Goal: Task Accomplishment & Management: Manage account settings

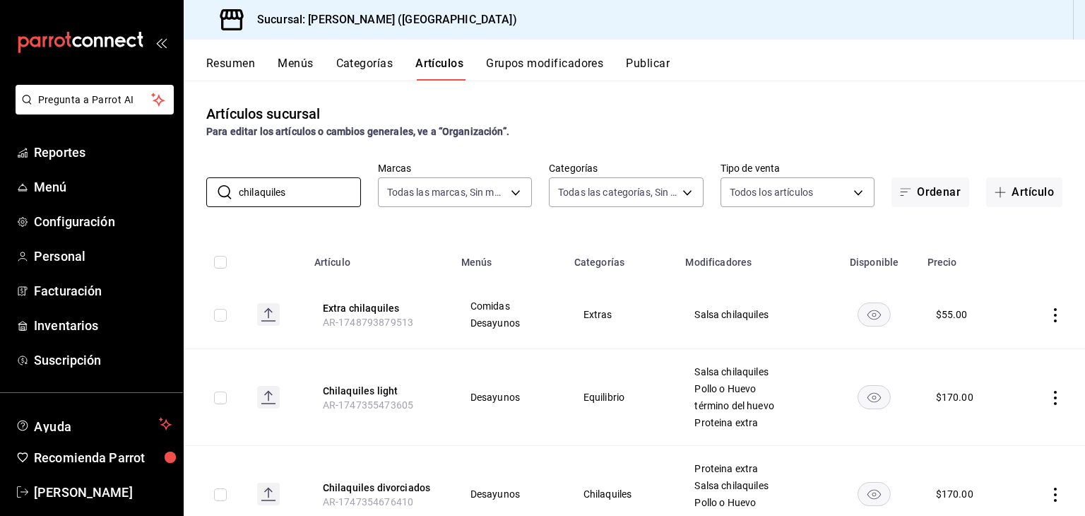
scroll to position [157, 0]
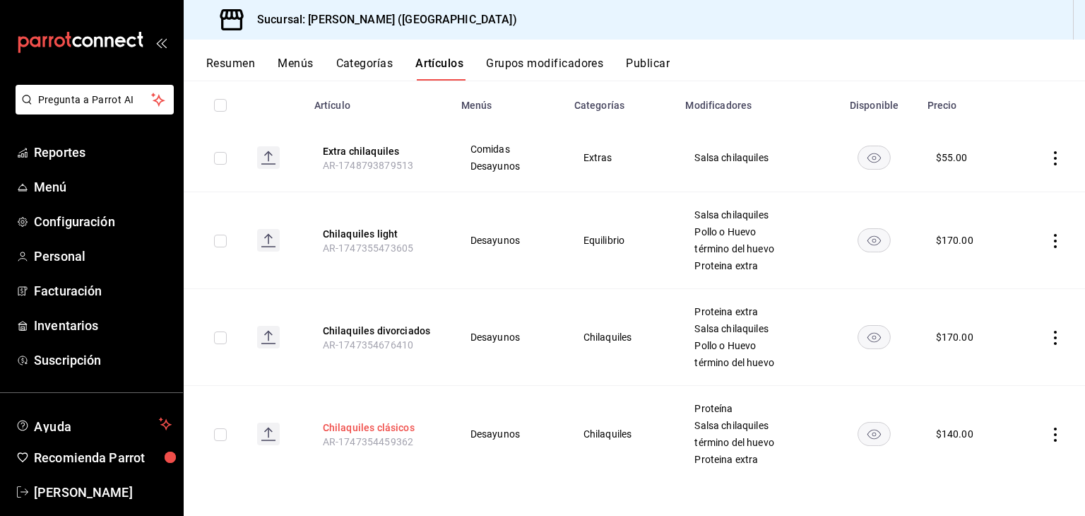
click at [398, 424] on button "Chilaquiles clásicos" at bounding box center [379, 427] width 113 height 14
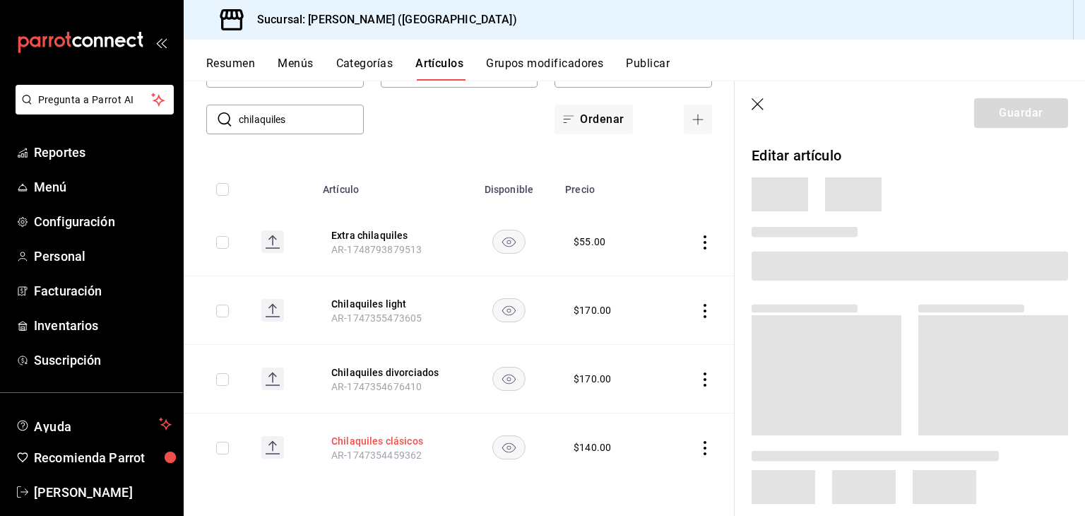
scroll to position [73, 0]
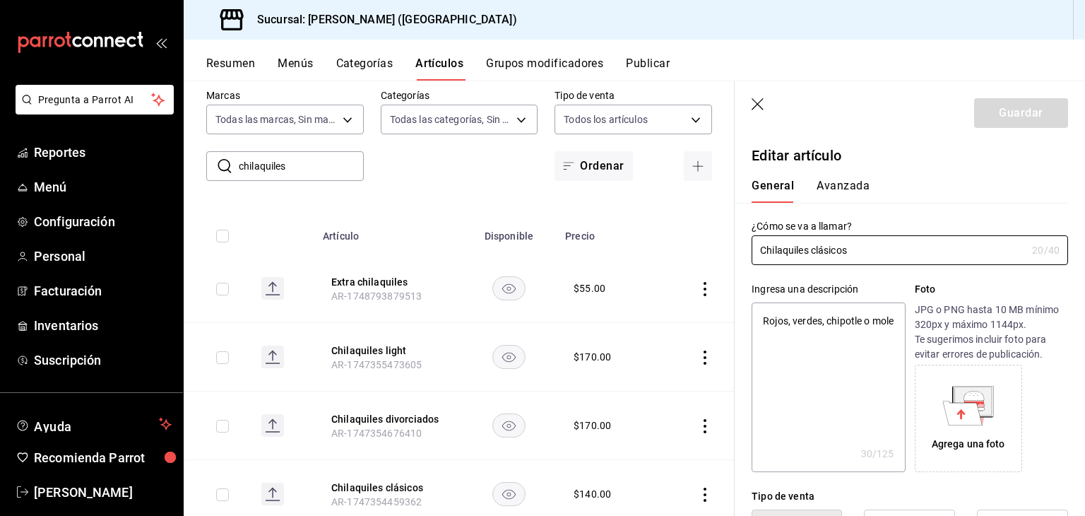
type textarea "x"
type input "$140.00"
radio input "false"
radio input "true"
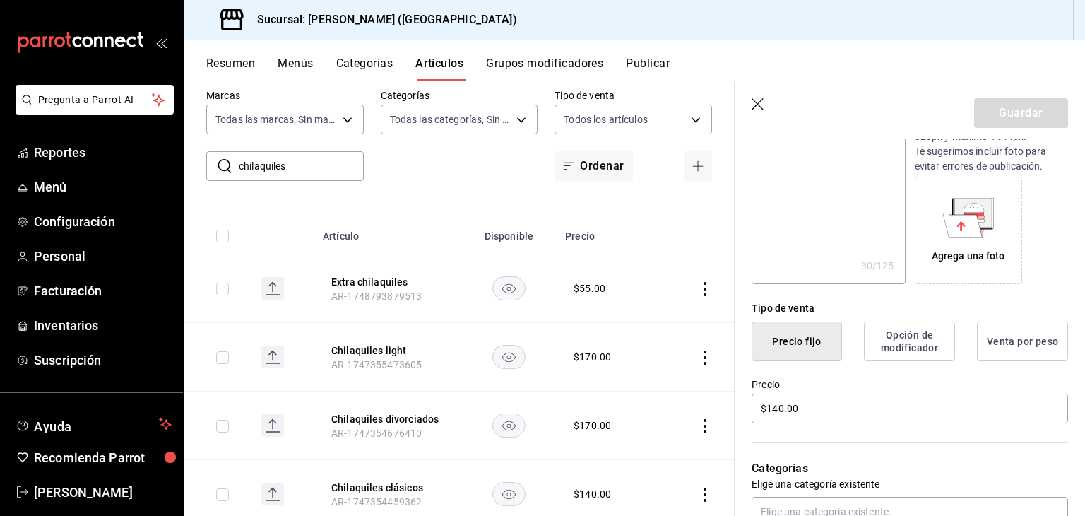
scroll to position [212, 0]
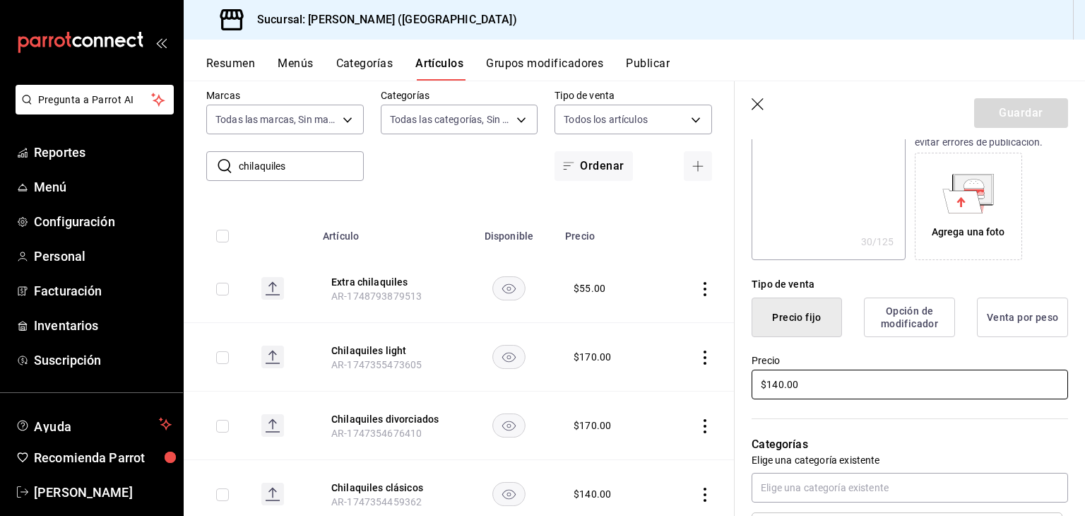
click at [773, 391] on input "$140.00" at bounding box center [910, 385] width 317 height 30
type textarea "x"
type input "$150.00"
type textarea "x"
type input "$150.00"
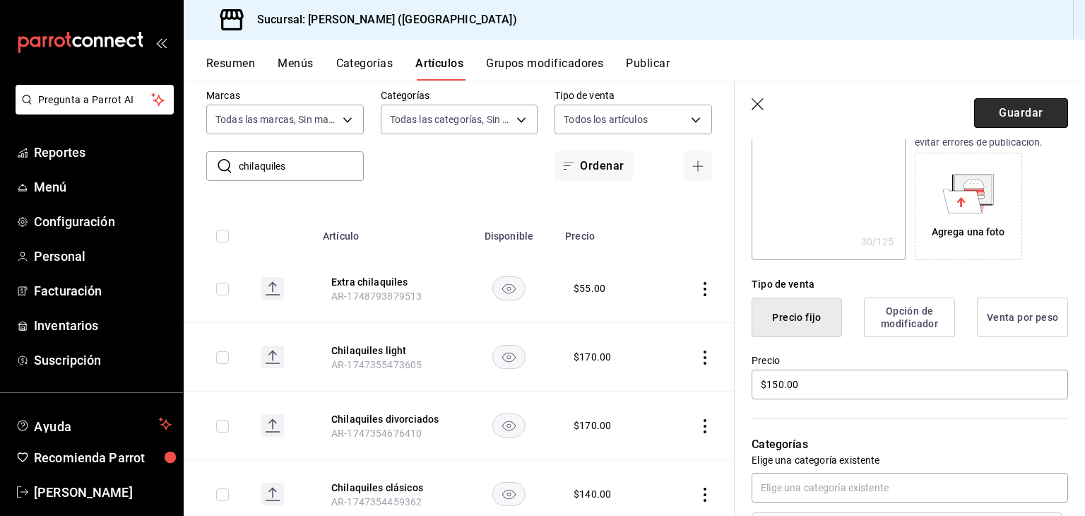
click at [1000, 107] on button "Guardar" at bounding box center [1021, 113] width 94 height 30
type textarea "x"
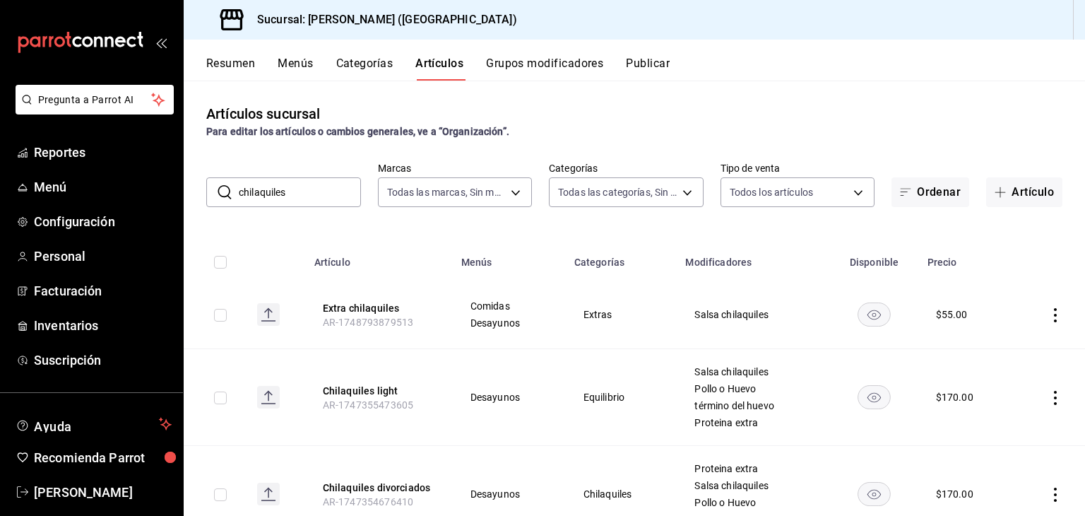
scroll to position [71, 0]
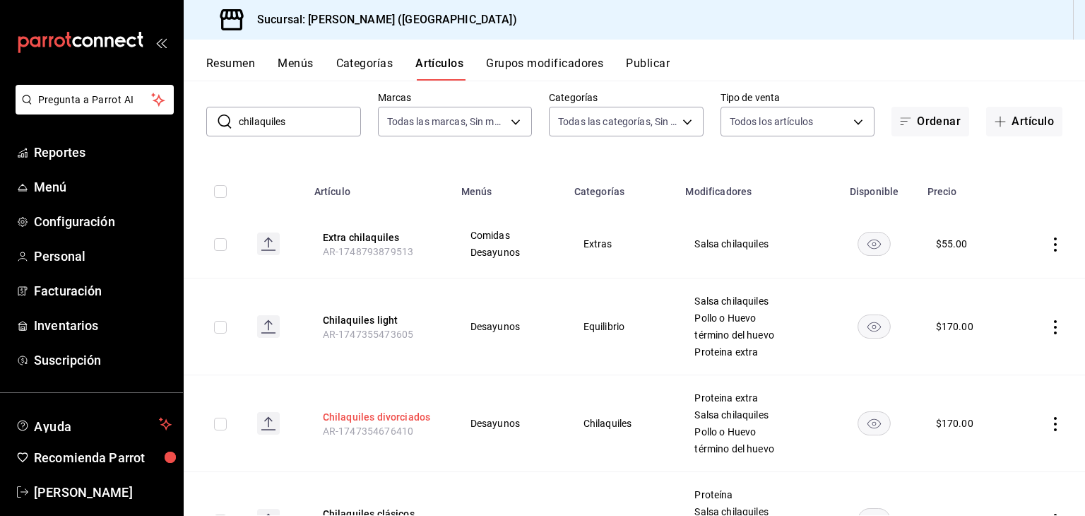
click at [391, 419] on button "Chilaquiles divorciados" at bounding box center [379, 417] width 113 height 14
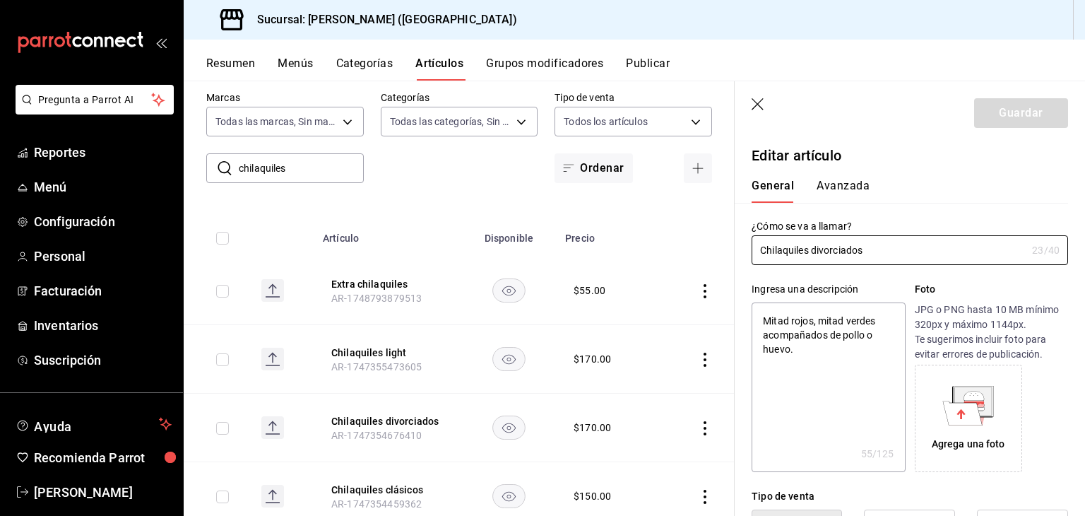
type textarea "x"
type input "$170.00"
radio input "false"
radio input "true"
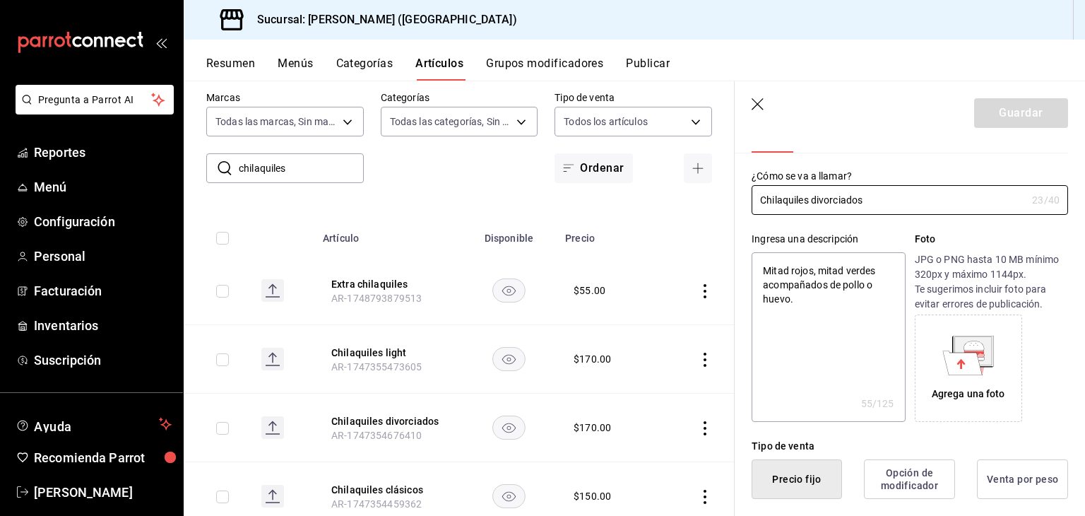
scroll to position [212, 0]
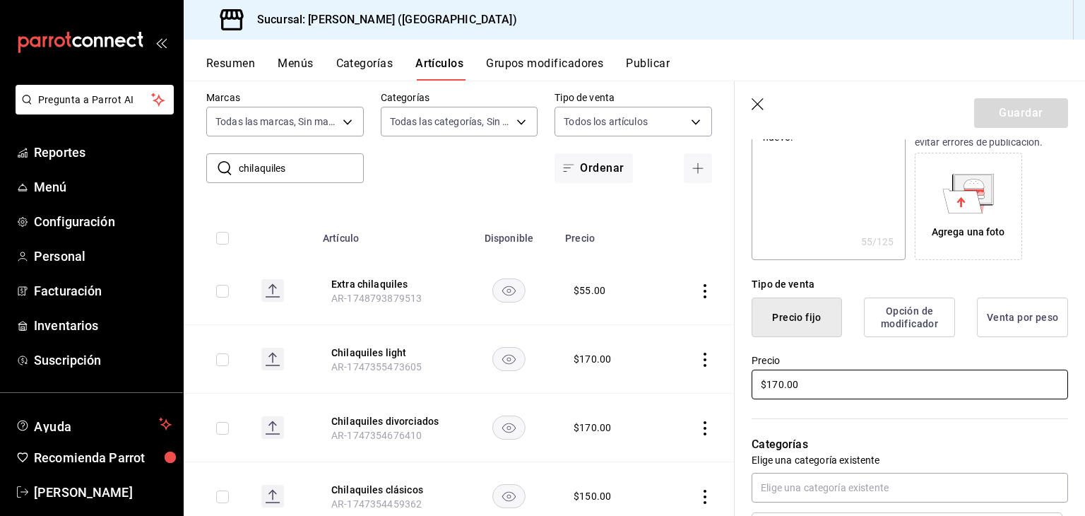
drag, startPoint x: 772, startPoint y: 384, endPoint x: 781, endPoint y: 388, distance: 10.8
click at [781, 388] on input "$170.00" at bounding box center [910, 385] width 317 height 30
type textarea "x"
type input "$18.00"
type textarea "x"
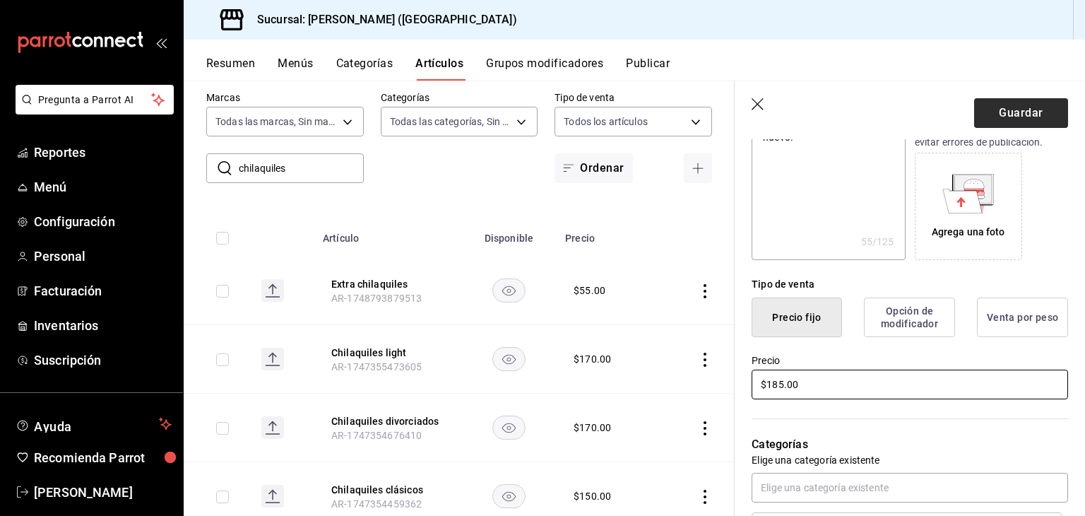
type input "$185.00"
click at [1009, 119] on button "Guardar" at bounding box center [1021, 113] width 94 height 30
type textarea "x"
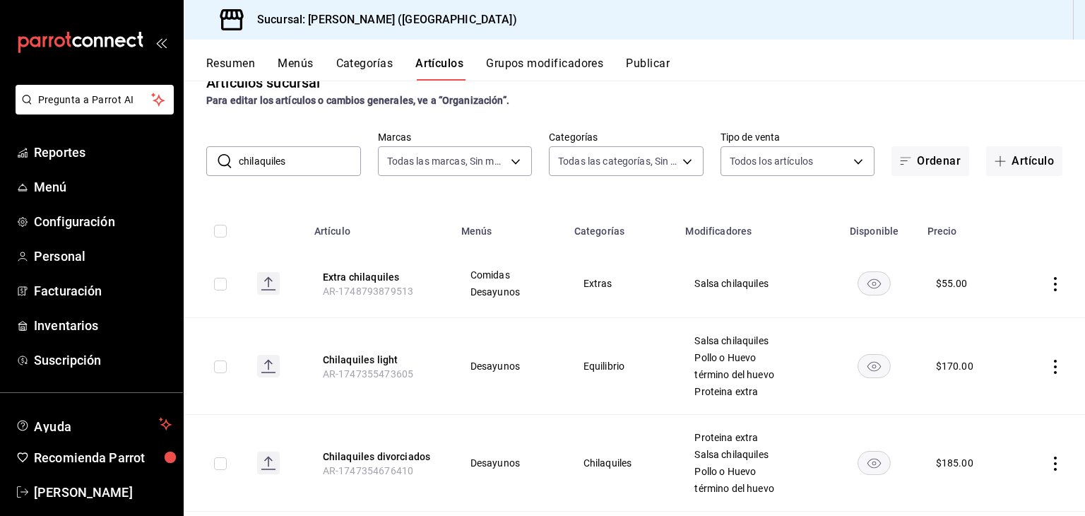
scroll to position [16, 0]
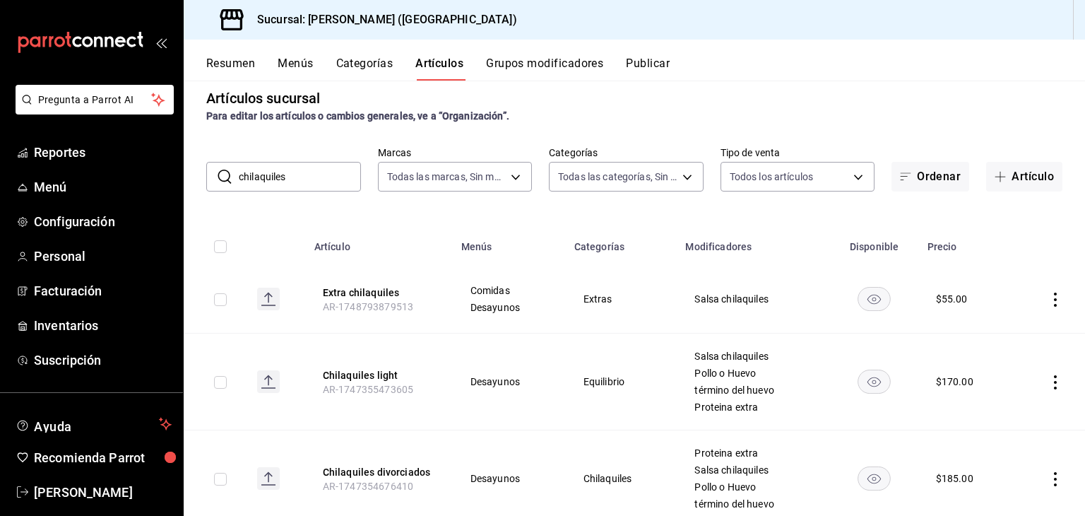
click at [273, 183] on input "chilaquiles" at bounding box center [300, 176] width 122 height 28
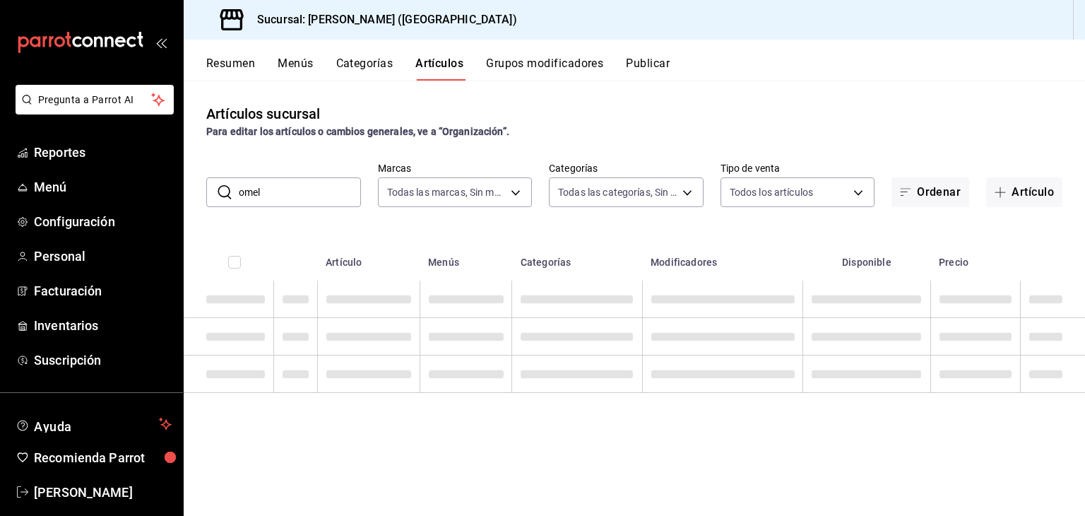
scroll to position [0, 0]
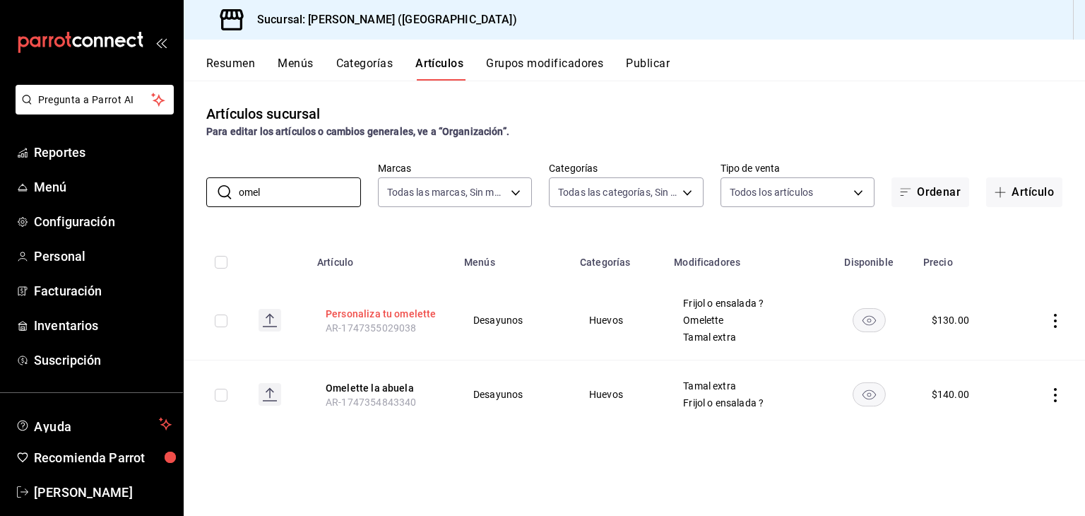
type input "omel"
click at [429, 314] on button "Personaliza tu omelette" at bounding box center [382, 314] width 113 height 14
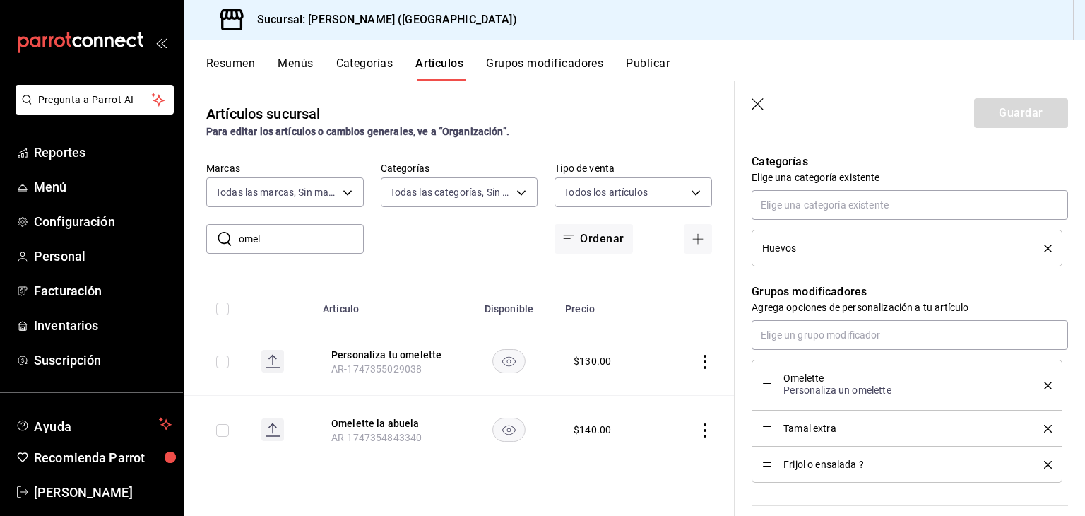
scroll to position [636, 0]
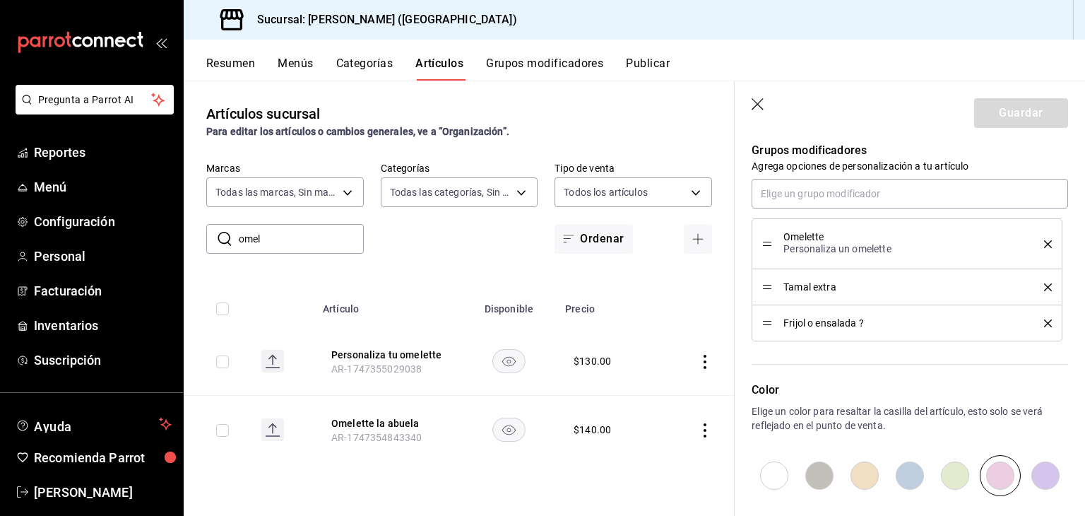
click at [565, 66] on button "Grupos modificadores" at bounding box center [544, 69] width 117 height 24
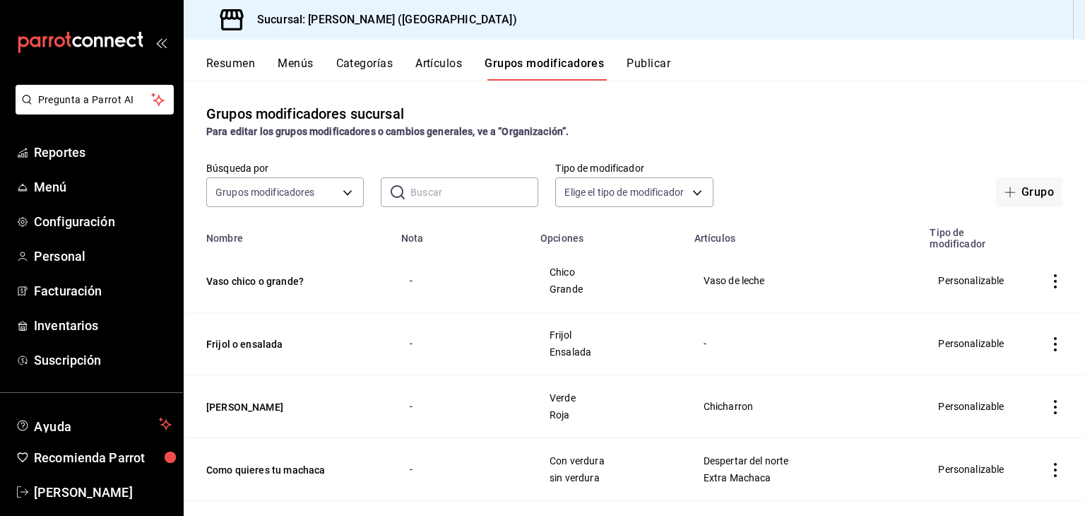
click at [410, 194] on input "text" at bounding box center [474, 192] width 128 height 28
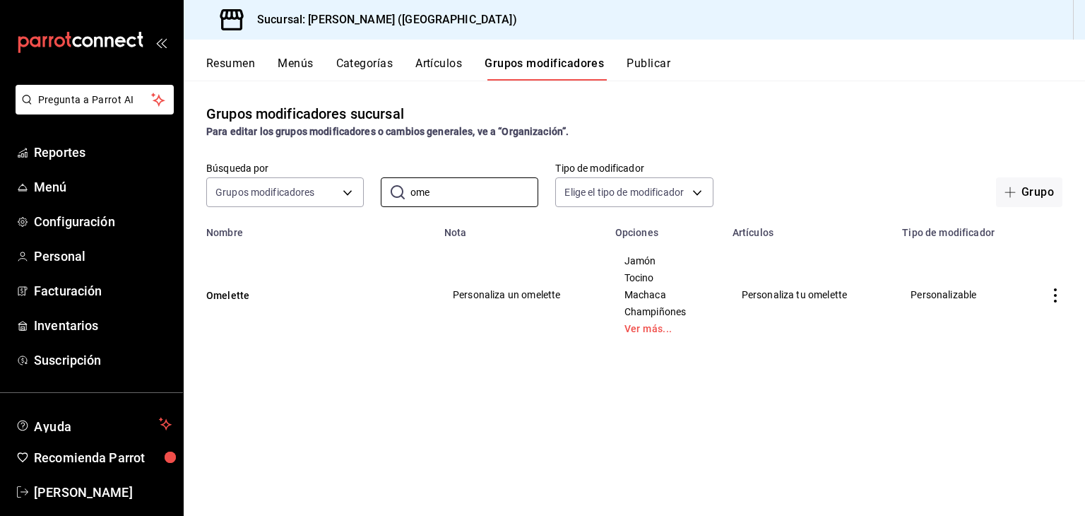
type input "ome"
click at [309, 304] on td "Omelette" at bounding box center [310, 294] width 252 height 113
click at [228, 290] on button "Omelette" at bounding box center [291, 295] width 170 height 14
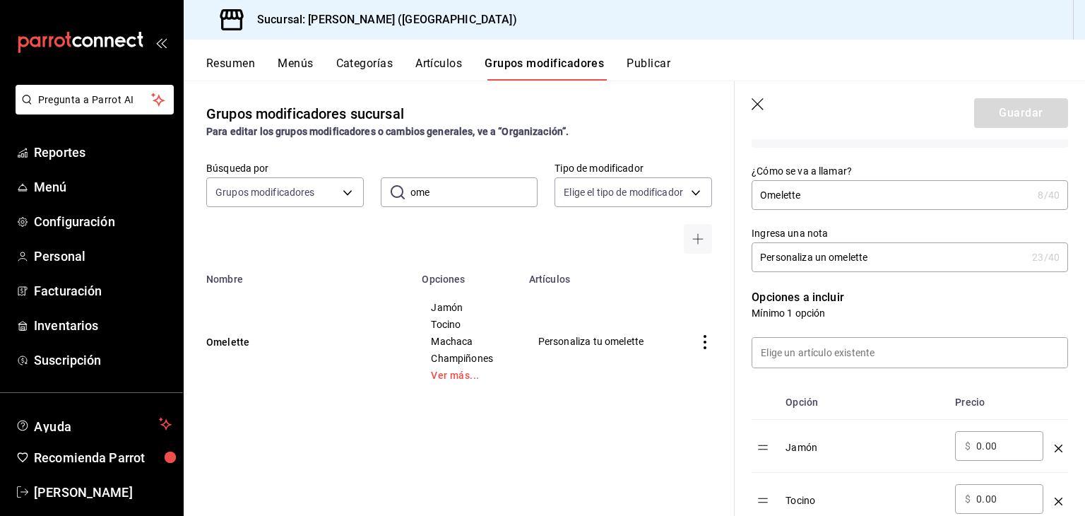
scroll to position [212, 0]
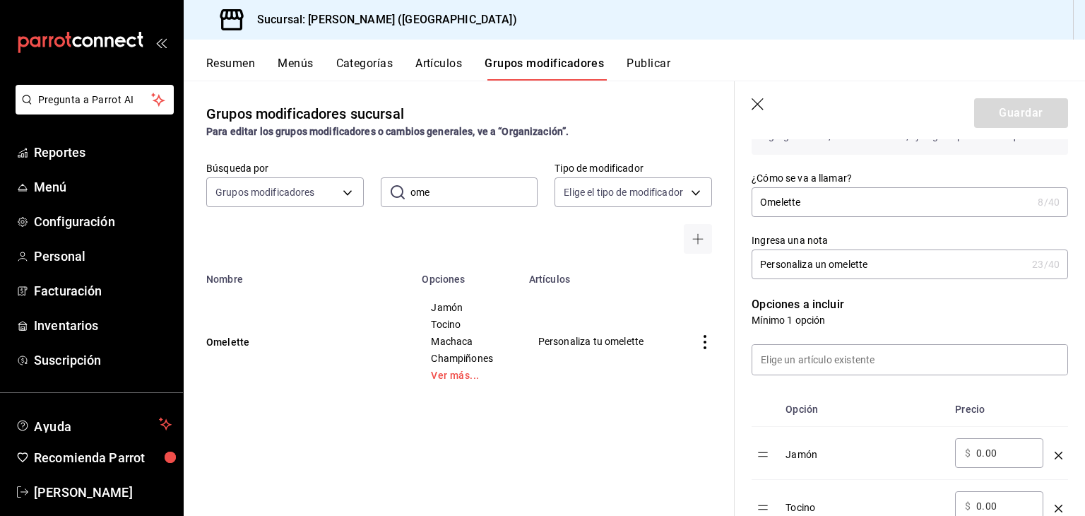
click at [794, 201] on input "Omelette" at bounding box center [892, 202] width 280 height 28
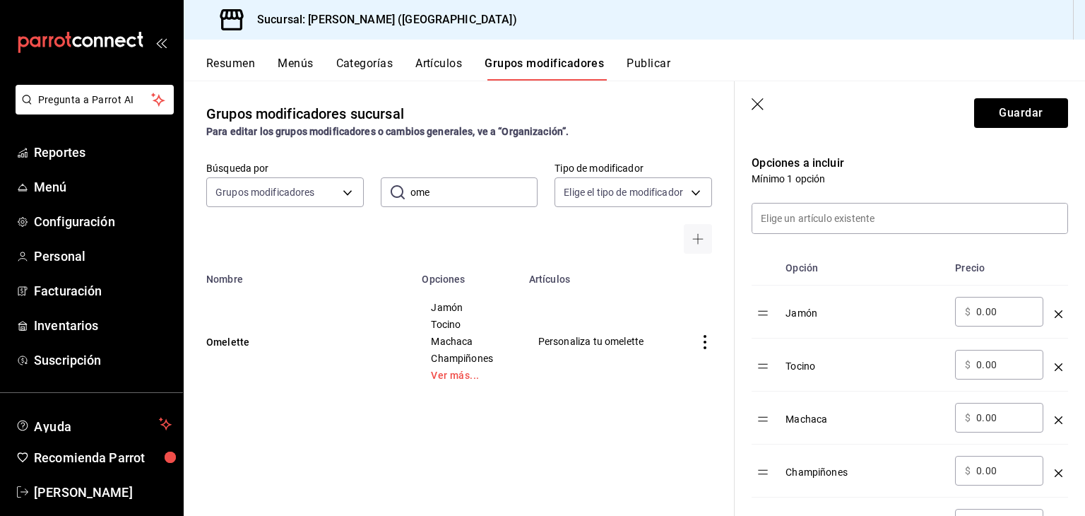
scroll to position [283, 0]
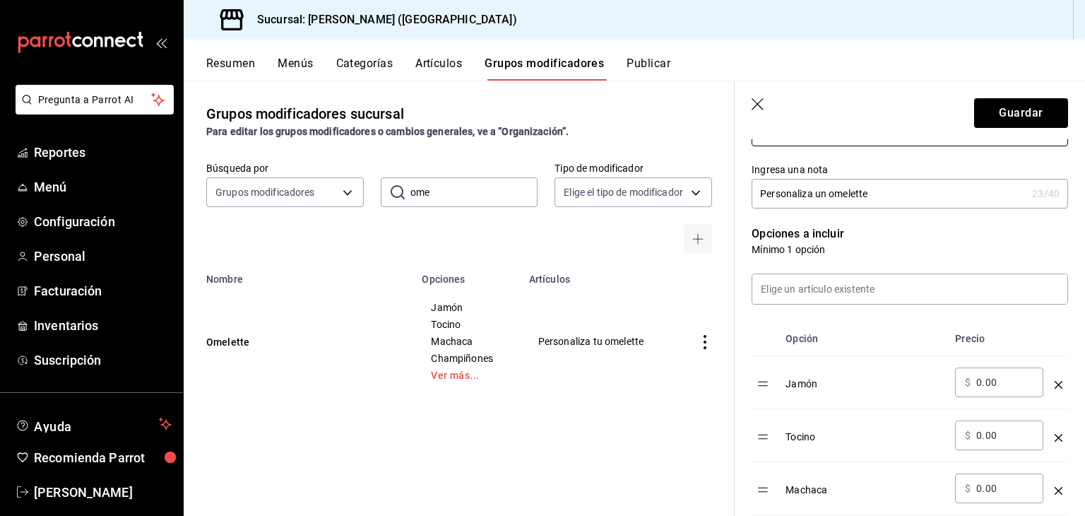
type input "Proteína Omelette"
click at [810, 193] on input "Personaliza un omelette" at bounding box center [889, 193] width 275 height 28
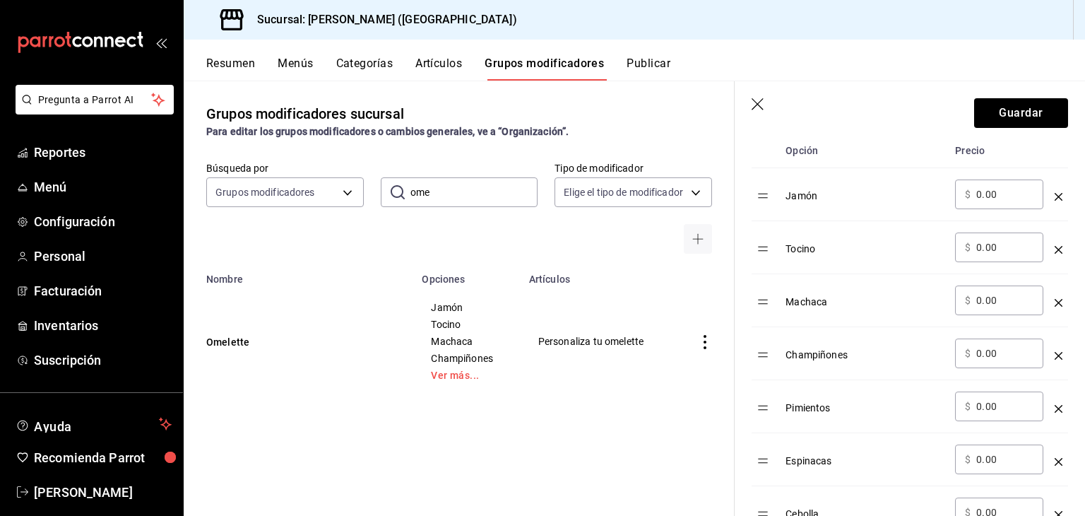
scroll to position [495, 0]
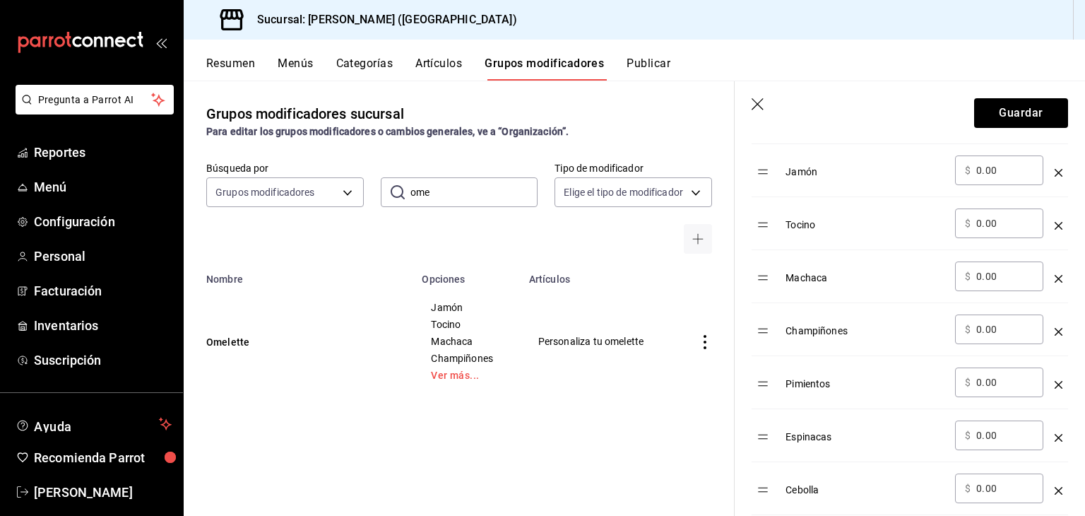
click at [1055, 335] on div "optionsTable" at bounding box center [1059, 325] width 8 height 23
click at [1055, 333] on icon "optionsTable" at bounding box center [1059, 332] width 8 height 8
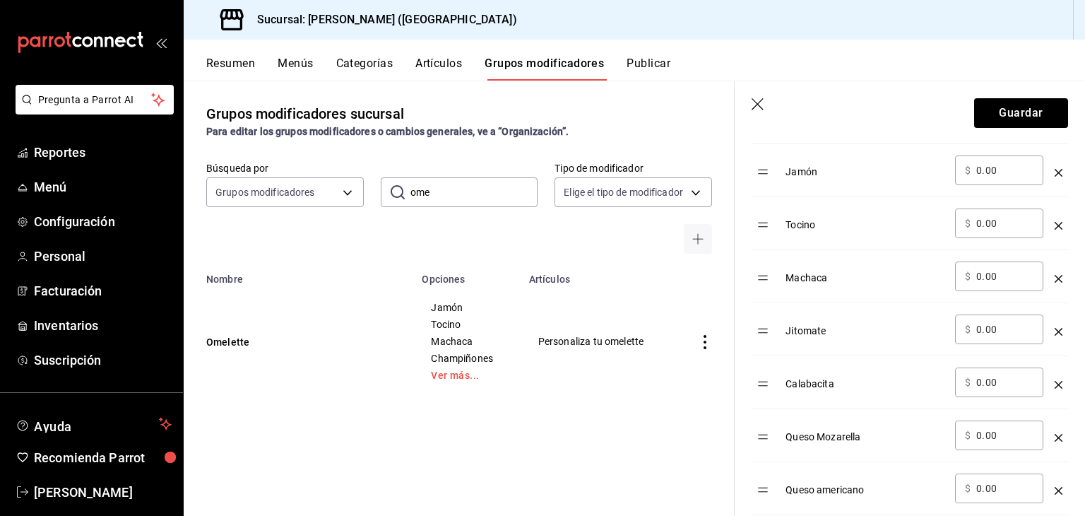
click at [1055, 333] on icon "optionsTable" at bounding box center [1059, 332] width 8 height 8
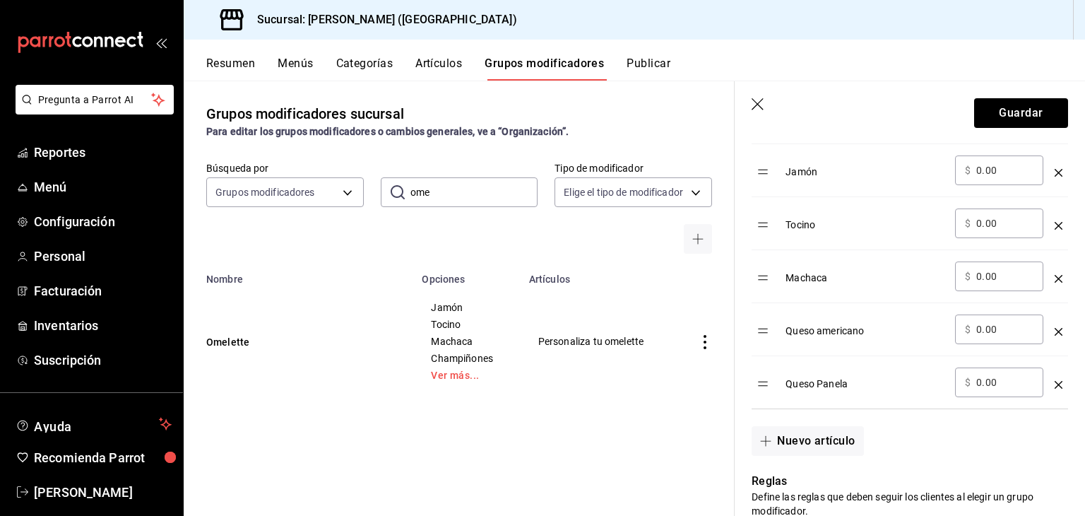
click at [1055, 333] on icon "optionsTable" at bounding box center [1059, 332] width 8 height 8
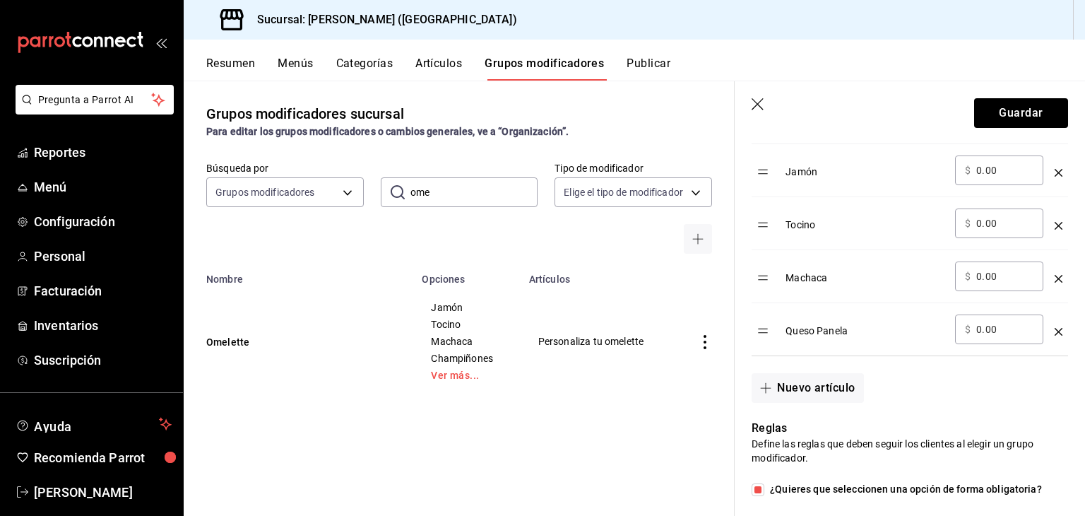
click at [1055, 333] on icon "optionsTable" at bounding box center [1059, 332] width 8 height 8
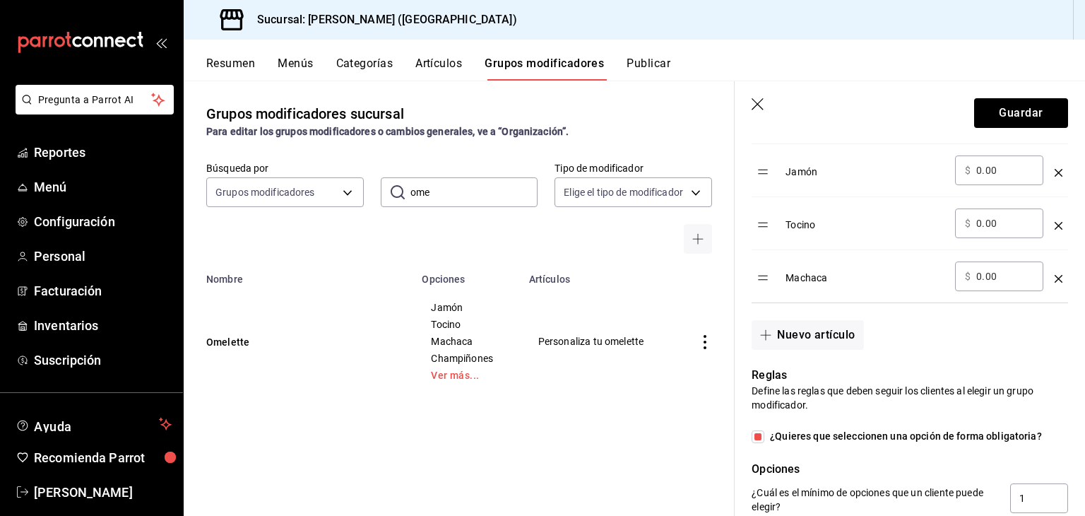
scroll to position [636, 0]
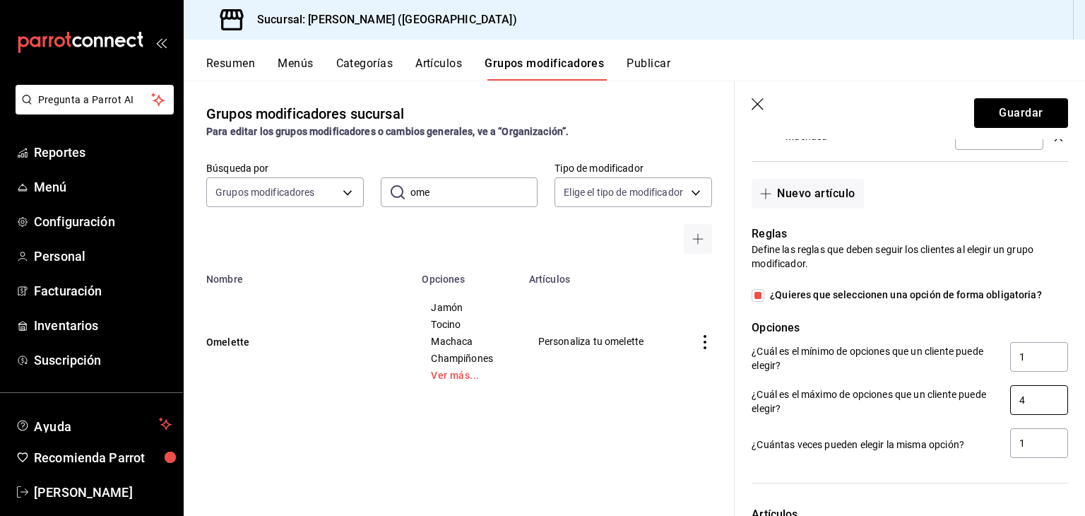
click at [1010, 403] on input "4" at bounding box center [1039, 400] width 58 height 30
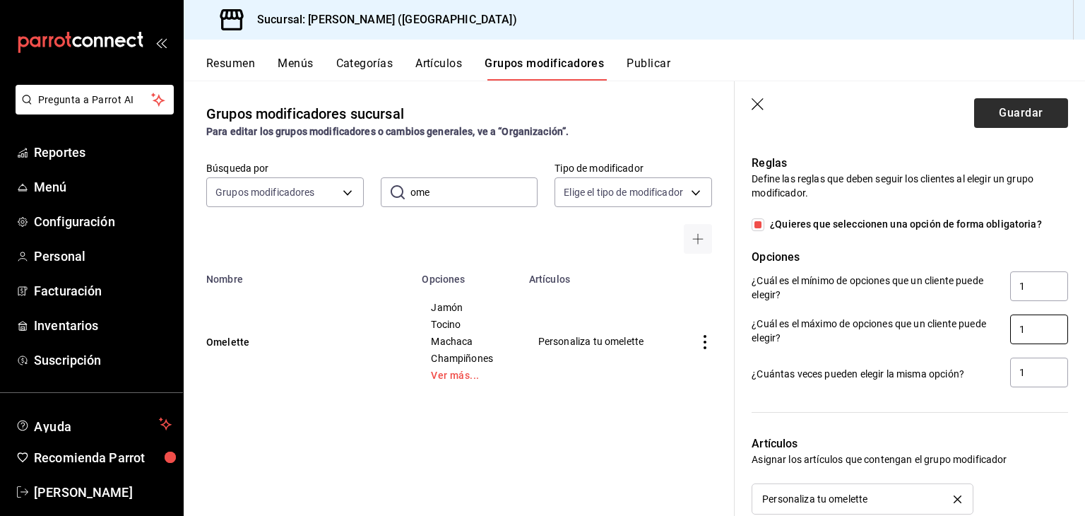
type input "1"
click at [992, 120] on button "Guardar" at bounding box center [1021, 113] width 94 height 30
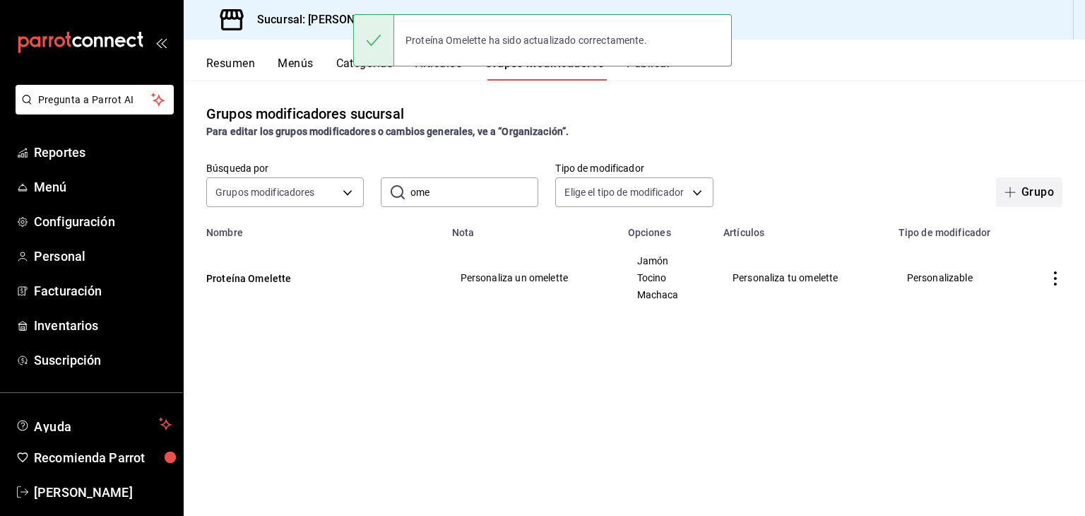
click at [1029, 196] on button "Grupo" at bounding box center [1029, 192] width 66 height 30
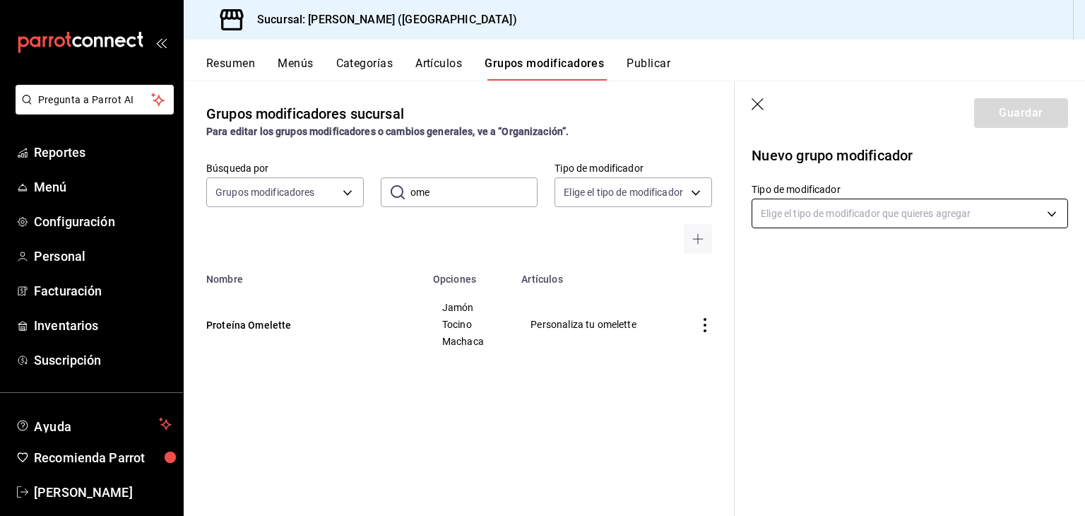
click at [832, 216] on body "Pregunta a Parrot AI Reportes Menú Configuración Personal Facturación Inventari…" at bounding box center [542, 258] width 1085 height 516
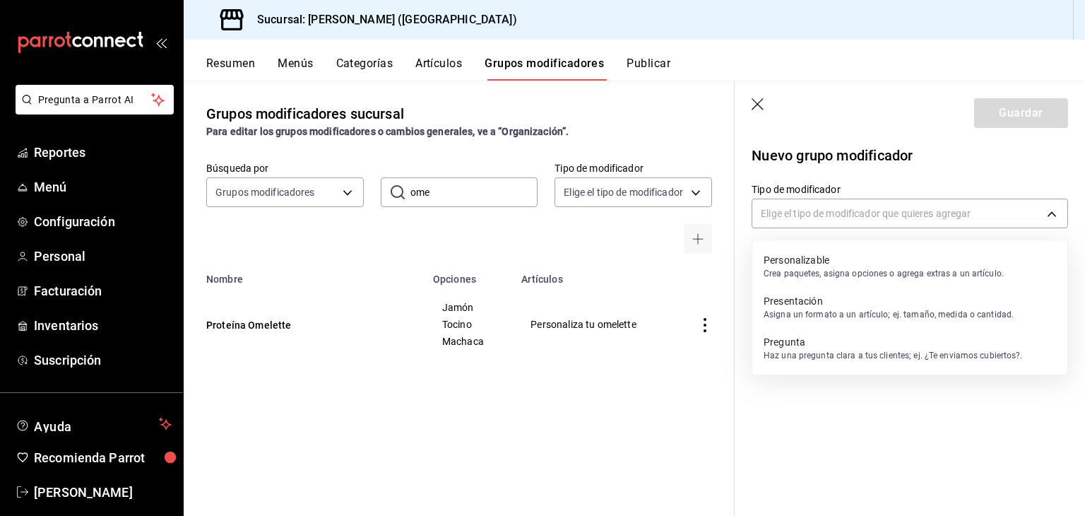
click at [822, 262] on p "Personalizable" at bounding box center [884, 260] width 240 height 14
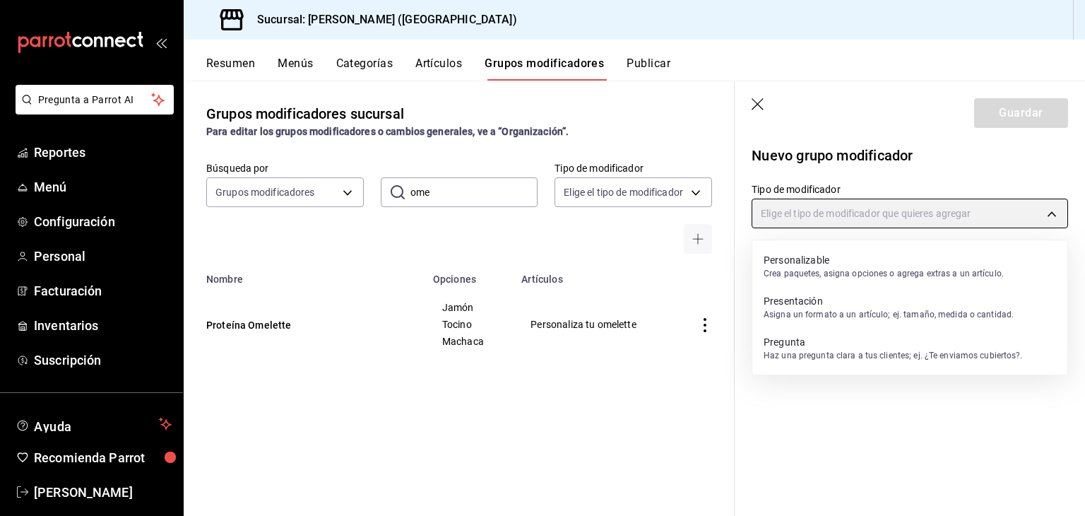
type input "CUSTOMIZABLE"
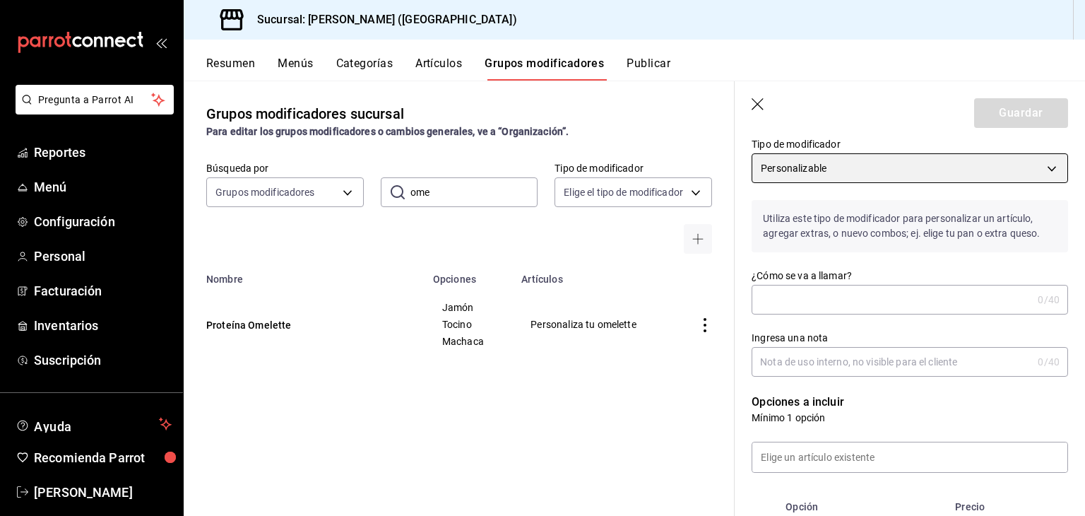
scroll to position [71, 0]
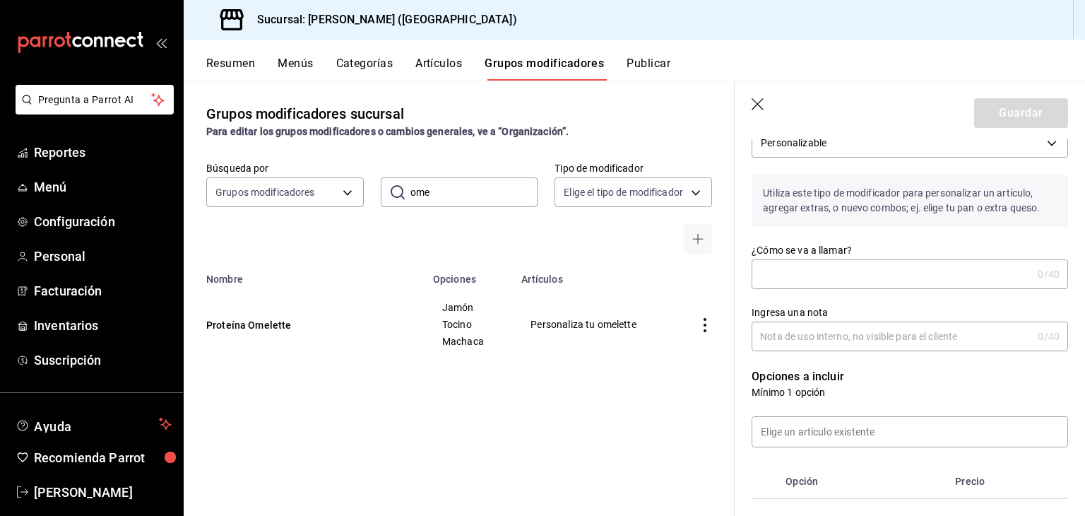
click at [811, 269] on input "¿Cómo se va a llamar?" at bounding box center [892, 274] width 280 height 28
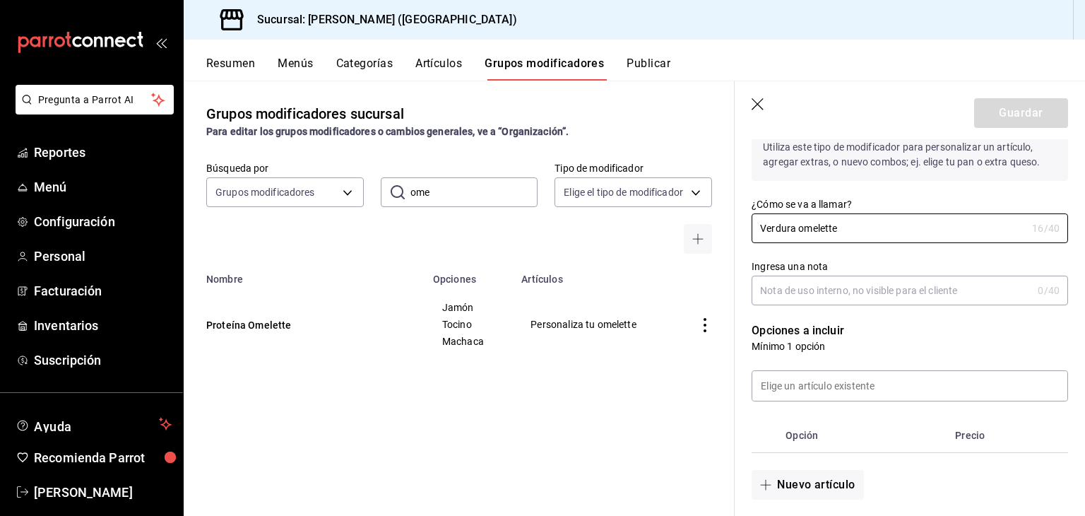
scroll to position [141, 0]
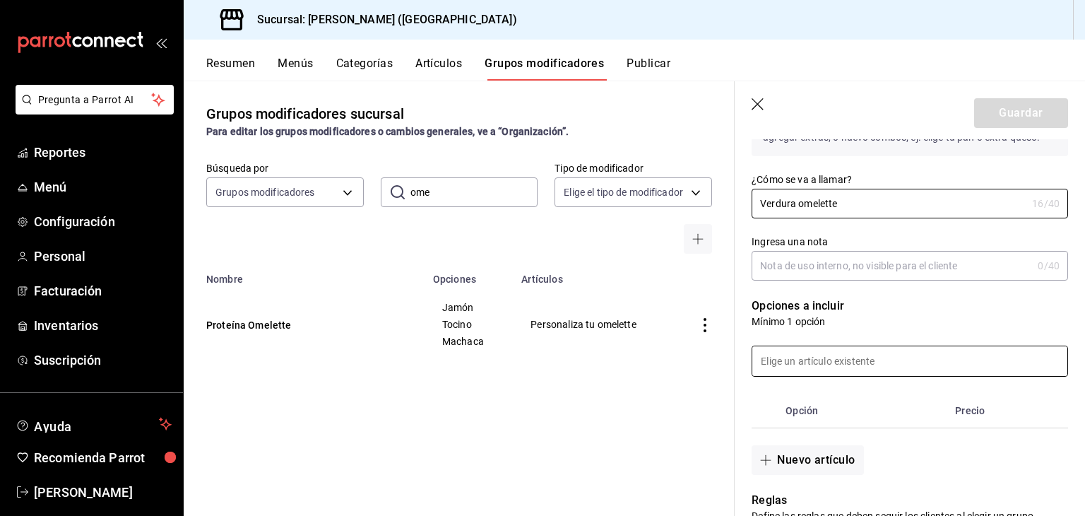
type input "Verdura omelette"
click at [807, 363] on input at bounding box center [909, 361] width 315 height 30
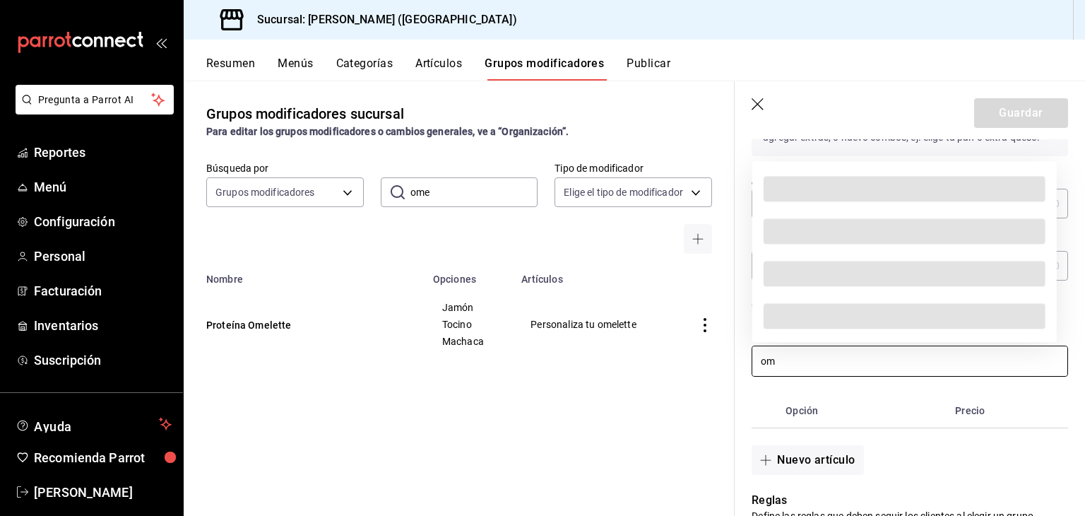
type input "o"
type input "p"
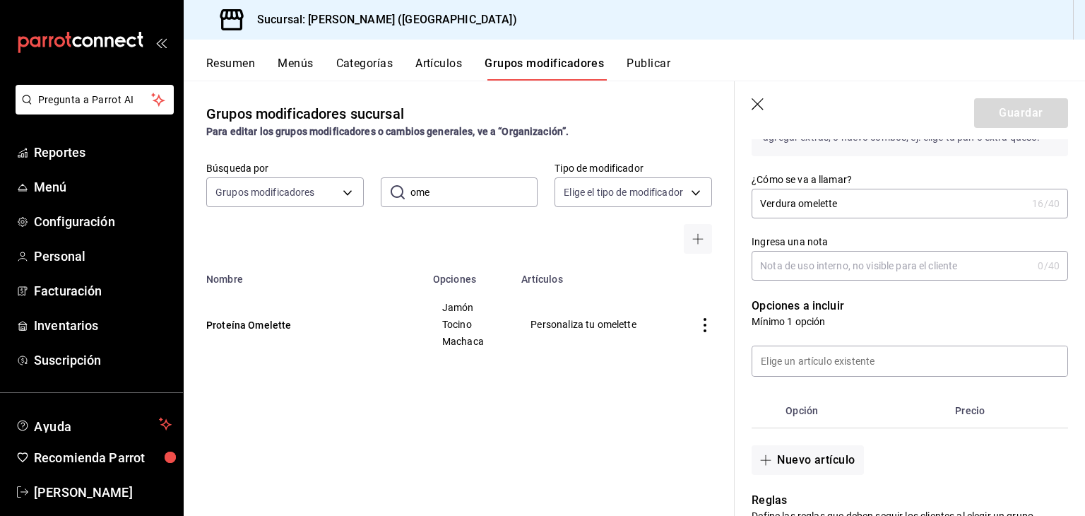
click at [876, 427] on th "Opción" at bounding box center [865, 411] width 170 height 34
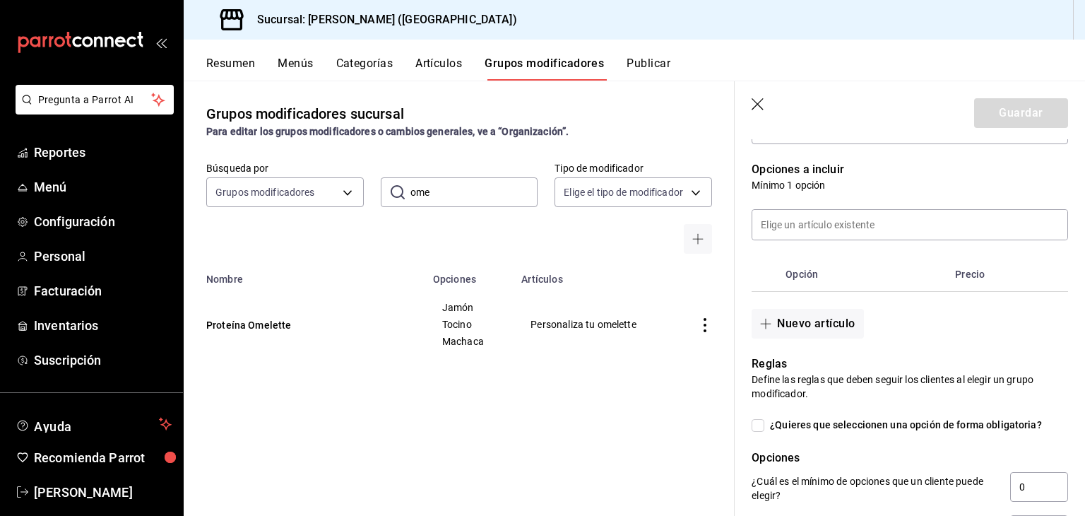
scroll to position [283, 0]
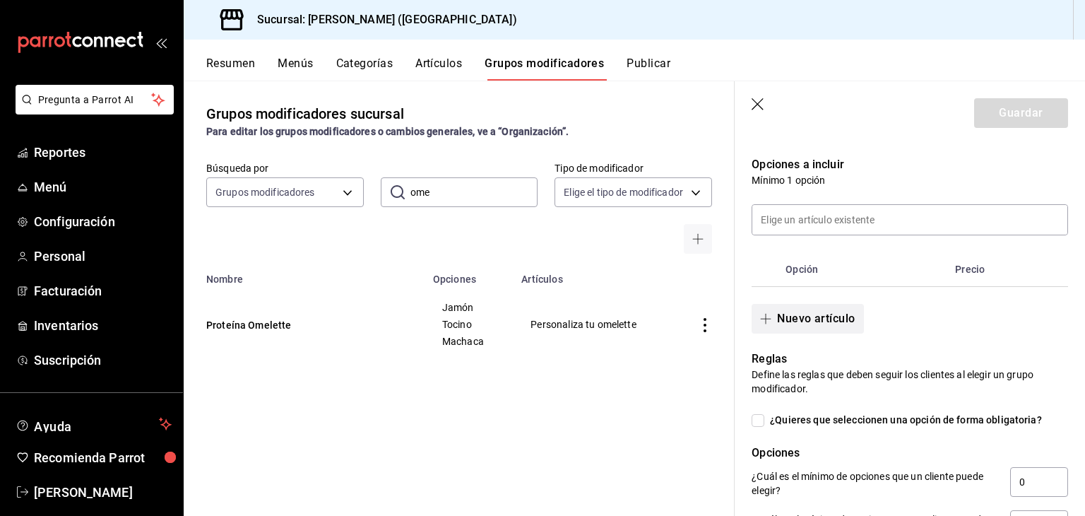
click at [822, 315] on button "Nuevo artículo" at bounding box center [808, 319] width 112 height 30
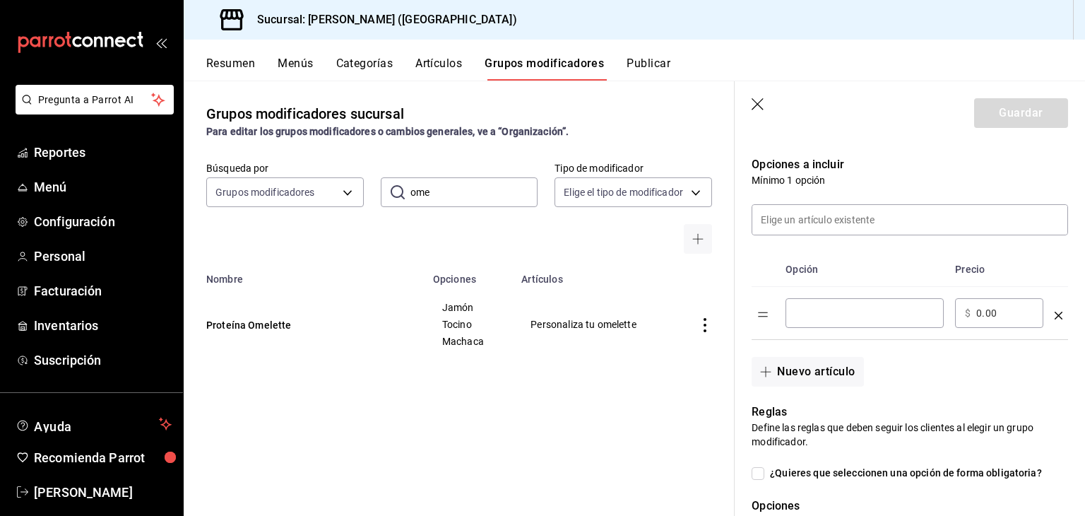
click at [848, 307] on input "optionsTable" at bounding box center [865, 313] width 138 height 14
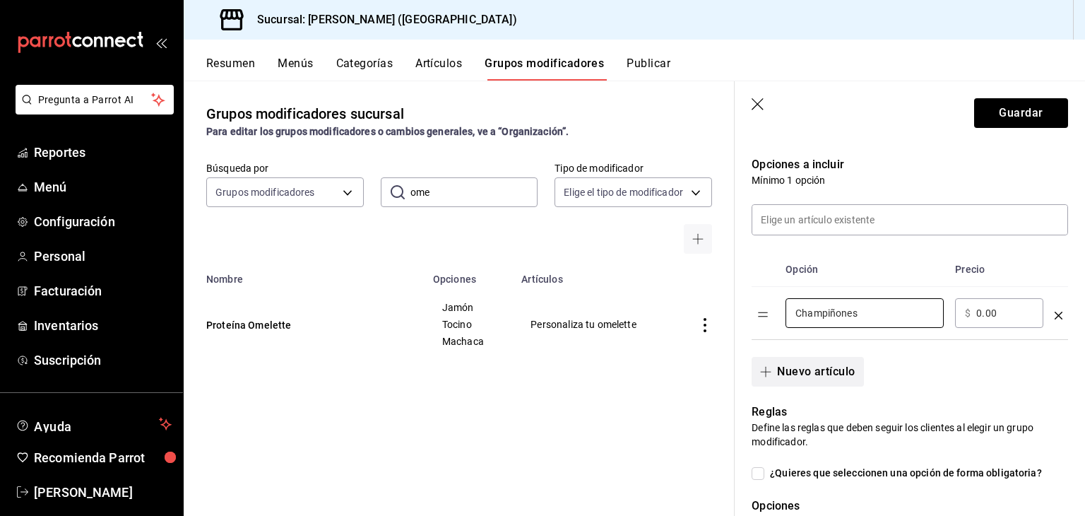
type input "Champiñones"
click at [863, 374] on button "Nuevo artículo" at bounding box center [808, 372] width 112 height 30
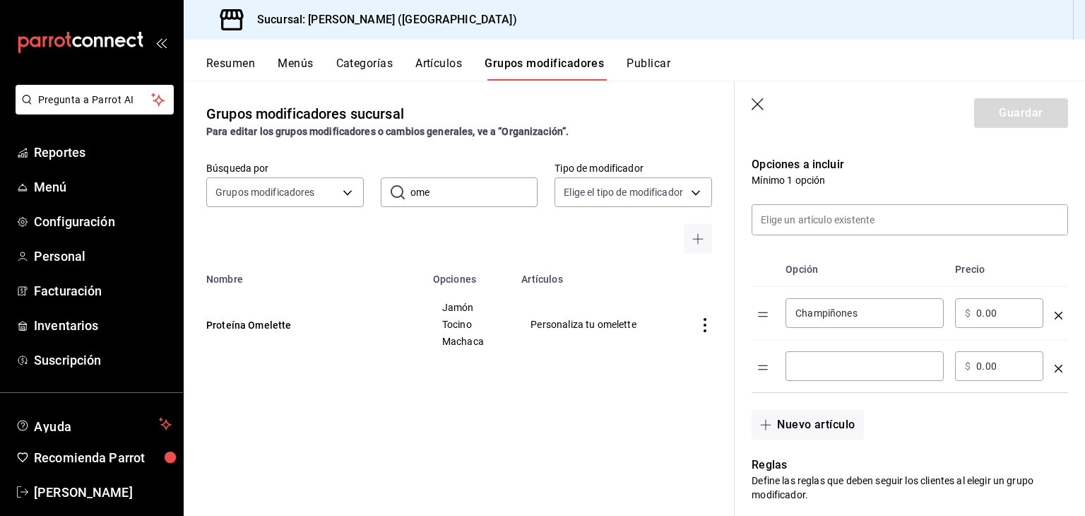
click at [833, 365] on input "optionsTable" at bounding box center [865, 366] width 138 height 14
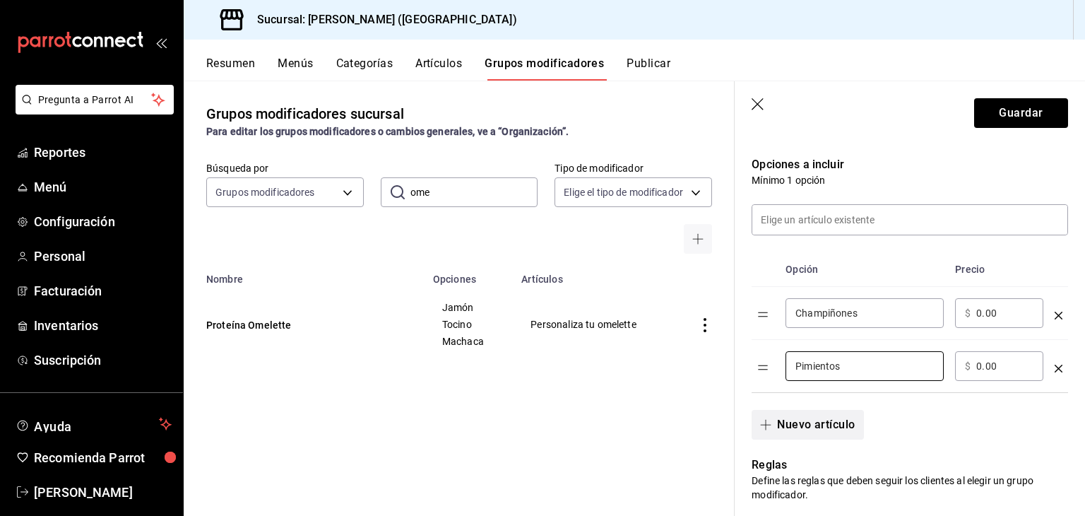
type input "Pimientos"
click at [814, 415] on button "Nuevo artículo" at bounding box center [808, 425] width 112 height 30
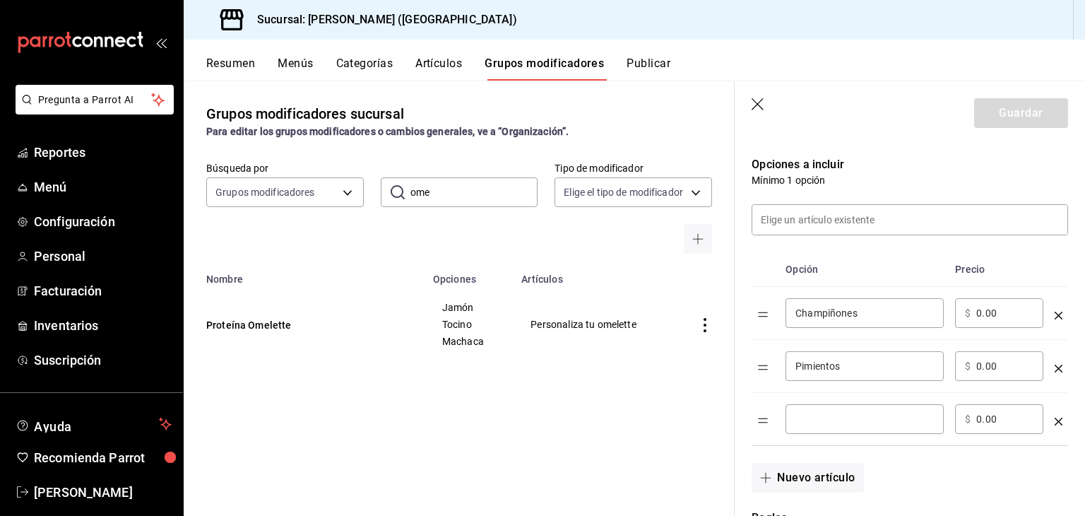
click at [817, 410] on div "​" at bounding box center [865, 419] width 158 height 30
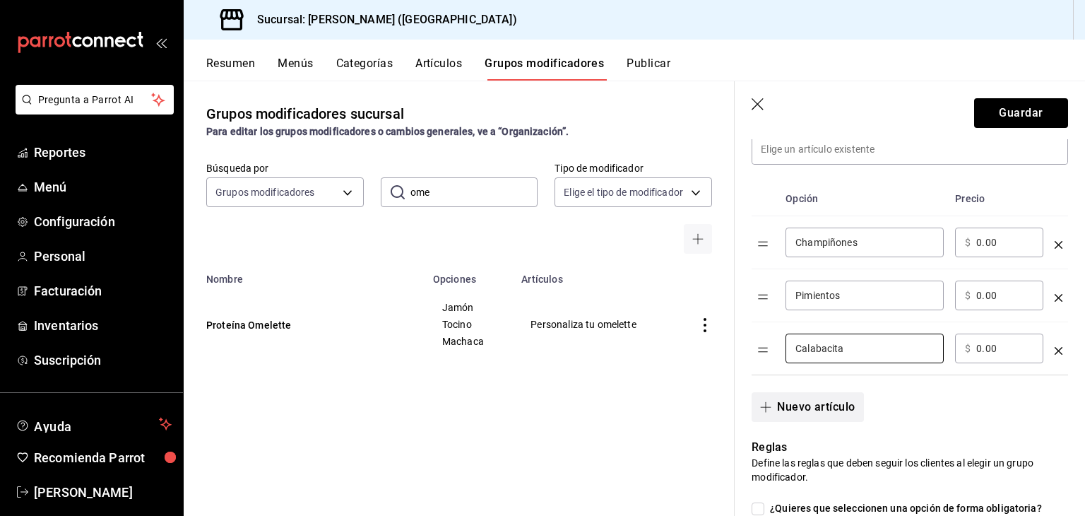
type input "Calabacita"
click at [833, 401] on button "Nuevo artículo" at bounding box center [808, 407] width 112 height 30
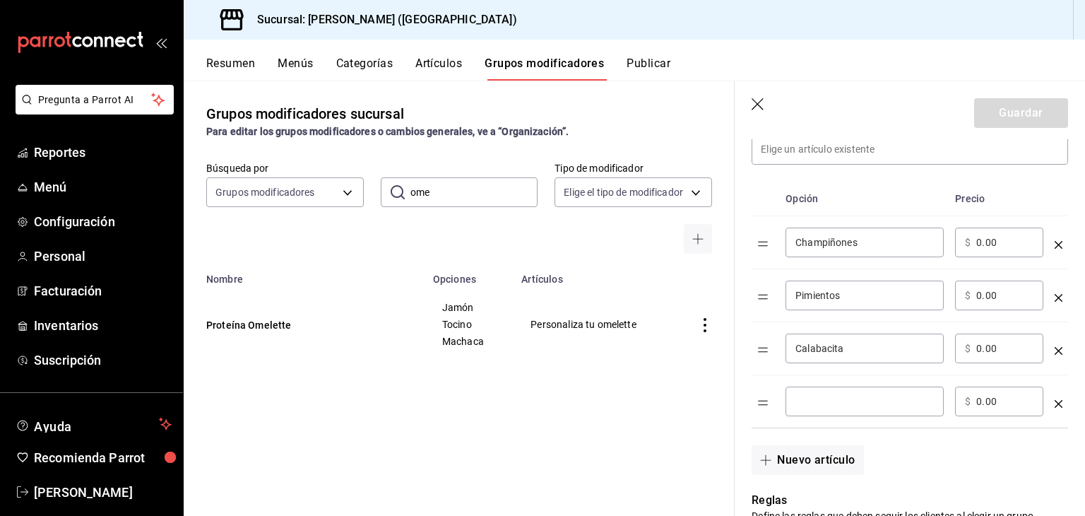
click at [831, 401] on input "optionsTable" at bounding box center [865, 401] width 138 height 14
type input "Jitomate"
click at [817, 461] on button "Nuevo artículo" at bounding box center [808, 460] width 112 height 30
click at [818, 442] on div "​" at bounding box center [865, 454] width 158 height 30
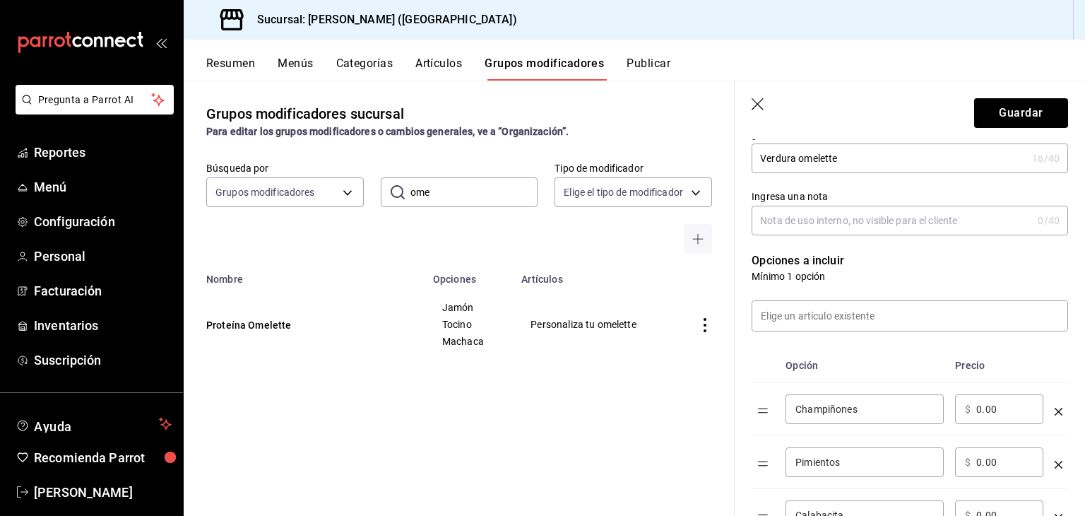
scroll to position [212, 0]
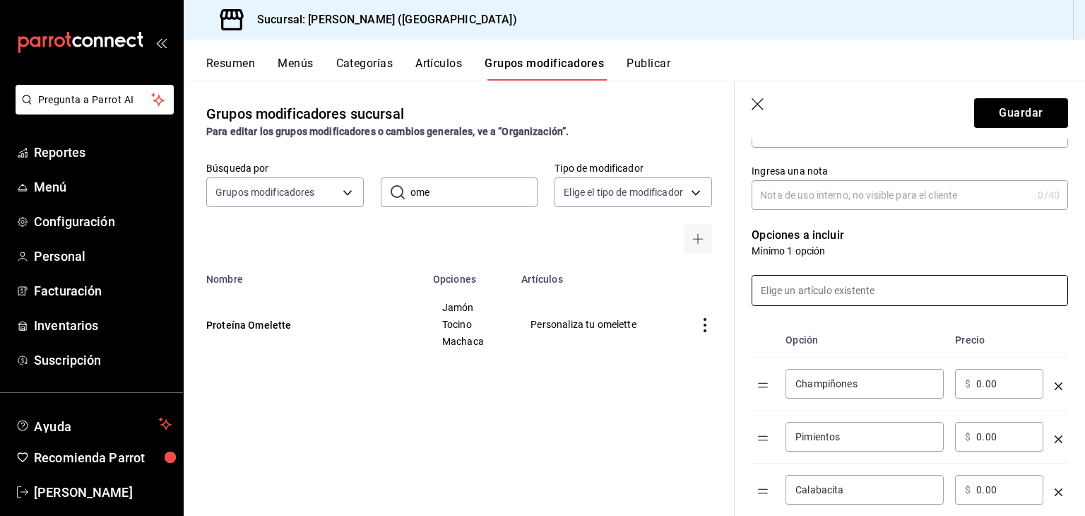
type input "cebolla"
click at [869, 303] on input at bounding box center [909, 291] width 315 height 30
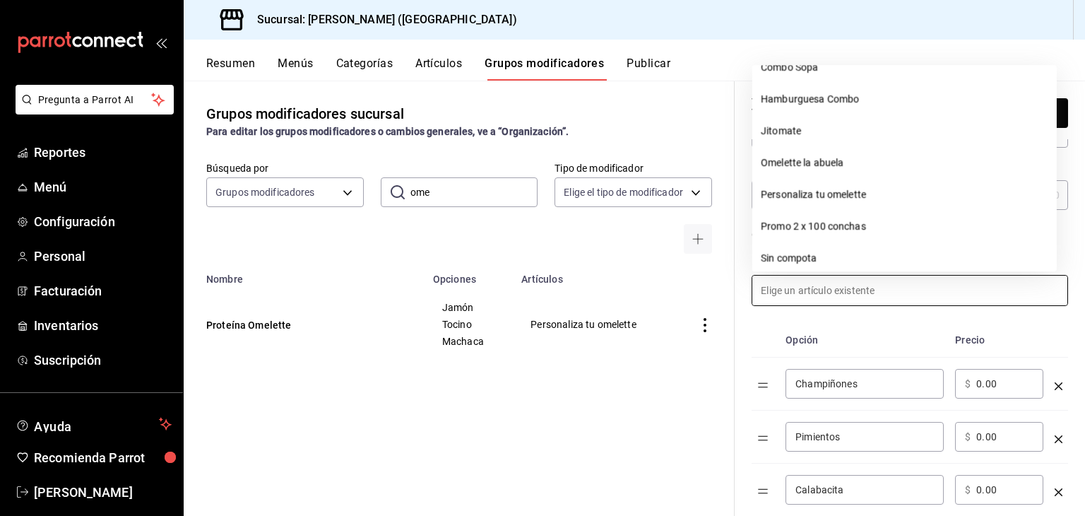
scroll to position [261, 0]
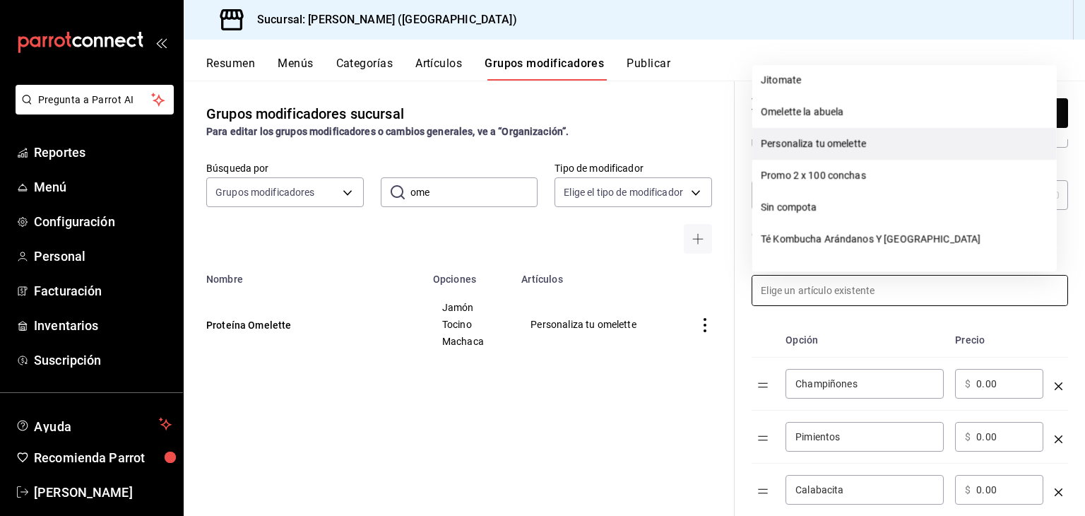
click at [847, 145] on li "Personaliza tu omelette" at bounding box center [904, 144] width 305 height 32
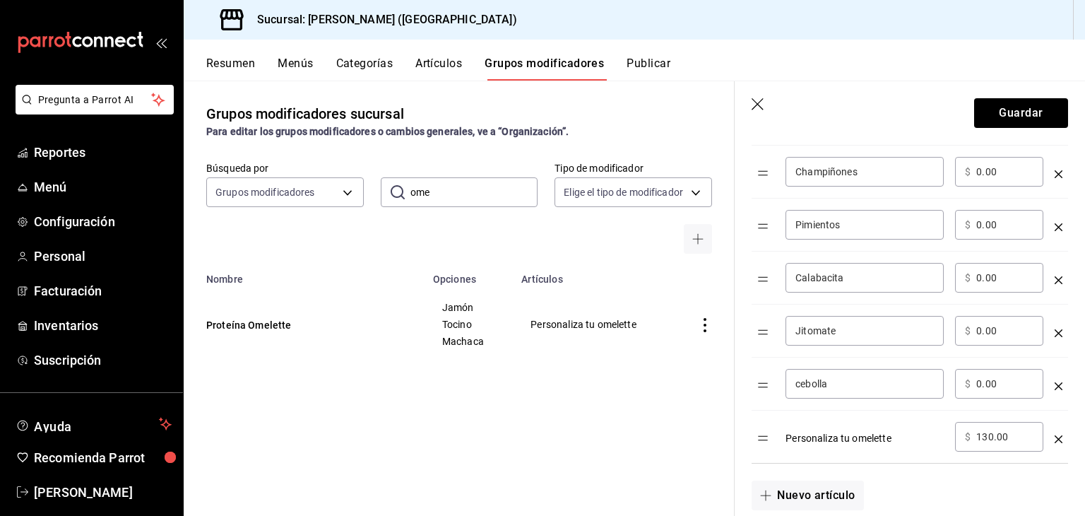
scroll to position [495, 0]
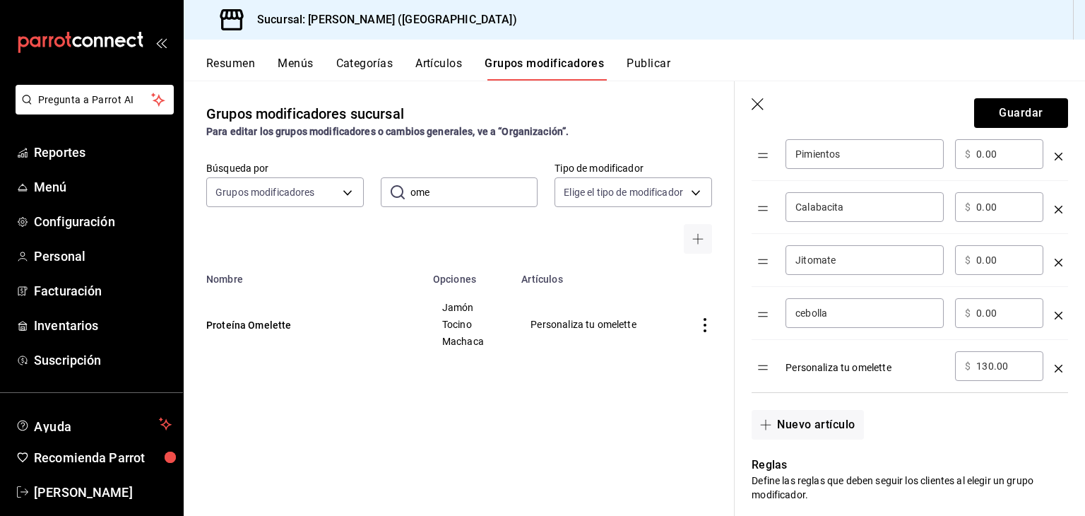
click at [1055, 366] on icon "optionsTable" at bounding box center [1059, 369] width 8 height 8
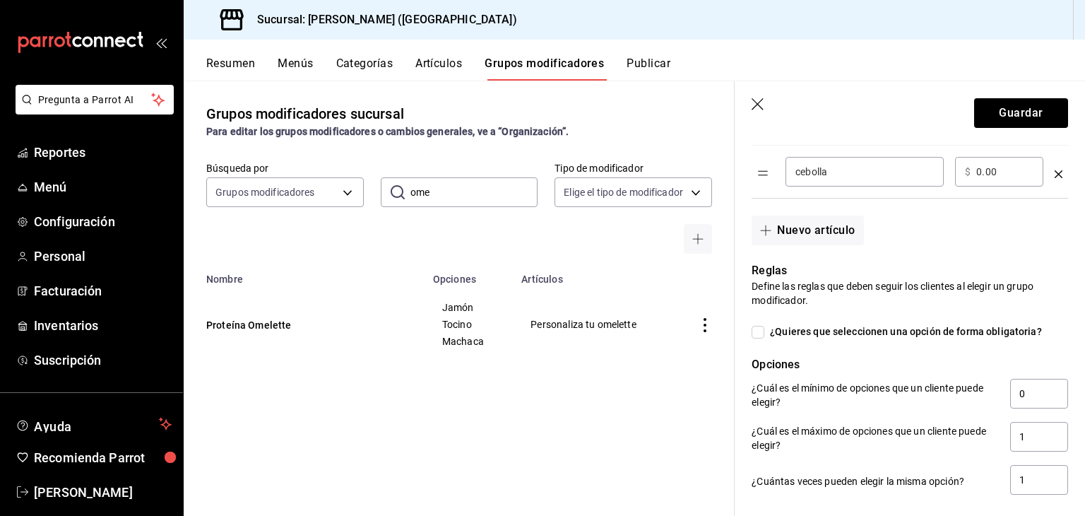
scroll to position [777, 0]
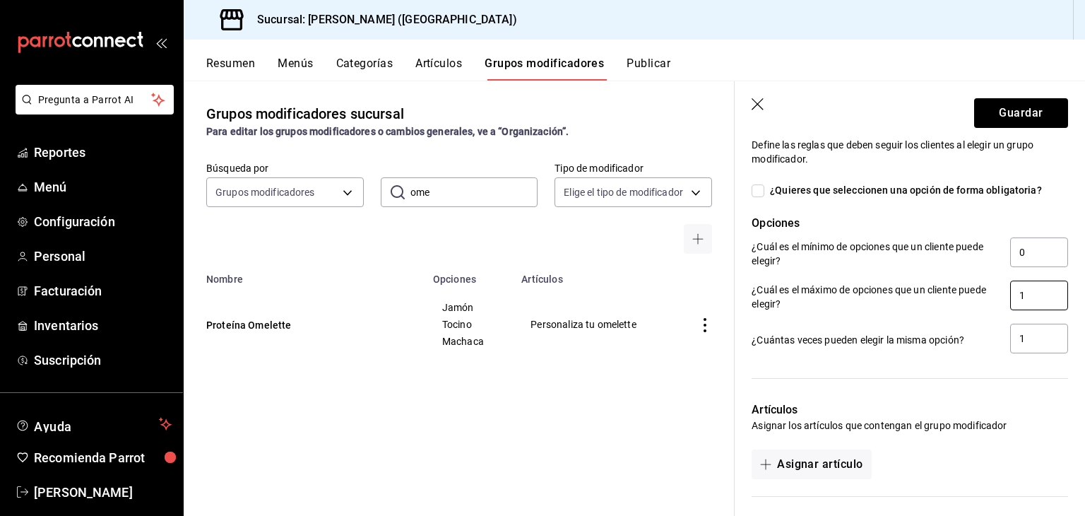
drag, startPoint x: 1020, startPoint y: 300, endPoint x: 1006, endPoint y: 300, distance: 13.4
click at [1010, 300] on input "1" at bounding box center [1039, 295] width 58 height 30
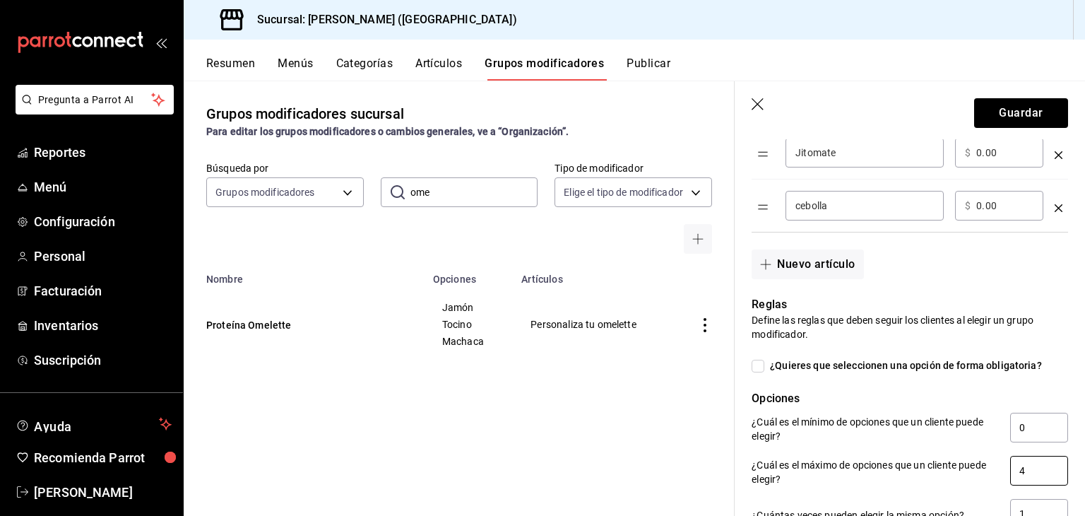
scroll to position [636, 0]
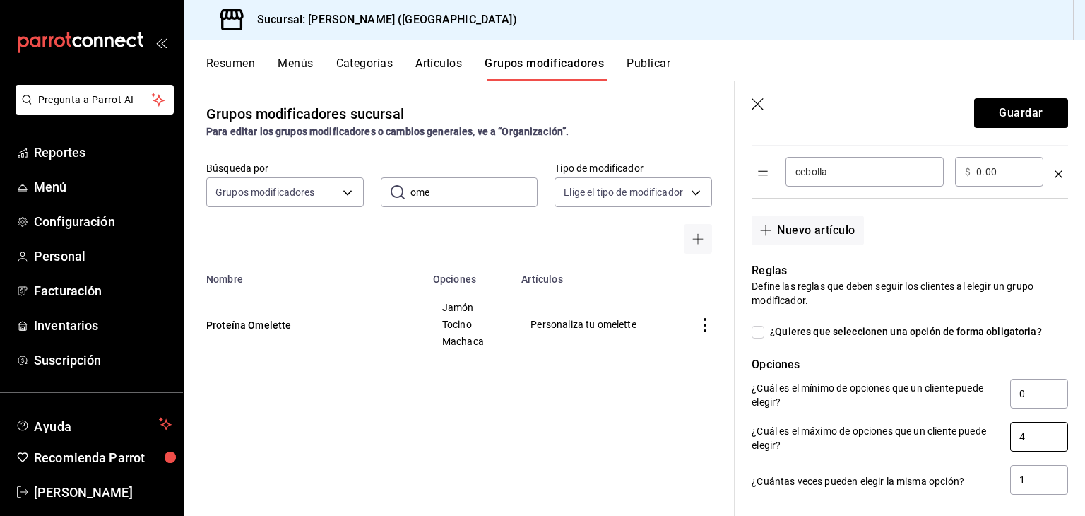
drag, startPoint x: 1032, startPoint y: 445, endPoint x: 1005, endPoint y: 444, distance: 26.9
click at [1010, 444] on input "4" at bounding box center [1039, 437] width 58 height 30
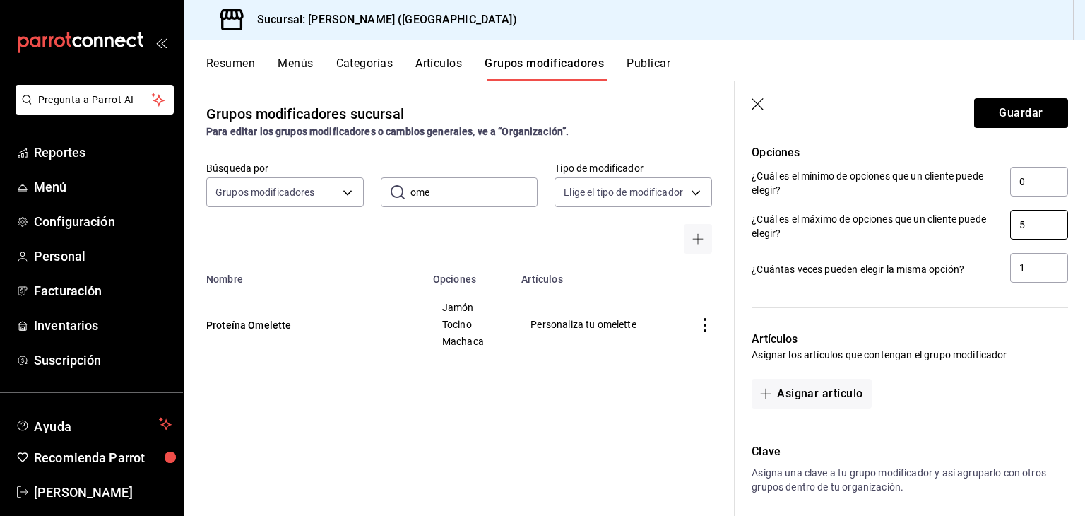
scroll to position [907, 0]
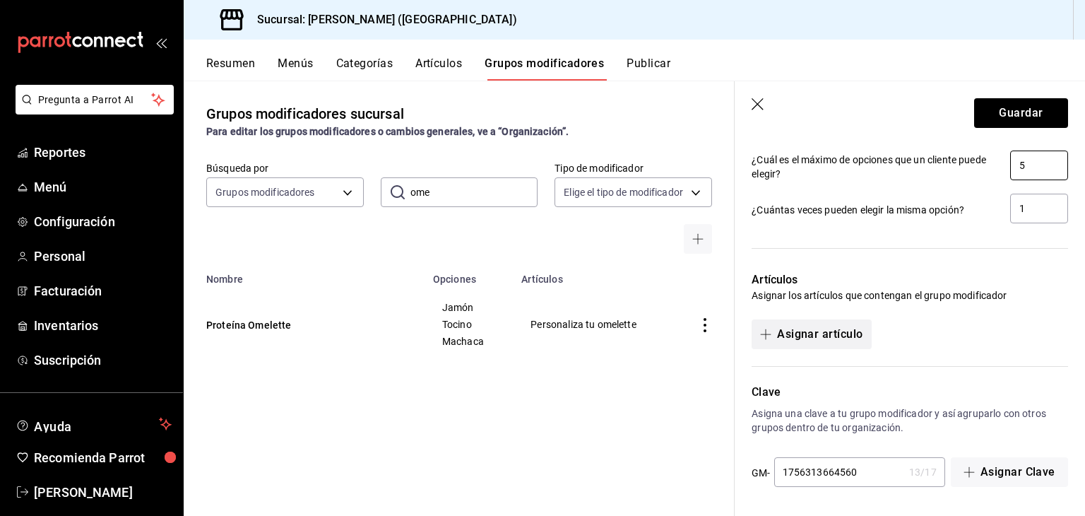
type input "5"
click at [787, 334] on button "Asignar artículo" at bounding box center [811, 334] width 119 height 30
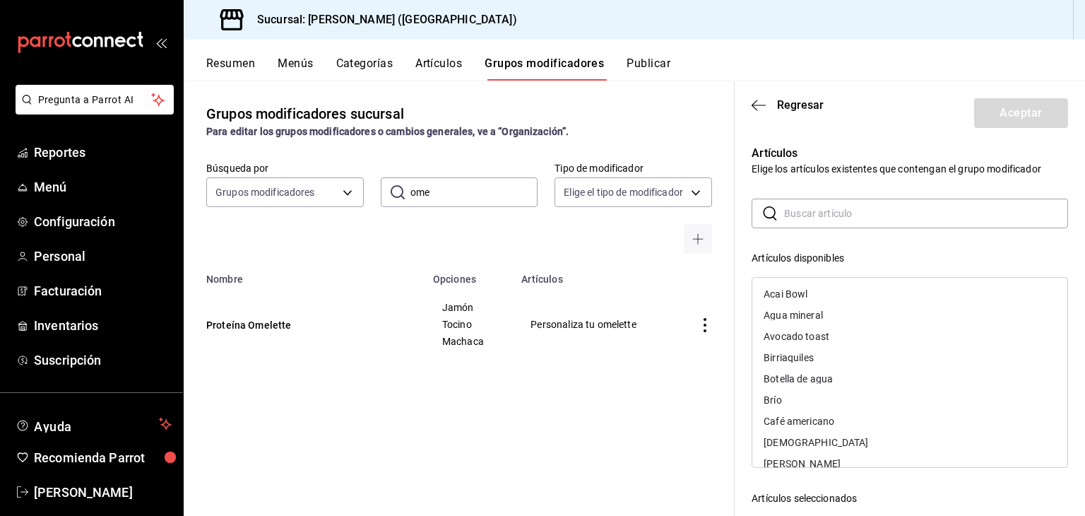
click at [812, 224] on input "text" at bounding box center [926, 213] width 284 height 28
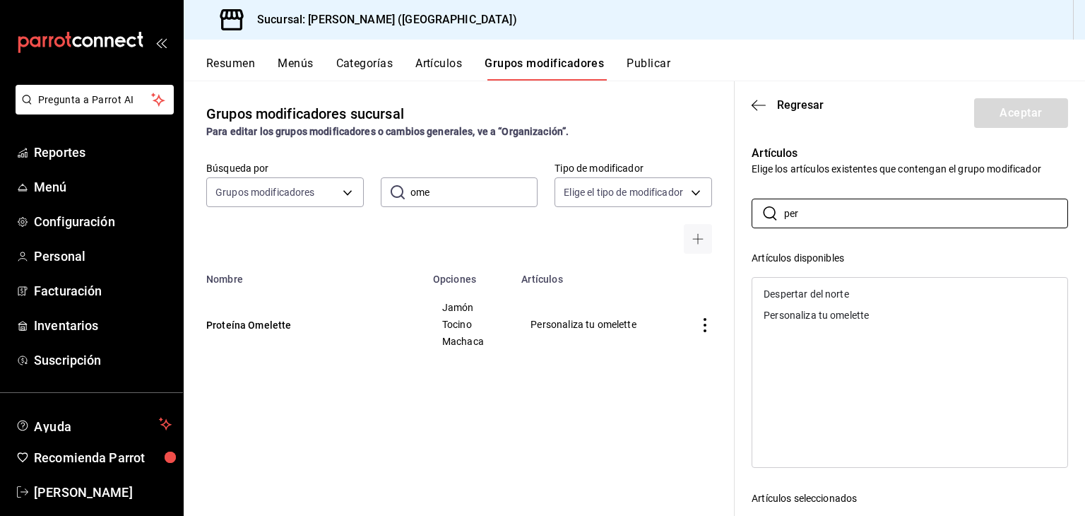
type input "per"
click at [810, 318] on div "Personaliza tu omelette" at bounding box center [816, 315] width 105 height 10
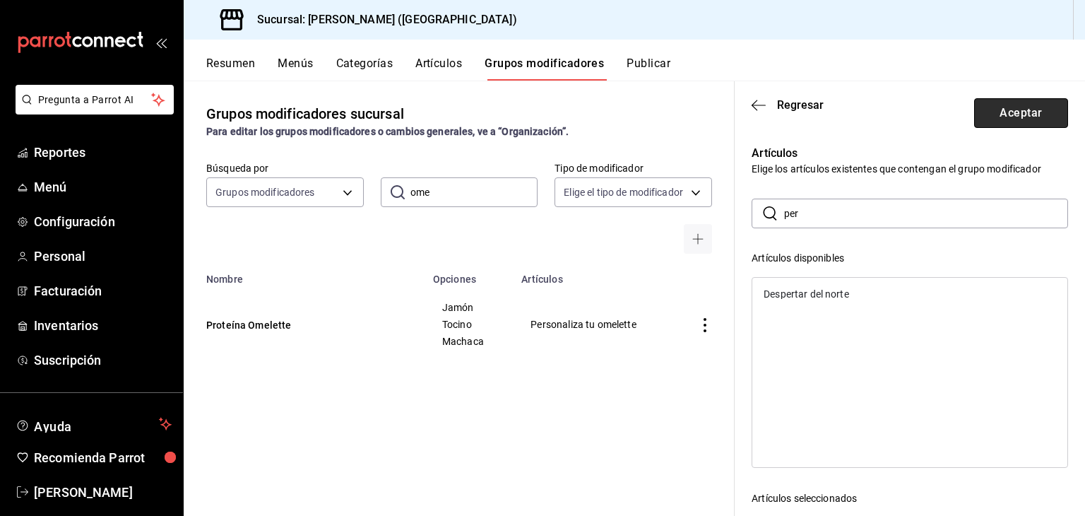
click at [992, 112] on button "Aceptar" at bounding box center [1021, 113] width 94 height 30
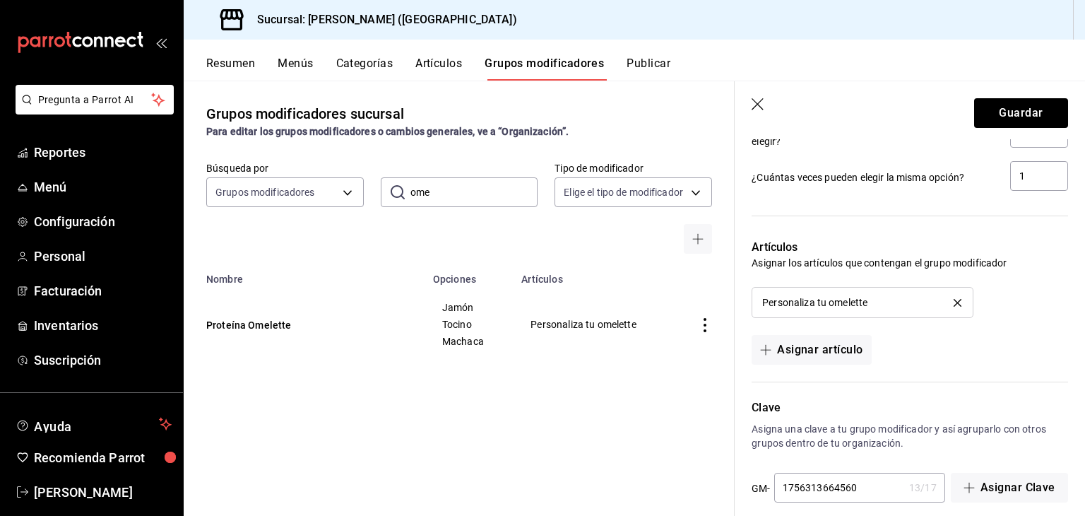
scroll to position [955, 0]
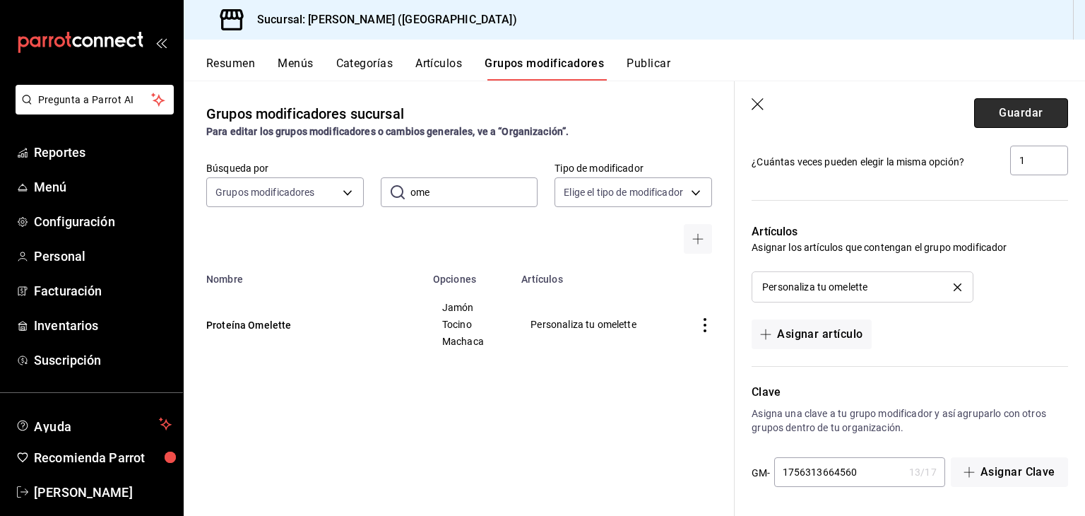
click at [974, 114] on button "Guardar" at bounding box center [1021, 113] width 94 height 30
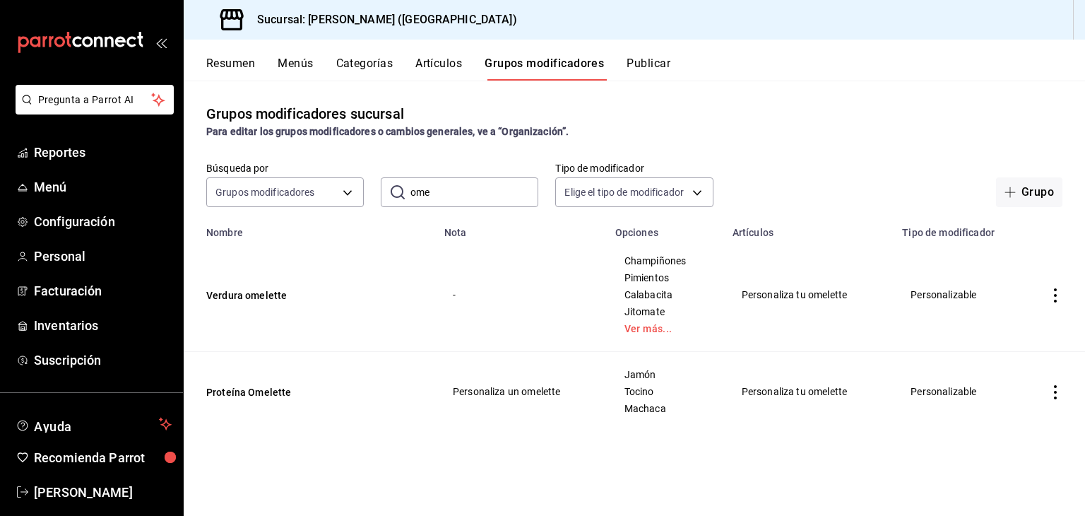
click at [423, 196] on input "ome" at bounding box center [474, 192] width 128 height 28
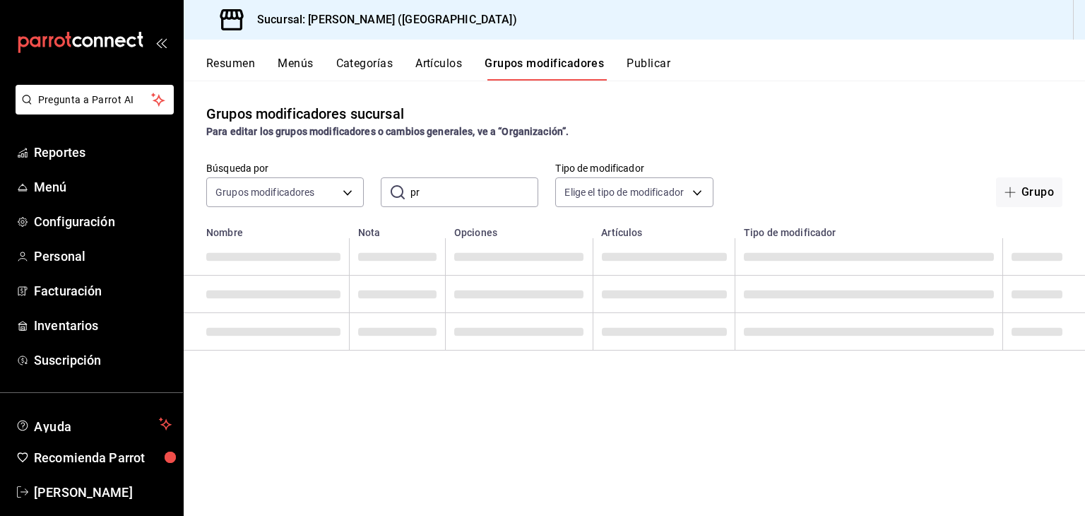
type input "p"
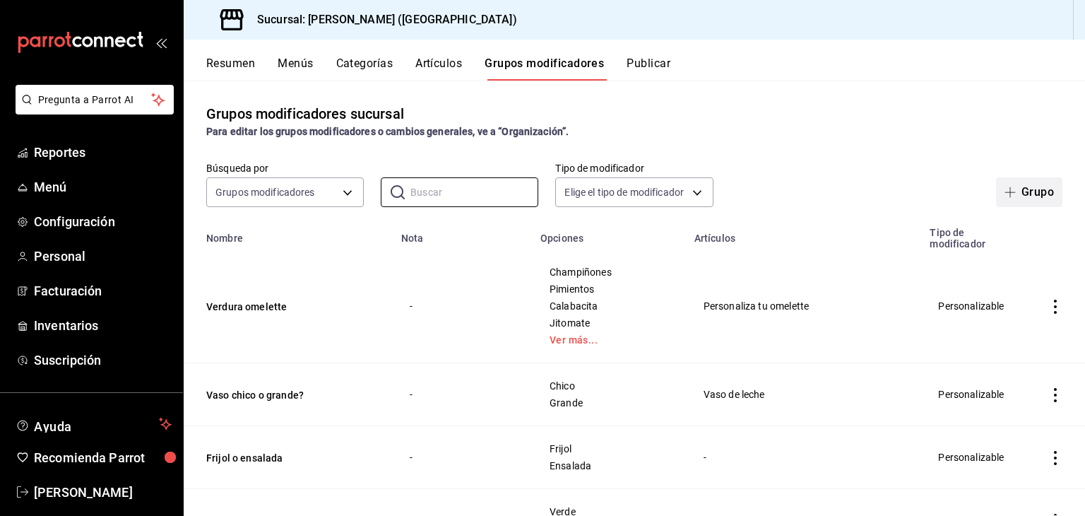
click at [1018, 200] on button "Grupo" at bounding box center [1029, 192] width 66 height 30
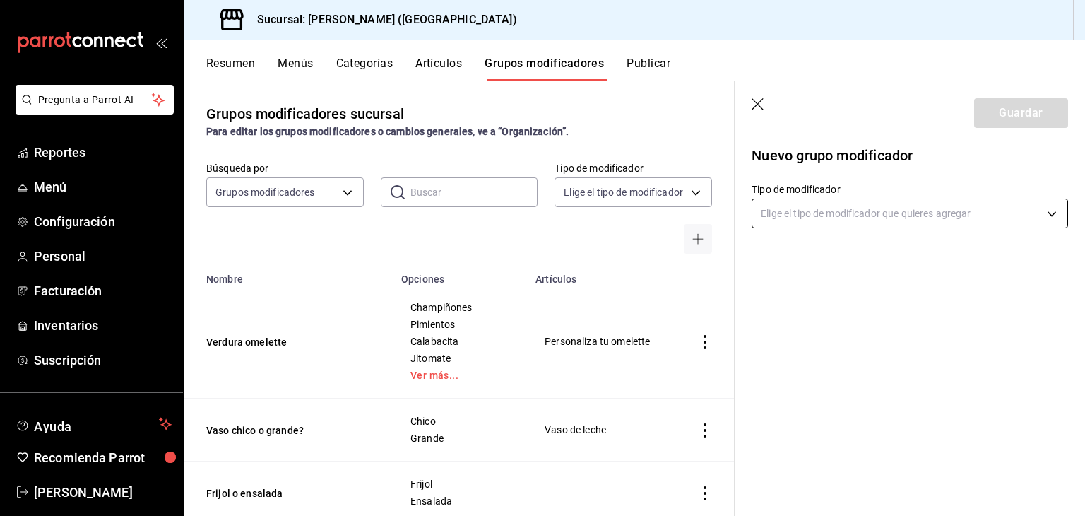
click at [853, 213] on body "Pregunta a Parrot AI Reportes Menú Configuración Personal Facturación Inventari…" at bounding box center [542, 258] width 1085 height 516
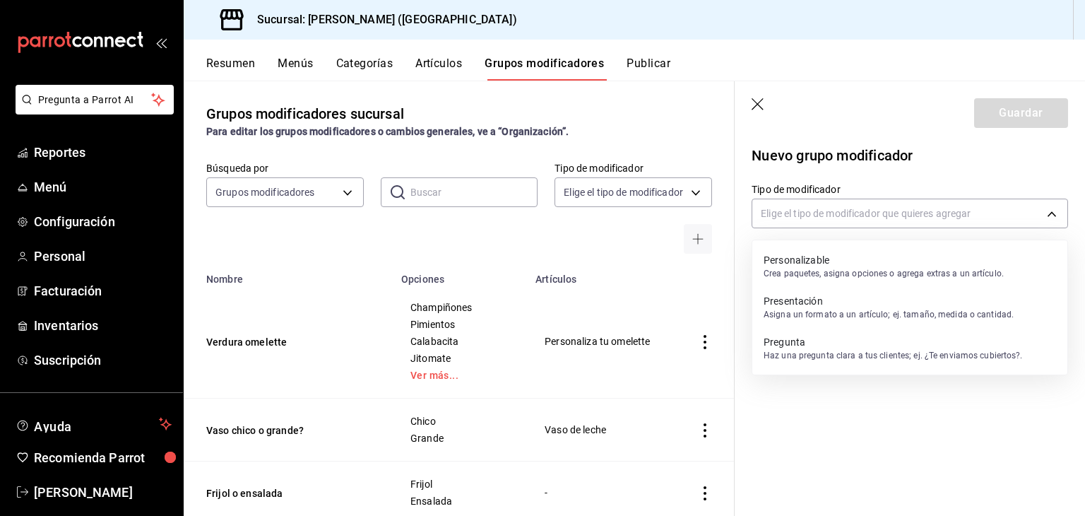
click at [834, 264] on p "Personalizable" at bounding box center [884, 260] width 240 height 14
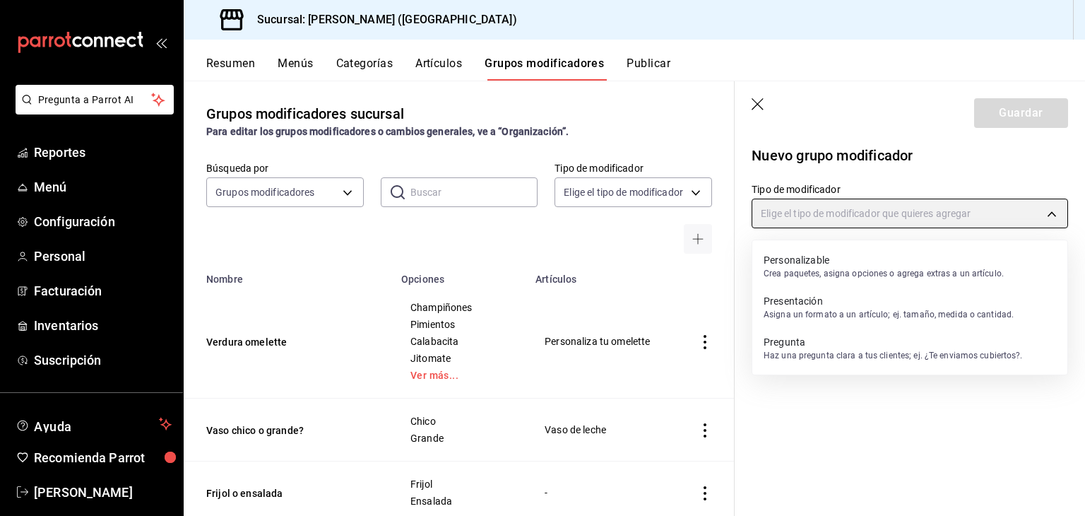
type input "CUSTOMIZABLE"
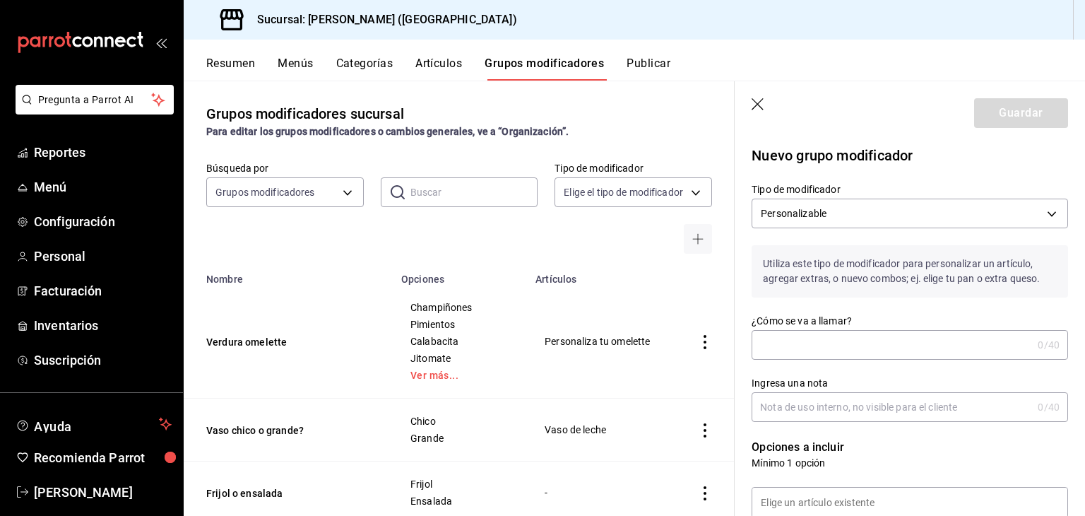
click at [833, 349] on input "¿Cómo se va a llamar?" at bounding box center [892, 345] width 280 height 28
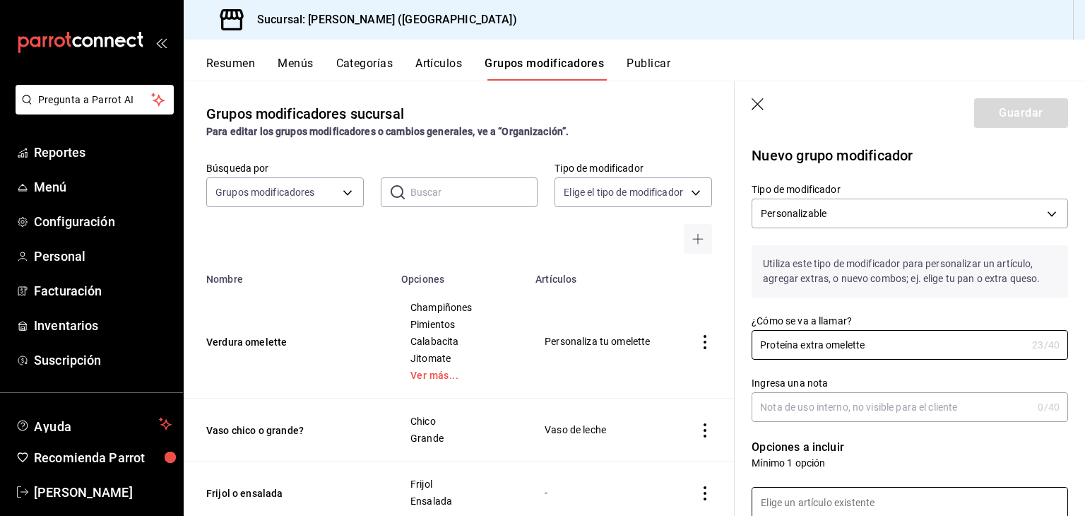
scroll to position [141, 0]
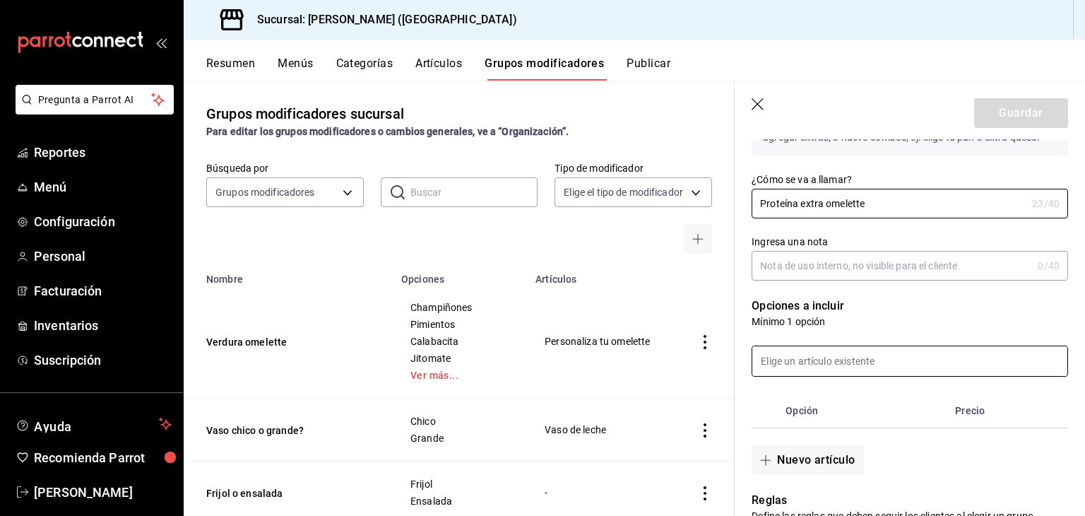
type input "Proteína extra omelette"
click at [837, 368] on input at bounding box center [909, 361] width 315 height 30
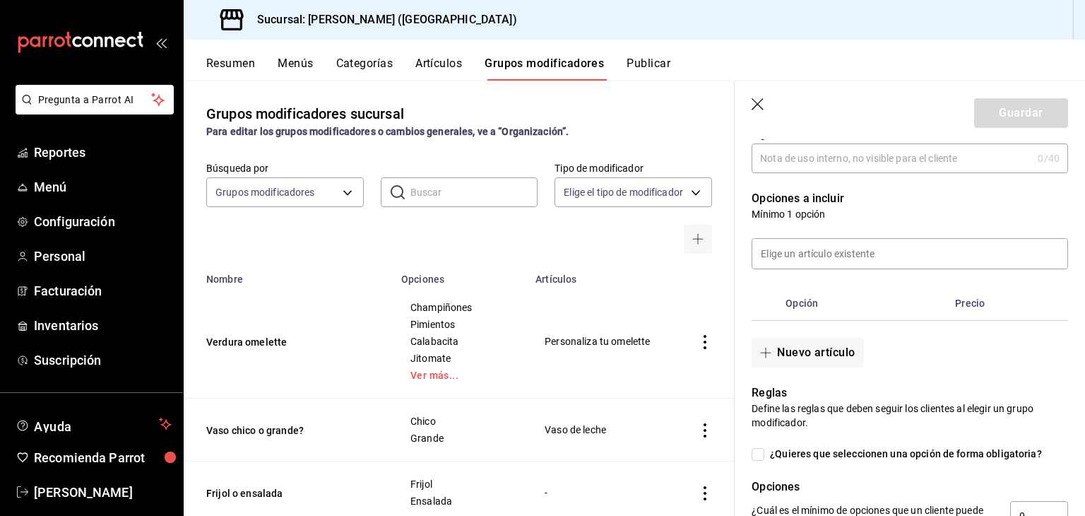
scroll to position [283, 0]
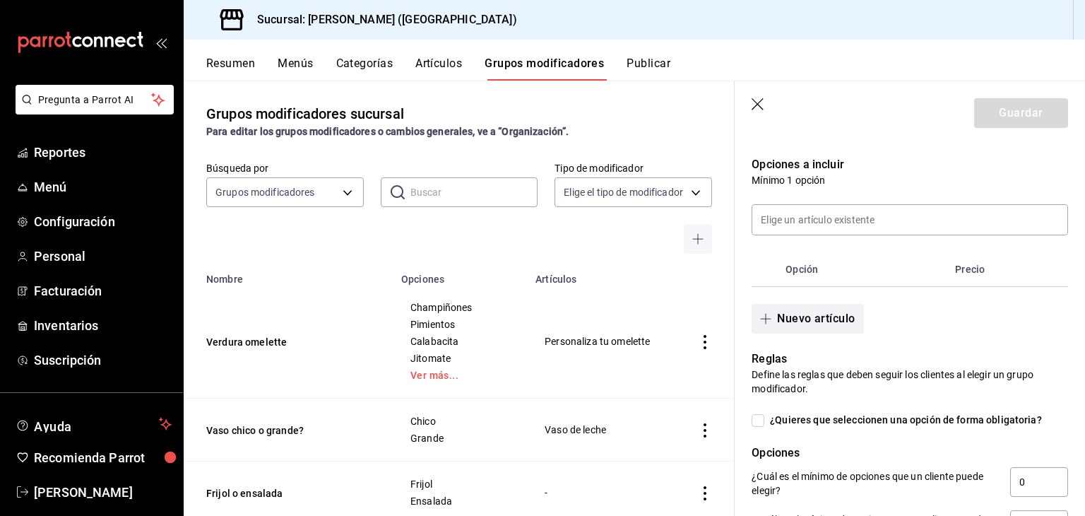
click at [811, 328] on button "Nuevo artículo" at bounding box center [808, 319] width 112 height 30
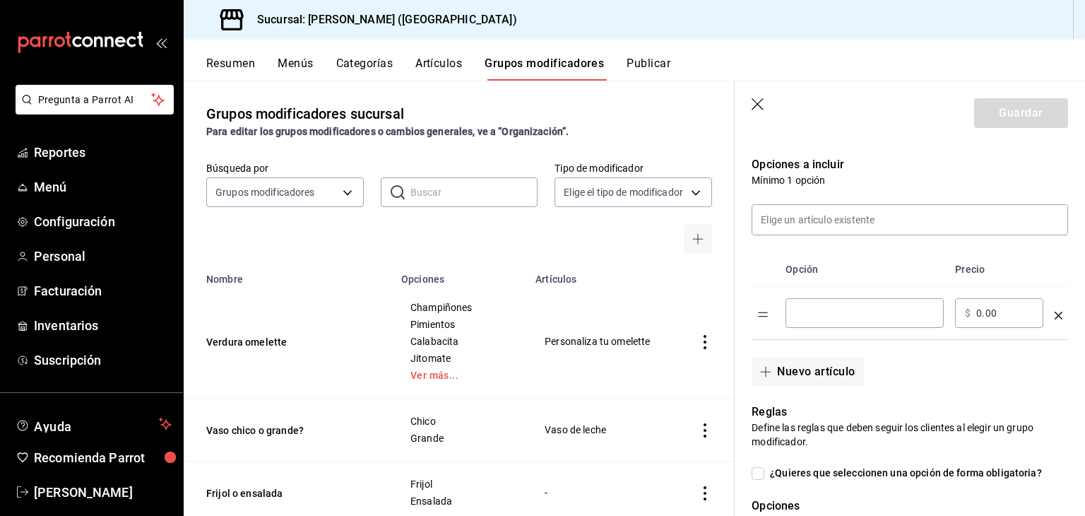
click at [861, 318] on input "optionsTable" at bounding box center [865, 313] width 138 height 14
type input "Machaca"
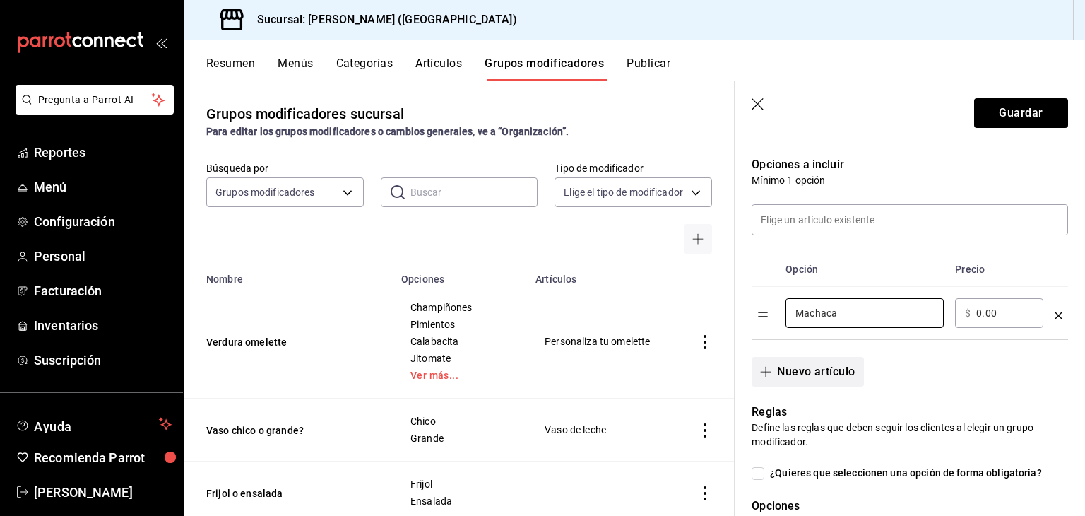
click at [775, 371] on span "button" at bounding box center [768, 371] width 17 height 11
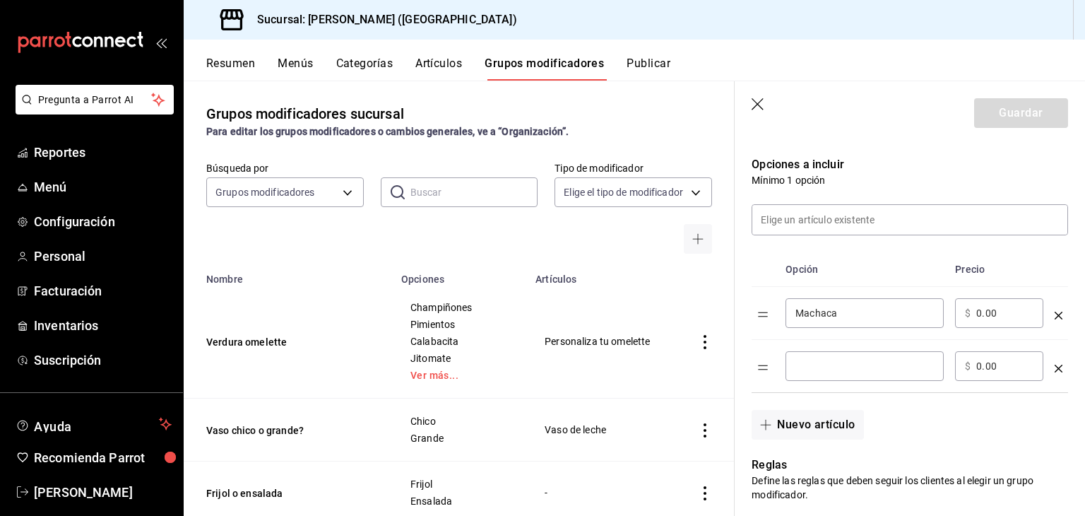
click at [820, 372] on input "optionsTable" at bounding box center [865, 366] width 138 height 14
type input "Jamón"
click at [780, 416] on button "Nuevo artículo" at bounding box center [808, 425] width 112 height 30
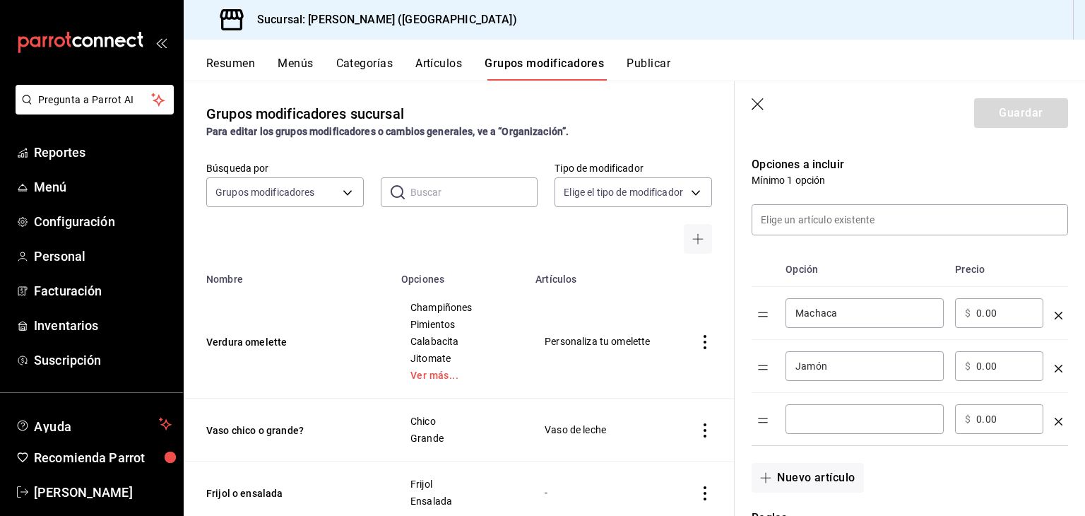
click at [812, 403] on td "​" at bounding box center [865, 419] width 170 height 53
click at [812, 408] on div "​" at bounding box center [865, 419] width 158 height 30
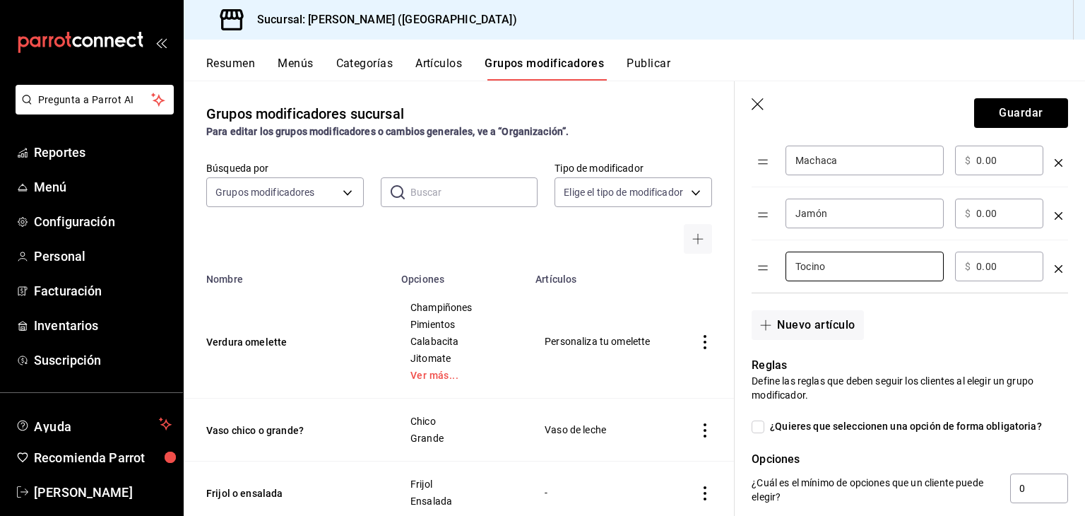
scroll to position [353, 0]
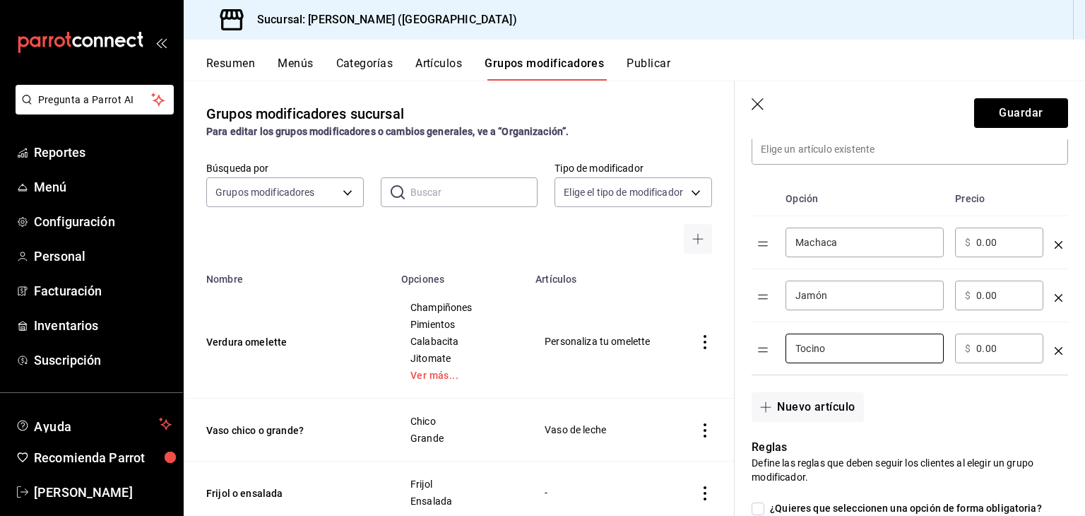
type input "Tocino"
click at [982, 295] on input "0.00" at bounding box center [1004, 295] width 57 height 14
type input "15.00"
click at [981, 348] on input "0.00" at bounding box center [1004, 348] width 57 height 14
type input "15.00"
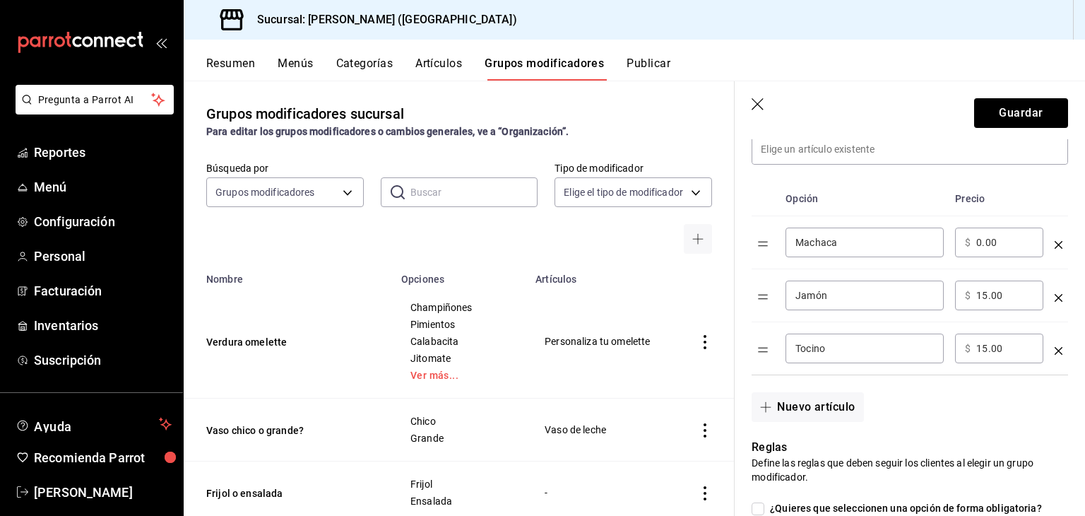
click at [979, 247] on input "0.00" at bounding box center [1004, 242] width 57 height 14
click at [992, 415] on div "Nuevo artículo" at bounding box center [901, 398] width 333 height 47
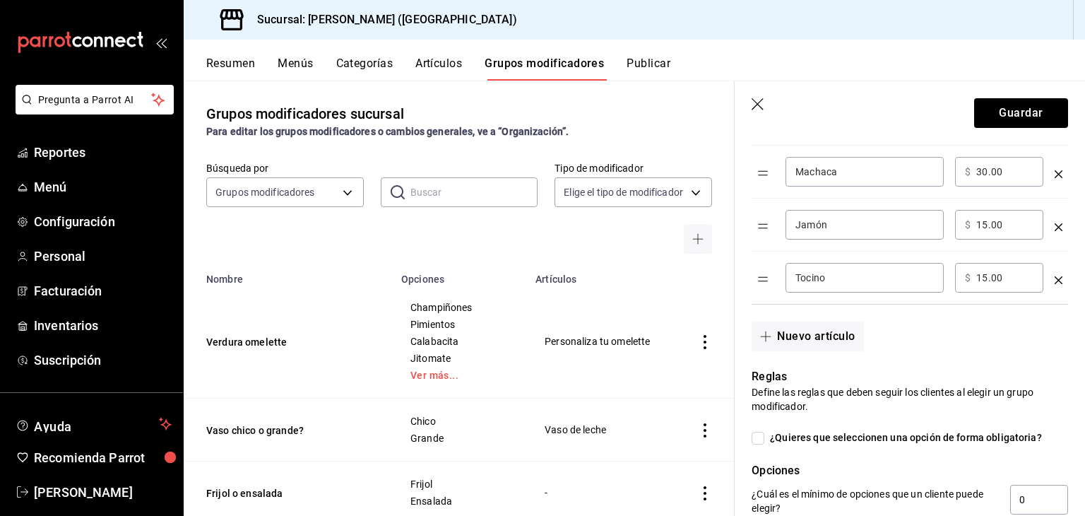
click at [981, 176] on input "30.00" at bounding box center [1004, 172] width 57 height 14
click at [983, 368] on p "Reglas" at bounding box center [910, 376] width 317 height 17
click at [977, 170] on input "30.00" at bounding box center [1004, 172] width 57 height 14
type input "20.00"
click at [971, 339] on div "Nuevo artículo" at bounding box center [901, 328] width 333 height 47
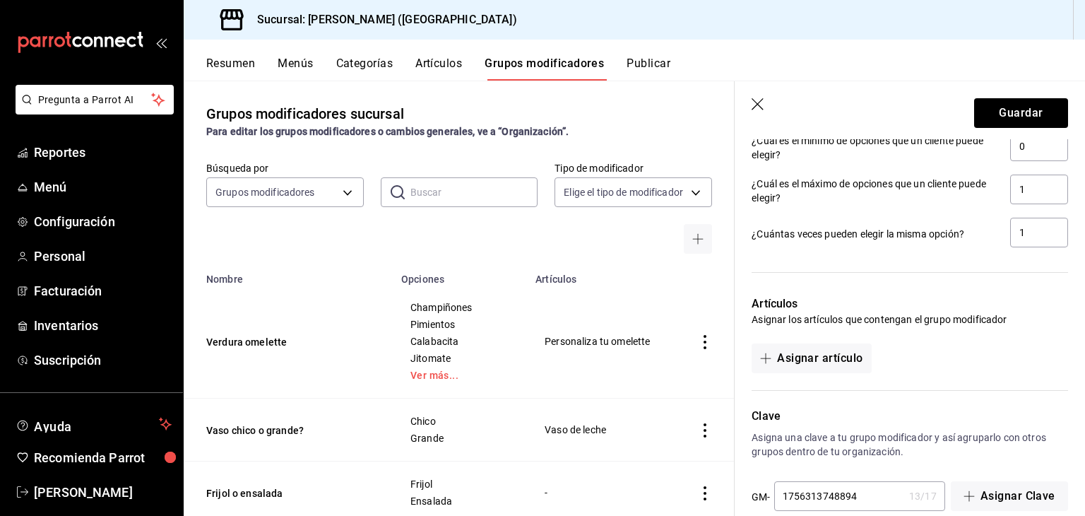
scroll to position [801, 0]
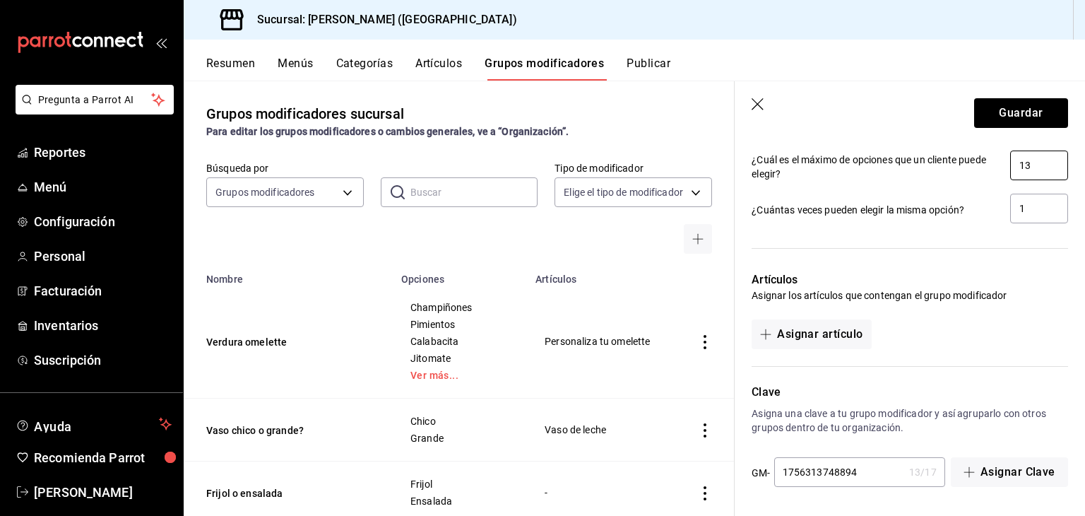
click at [1012, 162] on input "13" at bounding box center [1039, 165] width 58 height 30
type input "1"
type input "3"
click at [1007, 272] on p "Artículos" at bounding box center [910, 279] width 317 height 17
click at [829, 335] on button "Asignar artículo" at bounding box center [811, 334] width 119 height 30
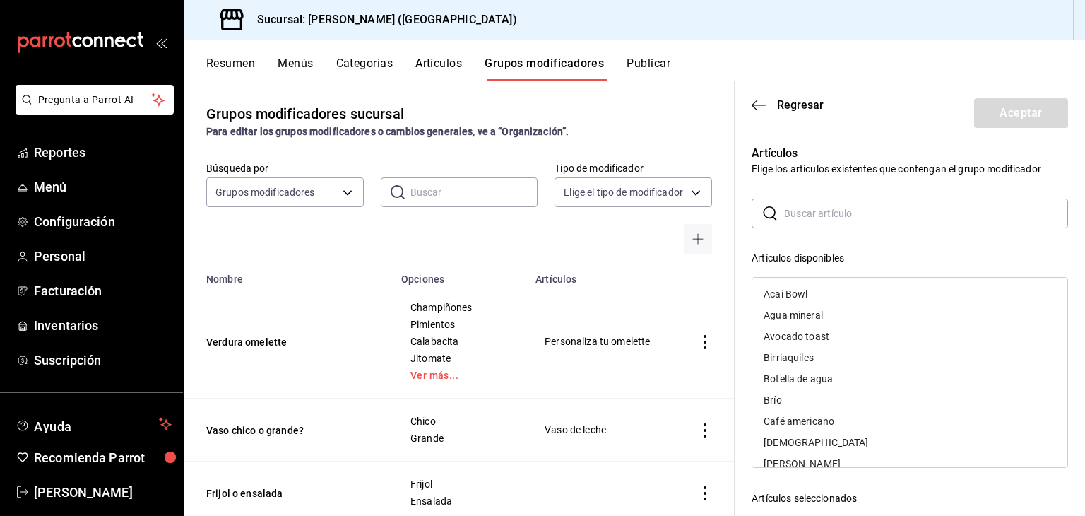
click at [791, 213] on input "text" at bounding box center [926, 213] width 284 height 28
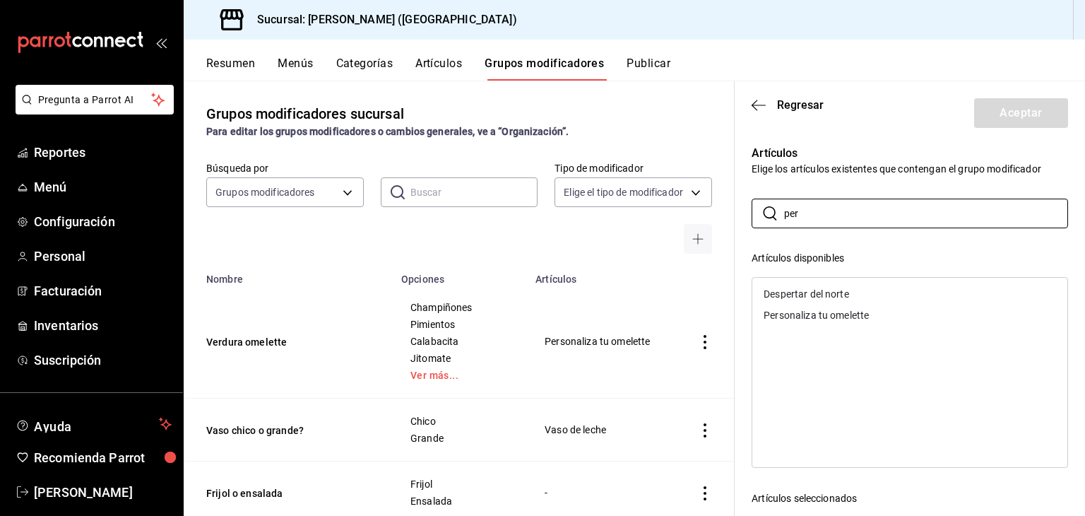
type input "per"
click at [817, 311] on div "Personaliza tu omelette" at bounding box center [816, 315] width 105 height 10
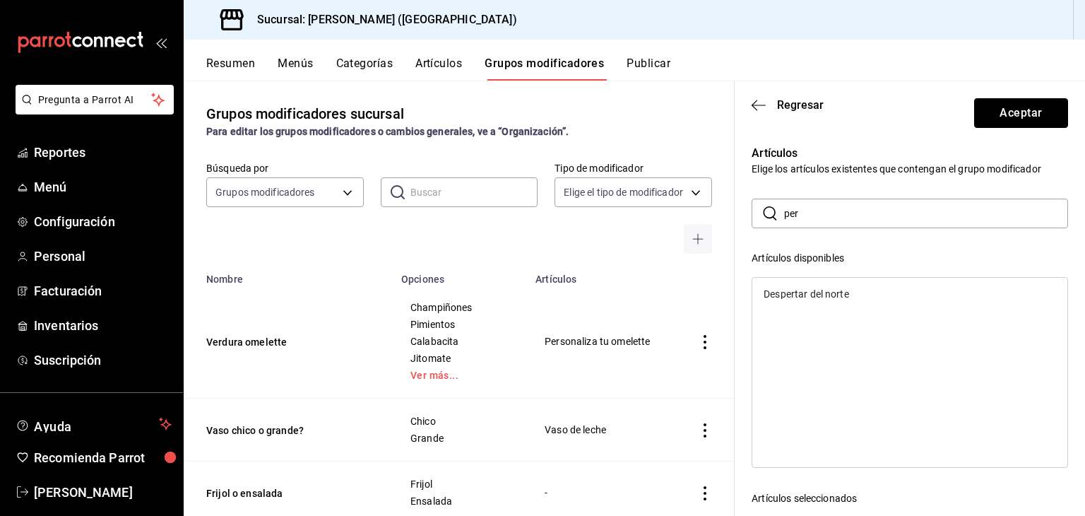
click at [988, 124] on button "Aceptar" at bounding box center [1021, 113] width 94 height 30
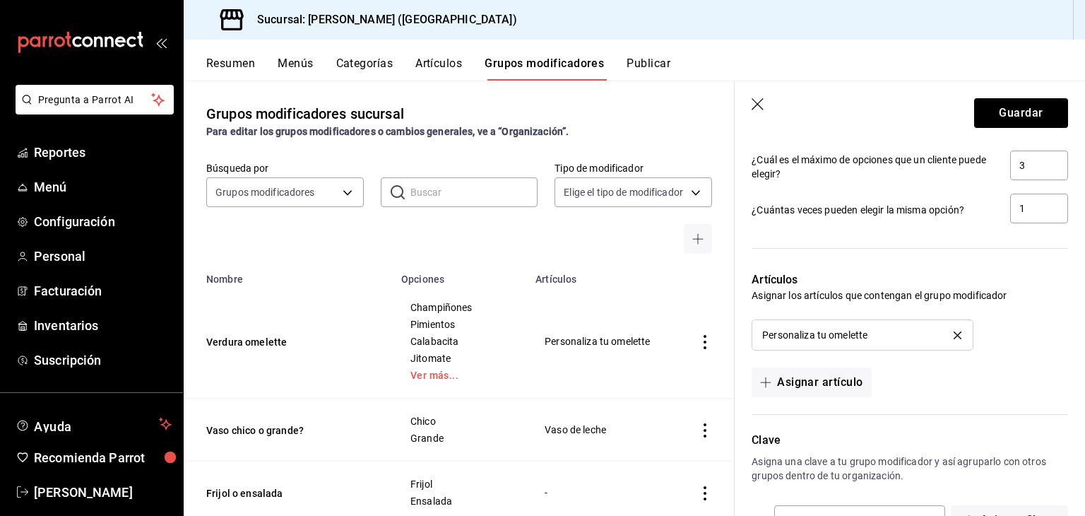
scroll to position [849, 0]
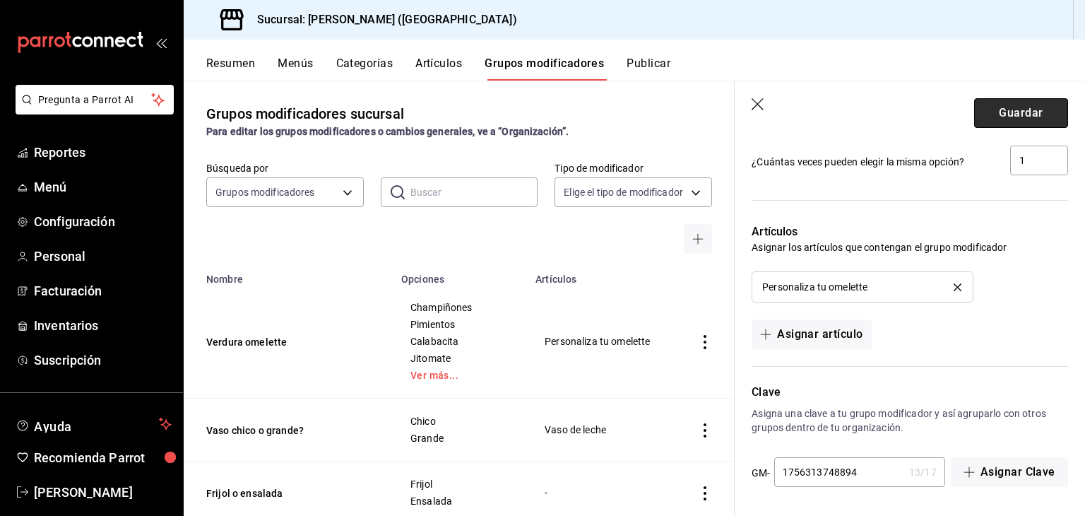
click at [992, 122] on button "Guardar" at bounding box center [1021, 113] width 94 height 30
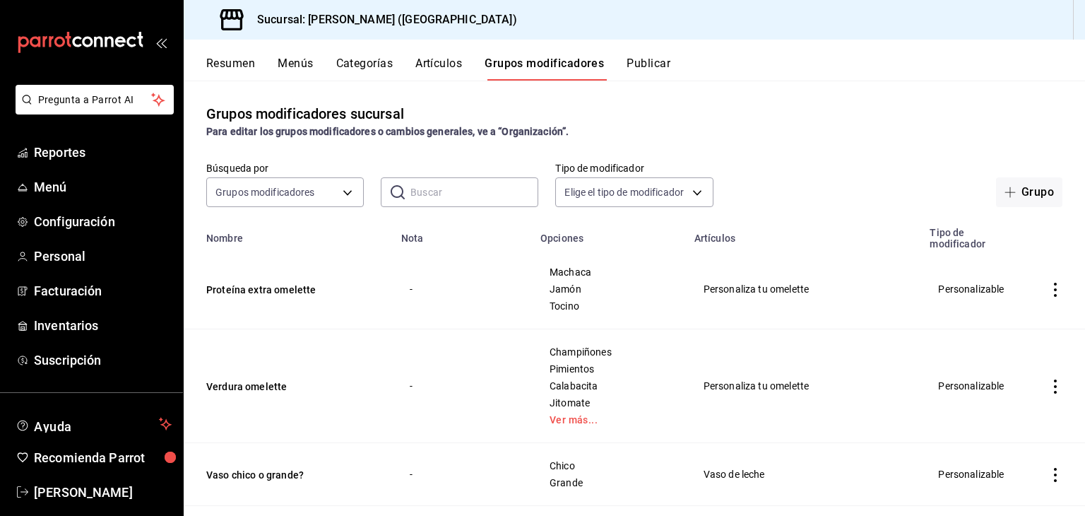
click at [1048, 388] on icon "actions" at bounding box center [1055, 386] width 14 height 14
click at [1017, 420] on span "Editar" at bounding box center [1002, 420] width 37 height 15
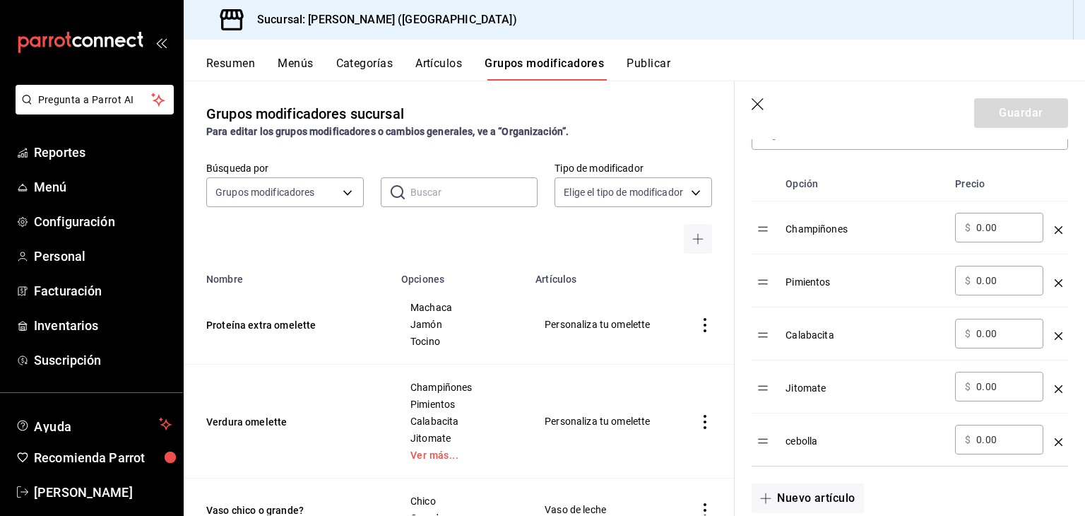
scroll to position [495, 0]
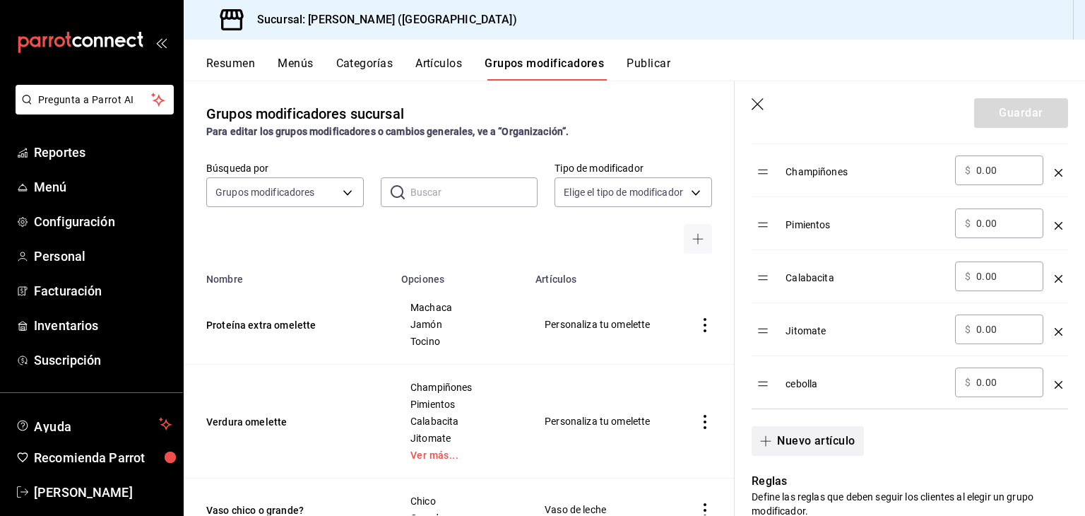
click at [782, 437] on button "Nuevo artículo" at bounding box center [808, 441] width 112 height 30
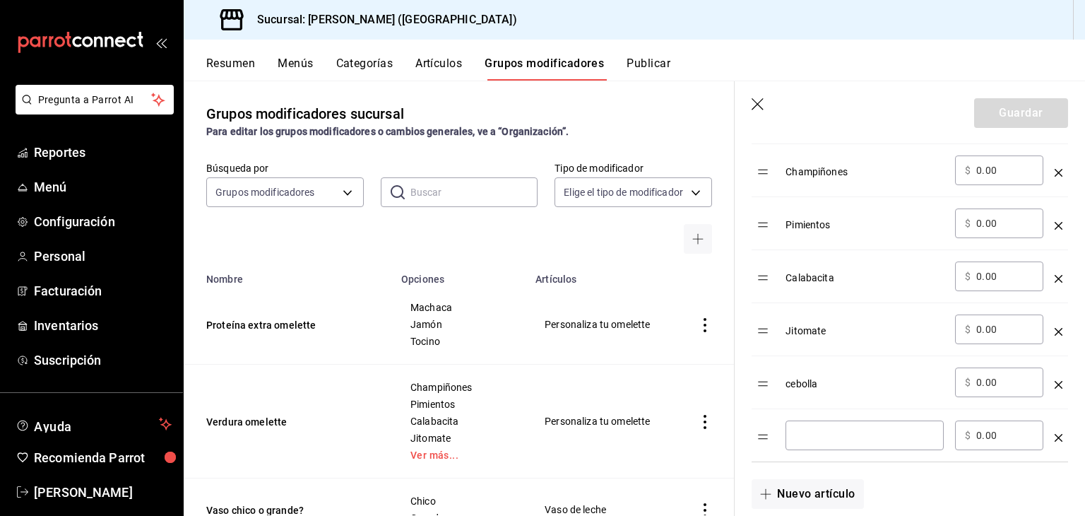
click at [808, 430] on input "optionsTable" at bounding box center [865, 435] width 138 height 14
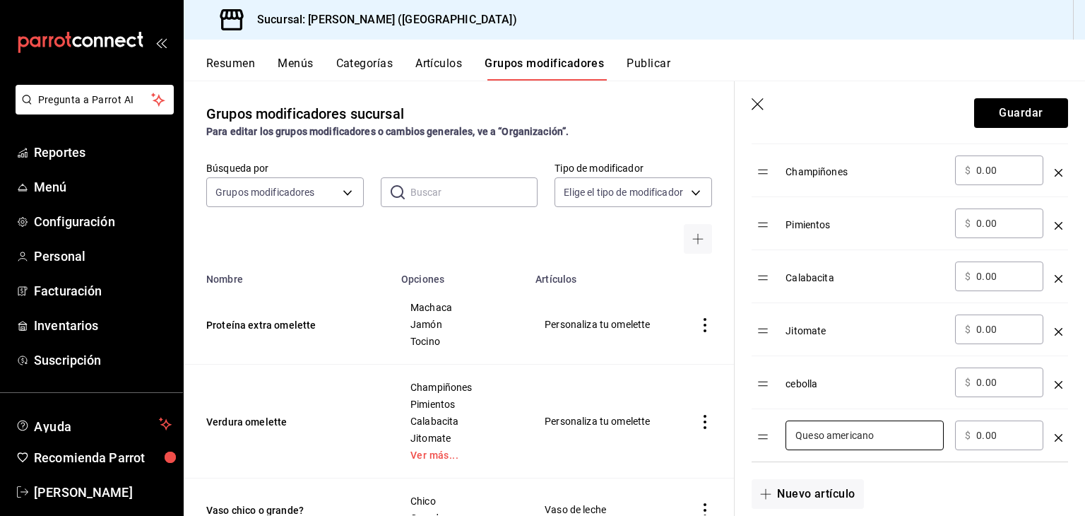
type input "Queso americano"
click at [793, 478] on div "Nuevo artículo" at bounding box center [901, 485] width 333 height 47
click at [804, 492] on button "Nuevo artículo" at bounding box center [808, 494] width 112 height 30
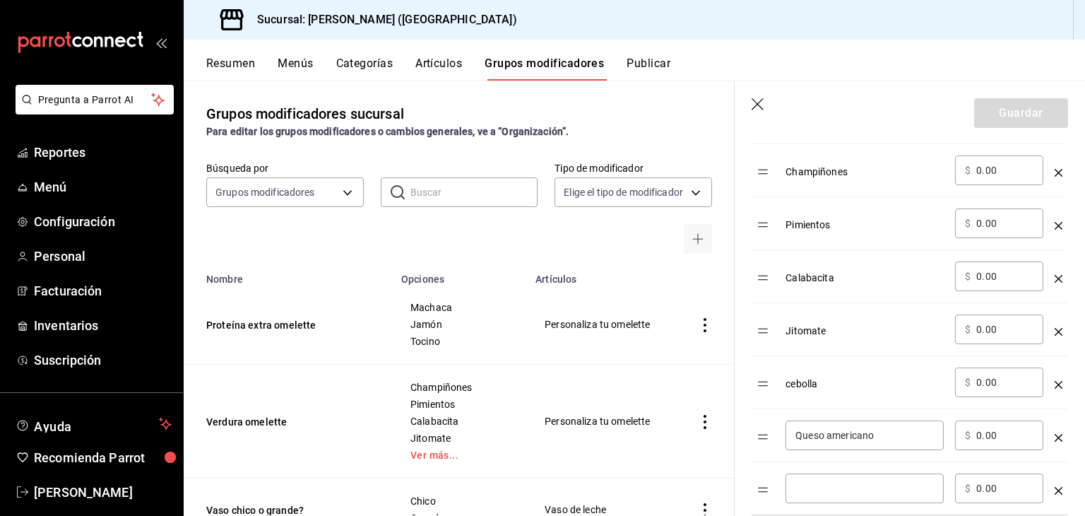
click at [808, 465] on td "​" at bounding box center [865, 488] width 170 height 53
click at [812, 483] on input "optionsTable" at bounding box center [865, 488] width 138 height 14
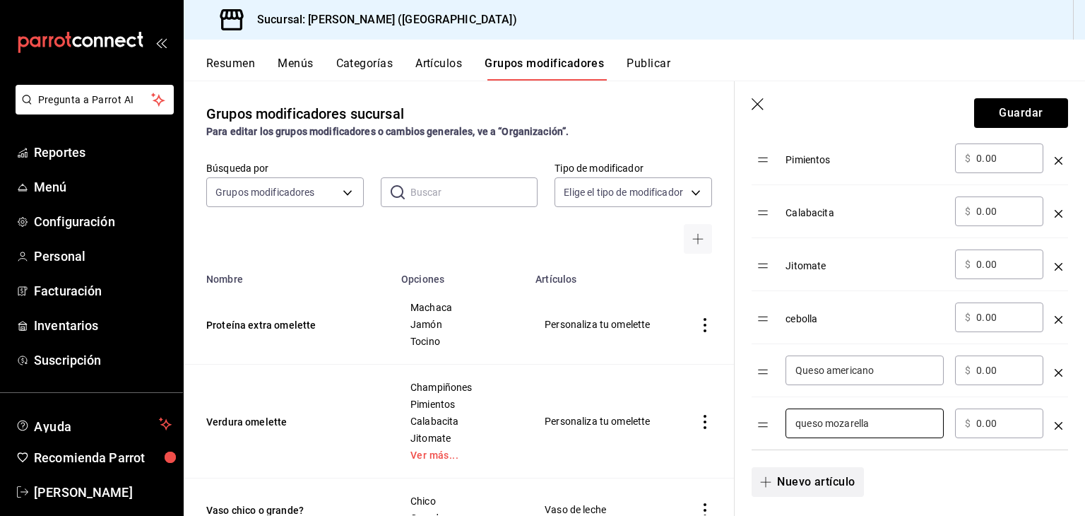
scroll to position [636, 0]
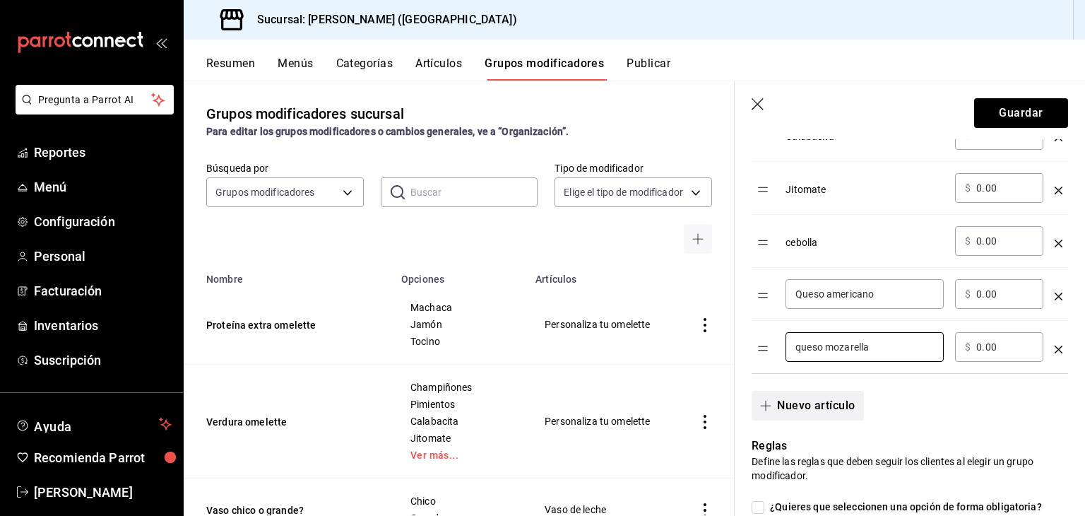
type input "queso mozarella"
click at [786, 405] on button "Nuevo artículo" at bounding box center [808, 406] width 112 height 30
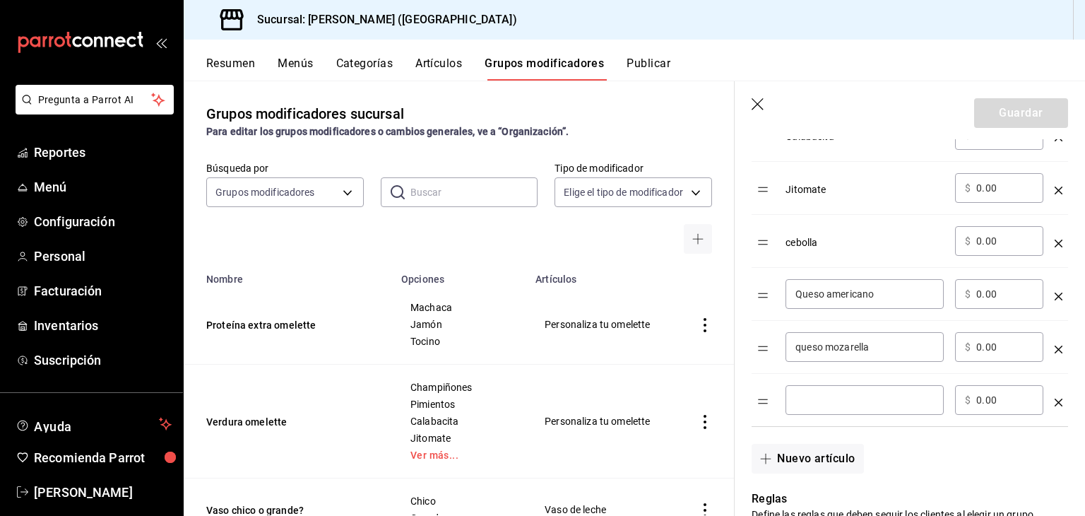
click at [859, 396] on input "optionsTable" at bounding box center [865, 400] width 138 height 14
type input "panela"
click at [1004, 105] on button "Guardar" at bounding box center [1021, 113] width 94 height 30
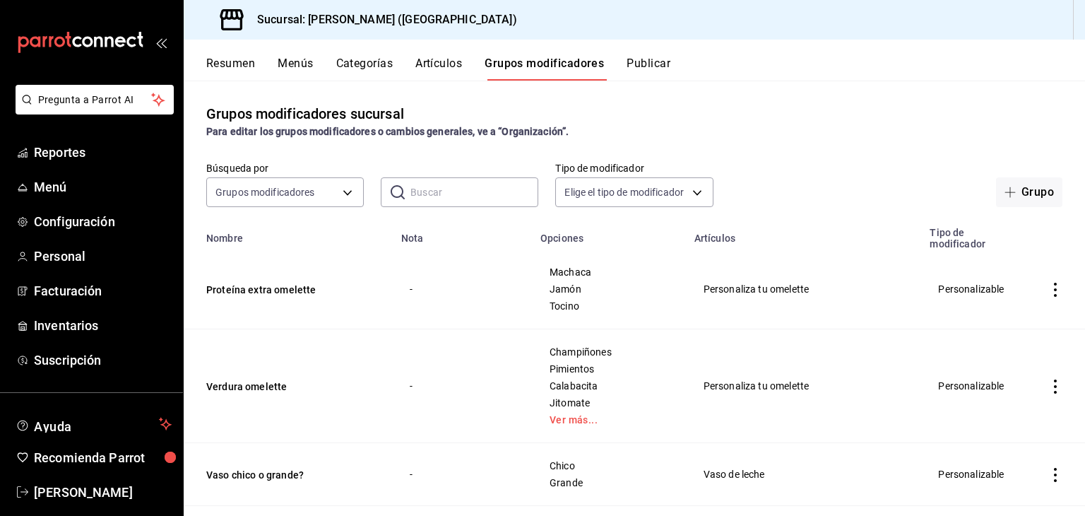
drag, startPoint x: 472, startPoint y: 77, endPoint x: 465, endPoint y: 73, distance: 8.2
click at [468, 74] on div "Resumen Menús Categorías Artículos Grupos modificadores Publicar" at bounding box center [645, 69] width 879 height 24
click at [461, 70] on button "Artículos" at bounding box center [438, 69] width 47 height 24
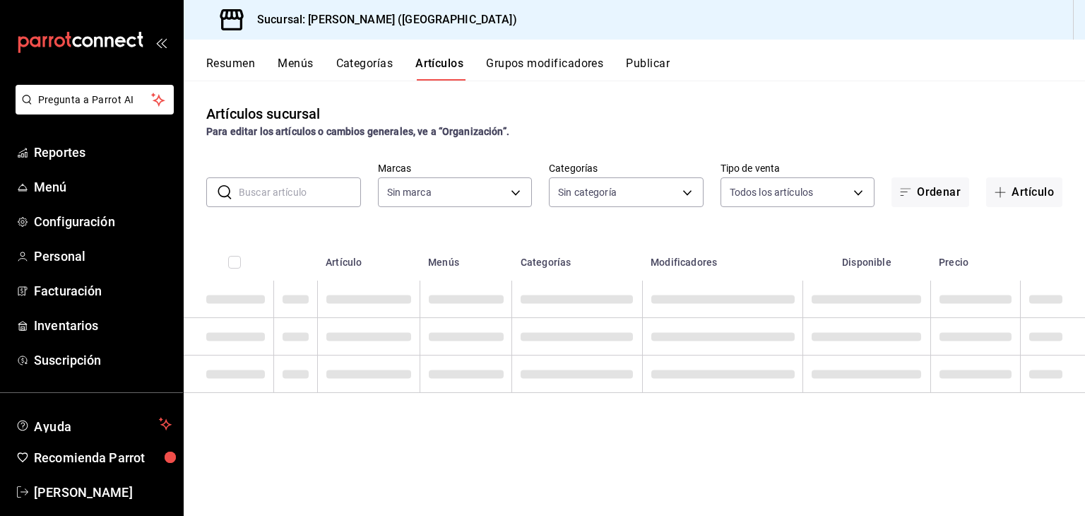
click at [295, 196] on input "text" at bounding box center [300, 192] width 122 height 28
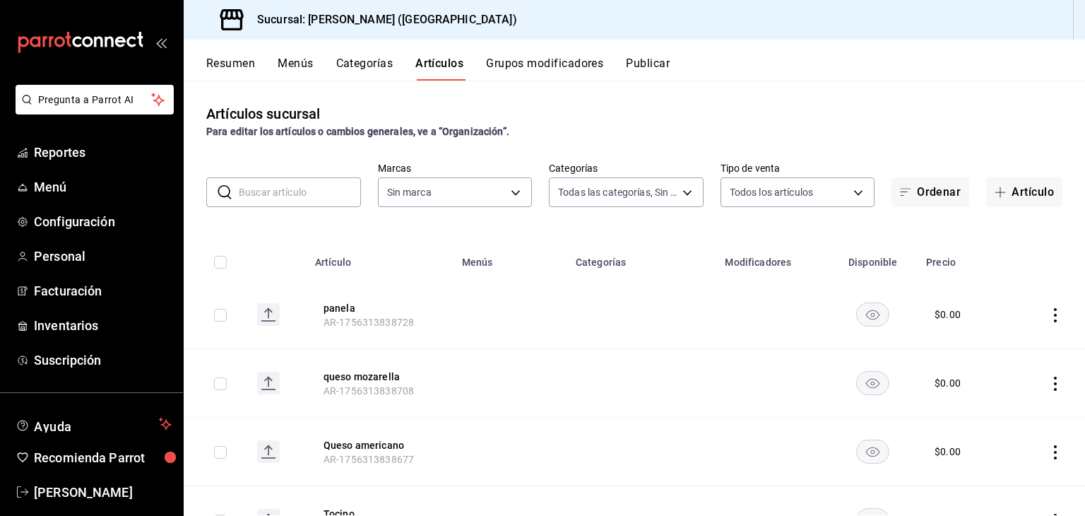
type input "4d6f0275-a8e1-4c8a-ba58-20bffb9dedeb,6d0ca4bc-c96f-453a-9a30-f489c557b573,9d793…"
type input "8032933b-081f-47fe-9b6e-ba3dc78a21f4"
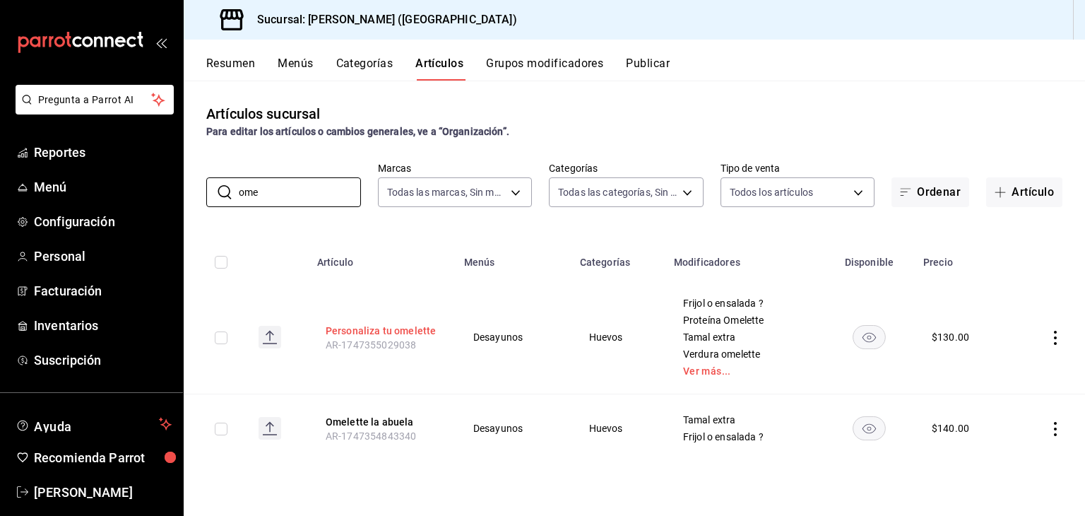
type input "ome"
click at [398, 328] on button "Personaliza tu omelette" at bounding box center [382, 331] width 113 height 14
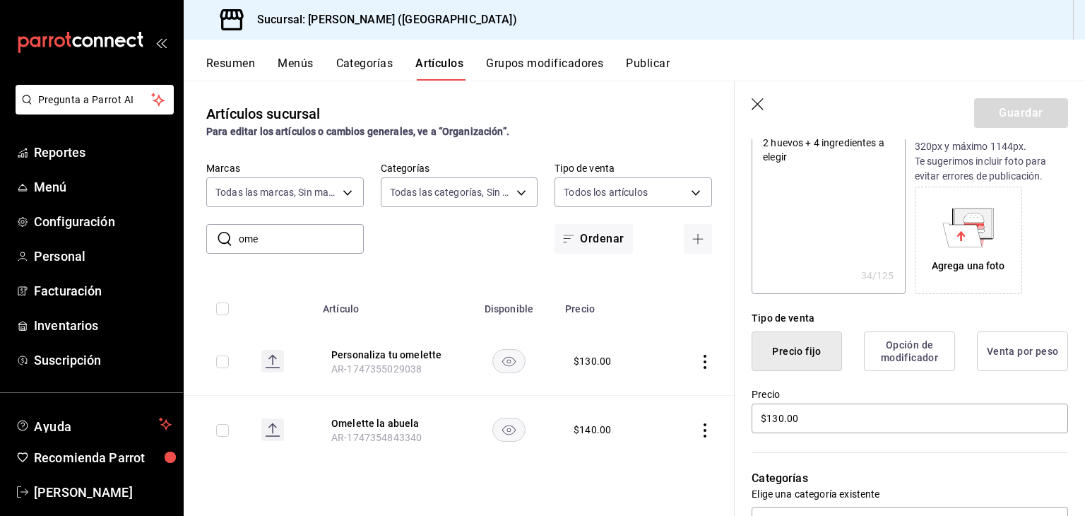
scroll to position [212, 0]
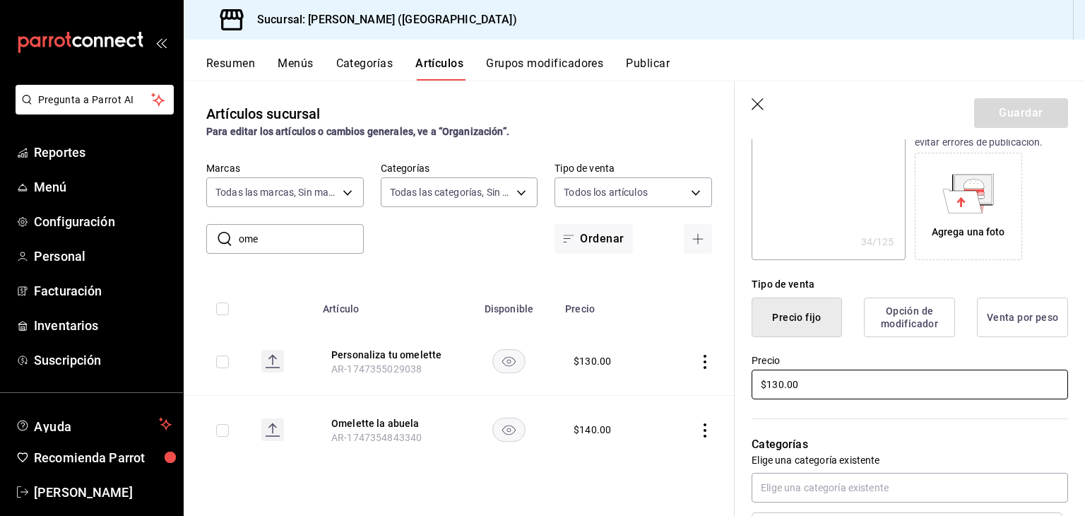
click at [772, 391] on input "$130.00" at bounding box center [910, 385] width 317 height 30
type textarea "x"
type input "$150.00"
type textarea "x"
type input "$150.00"
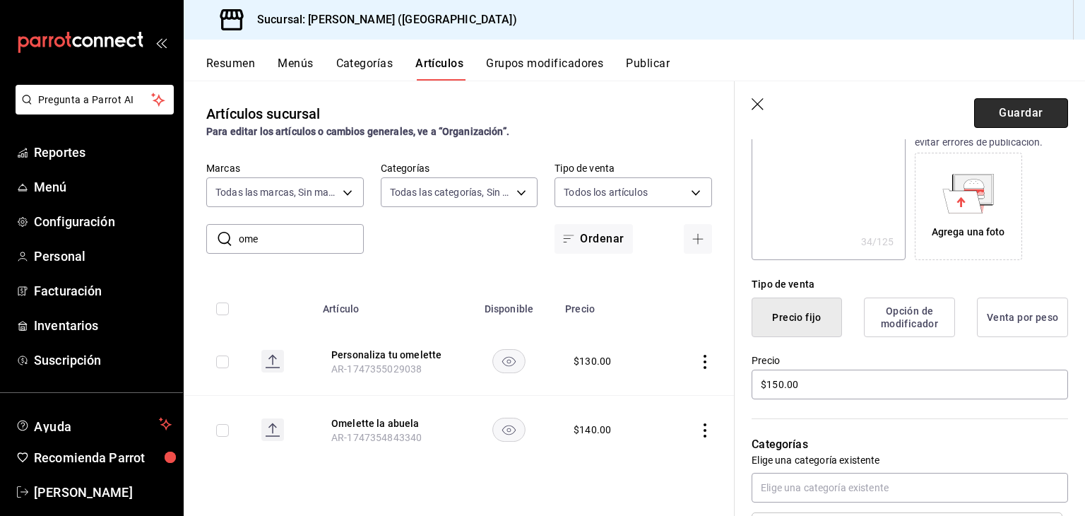
click at [1003, 118] on button "Guardar" at bounding box center [1021, 113] width 94 height 30
type textarea "x"
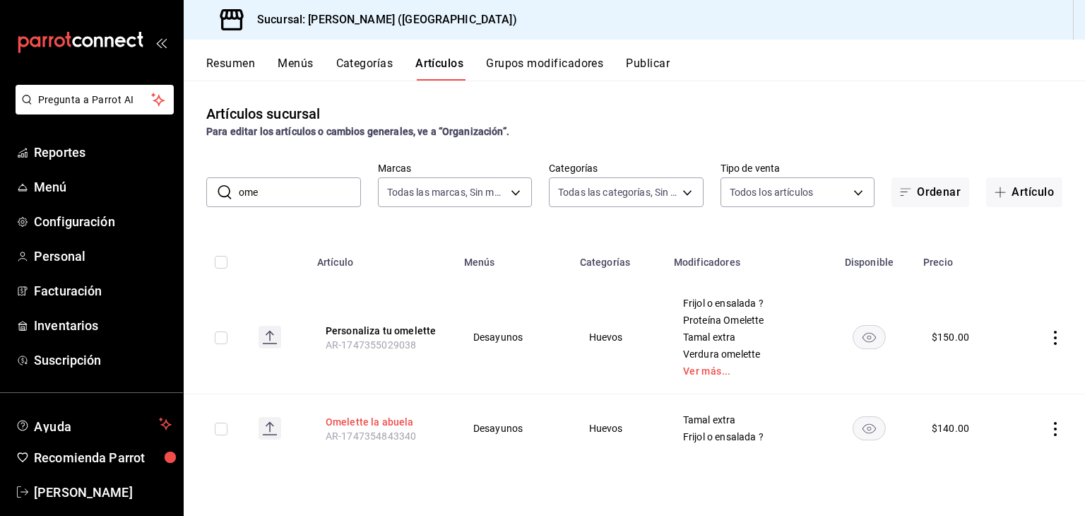
click at [388, 425] on button "Omelette la abuela" at bounding box center [382, 422] width 113 height 14
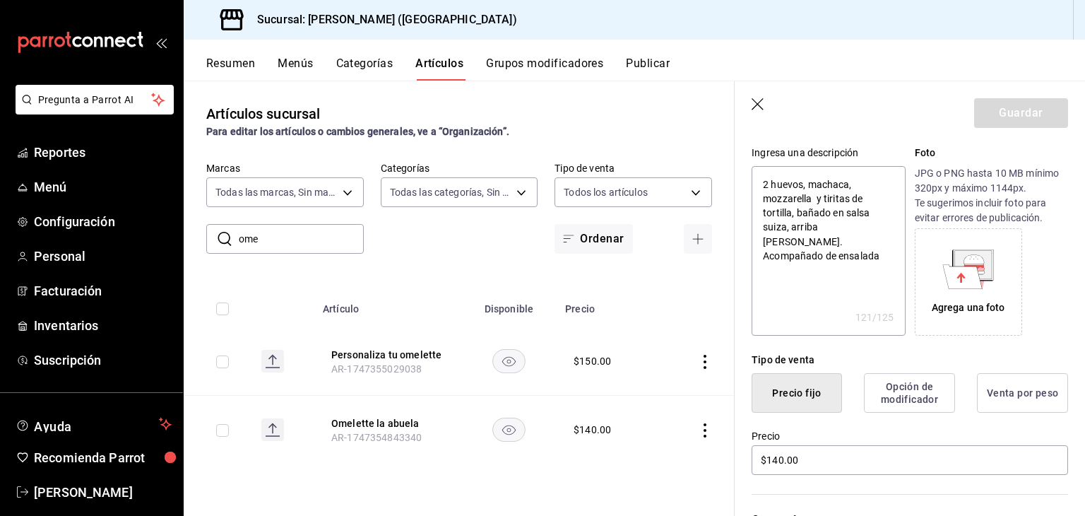
scroll to position [212, 0]
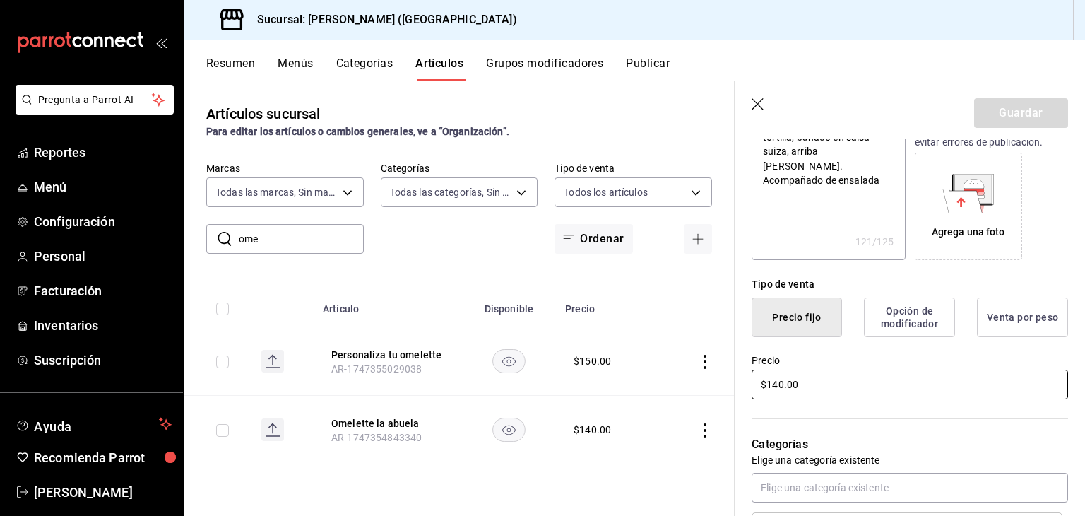
click at [775, 385] on input "$140.00" at bounding box center [910, 385] width 317 height 30
type textarea "x"
type input "$160.00"
type textarea "x"
type input "$160.00"
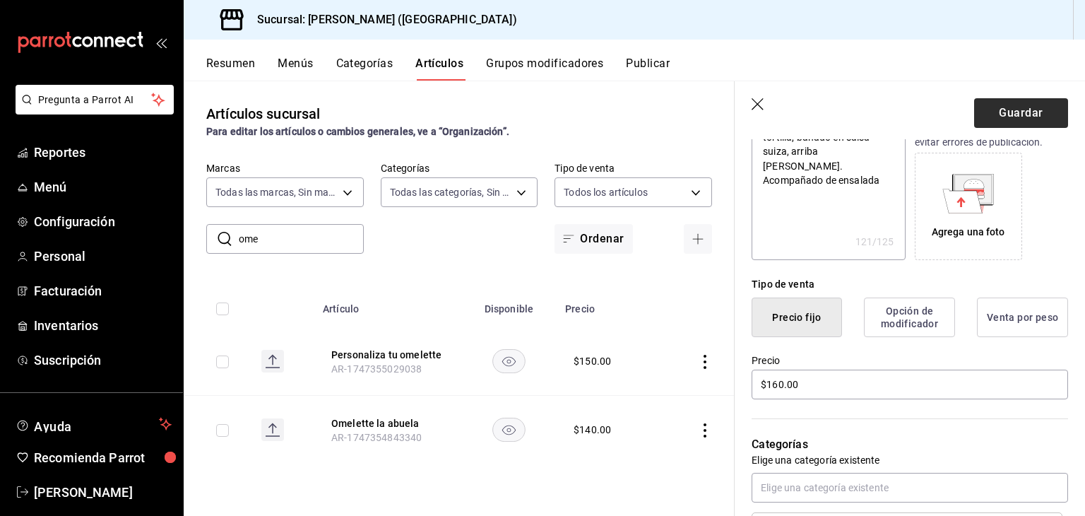
drag, startPoint x: 1011, startPoint y: 94, endPoint x: 1011, endPoint y: 110, distance: 15.5
click at [1011, 100] on header "Guardar" at bounding box center [910, 110] width 350 height 58
click at [1011, 110] on button "Guardar" at bounding box center [1021, 113] width 94 height 30
type textarea "x"
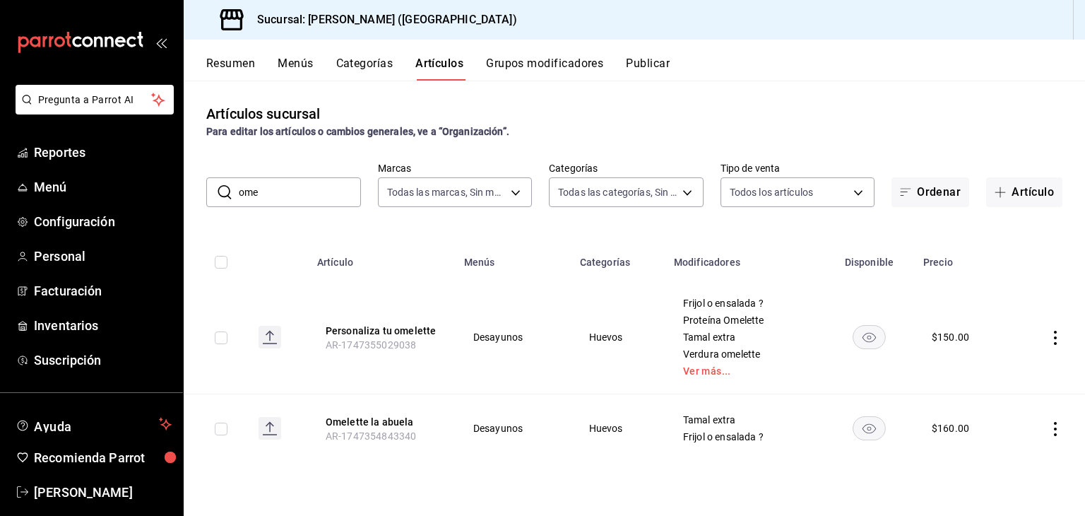
click at [274, 201] on input "ome" at bounding box center [300, 192] width 122 height 28
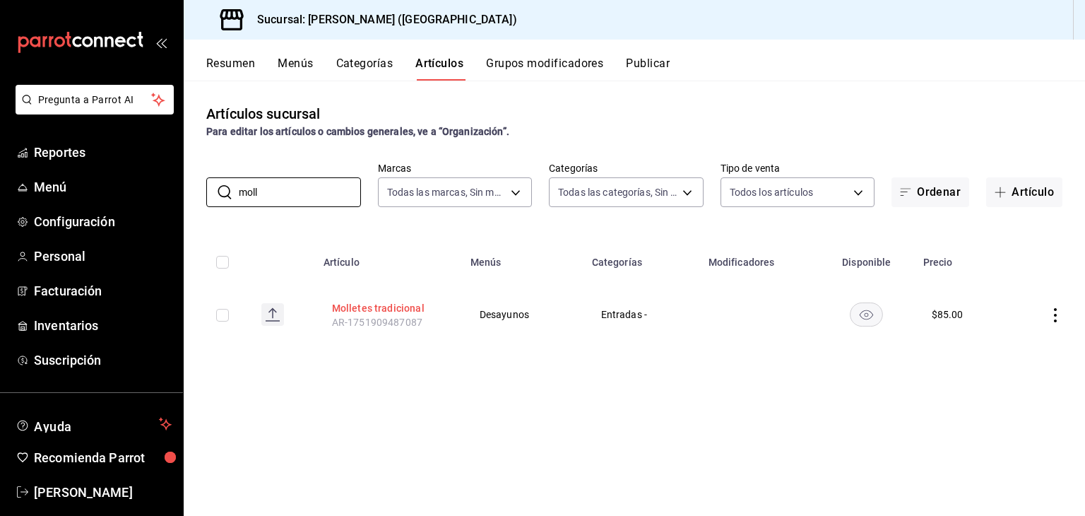
type input "moll"
click at [387, 309] on button "Molletes tradicional" at bounding box center [388, 308] width 113 height 14
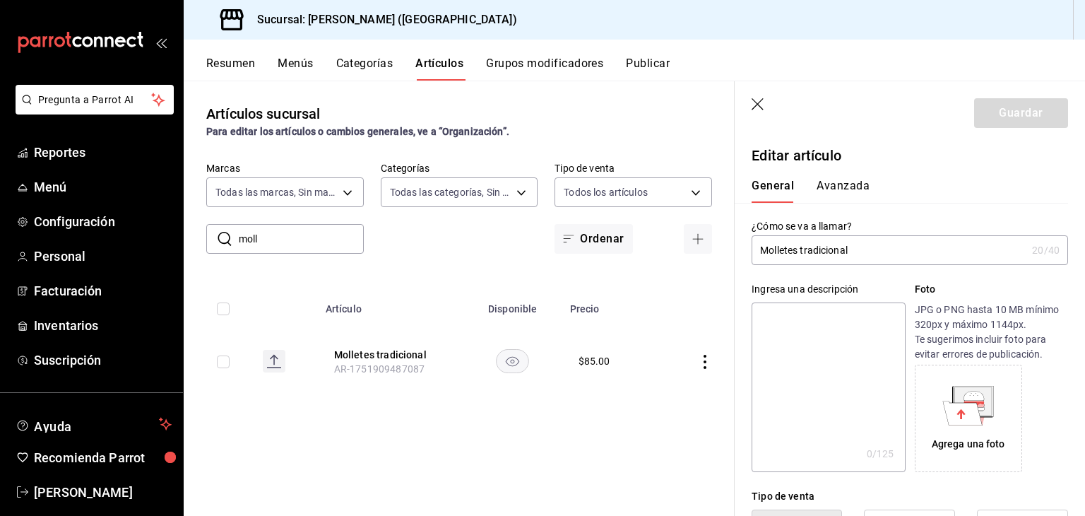
click at [747, 103] on header "Guardar" at bounding box center [910, 110] width 350 height 58
click at [763, 102] on icon "button" at bounding box center [759, 105] width 14 height 14
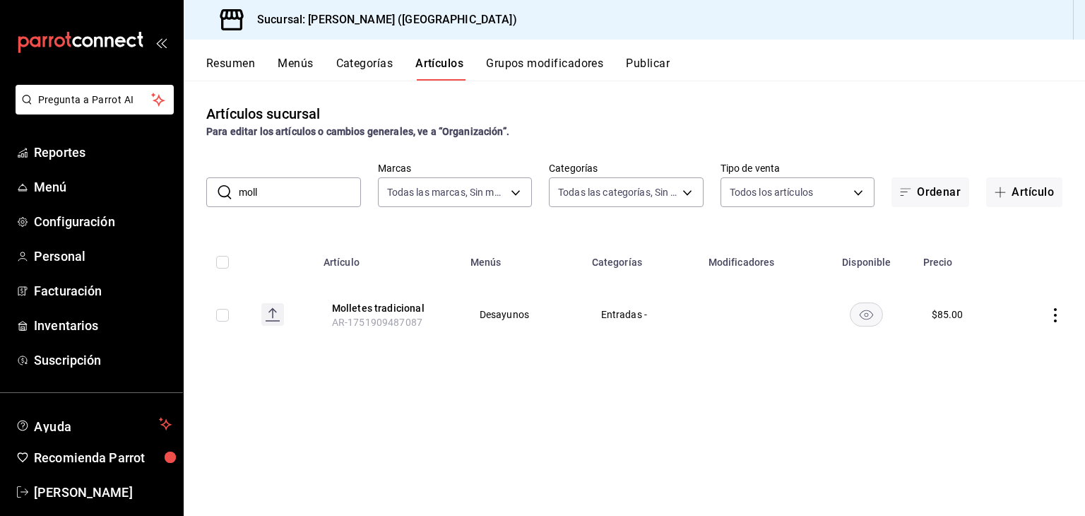
click at [512, 58] on button "Grupos modificadores" at bounding box center [544, 69] width 117 height 24
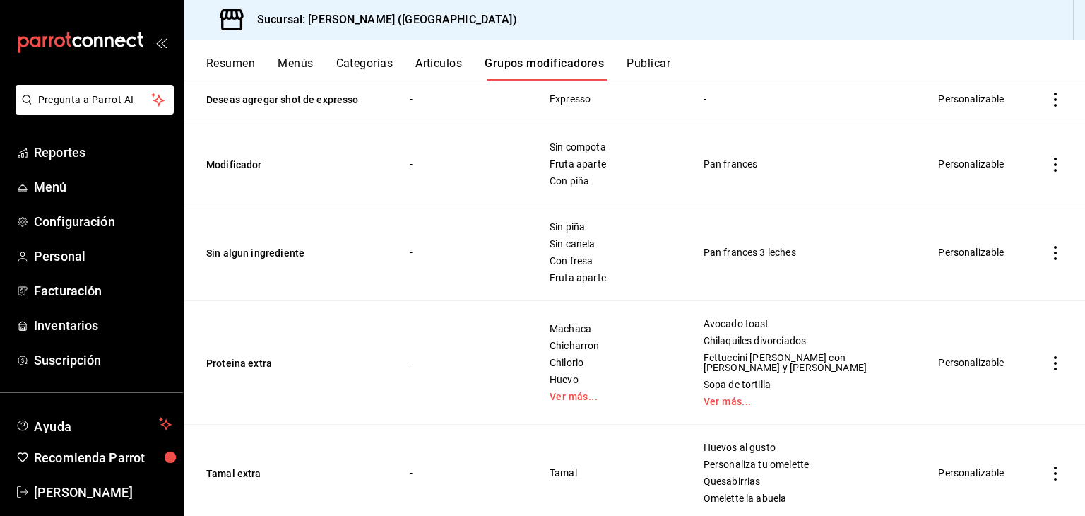
scroll to position [1766, 0]
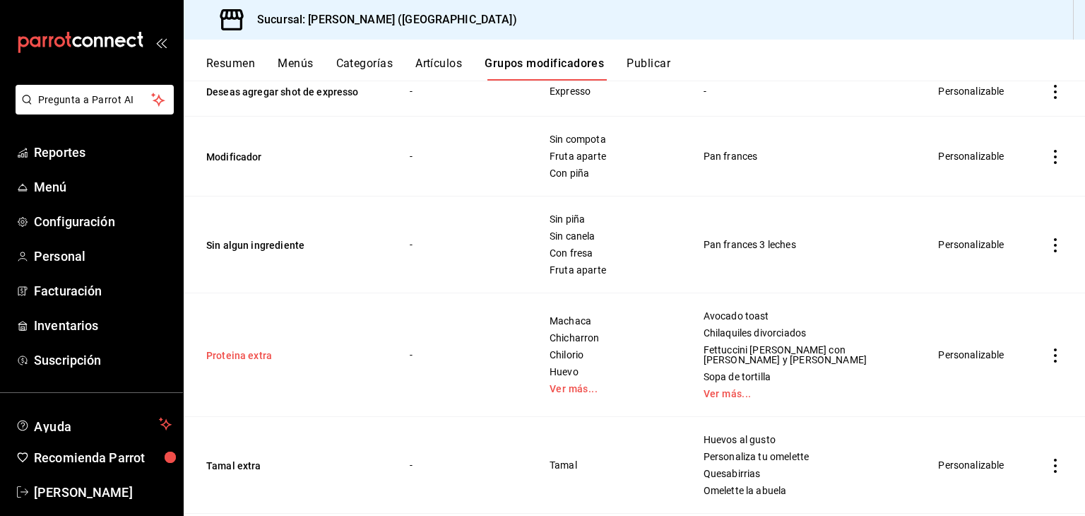
click at [254, 355] on button "Proteina extra" at bounding box center [291, 355] width 170 height 14
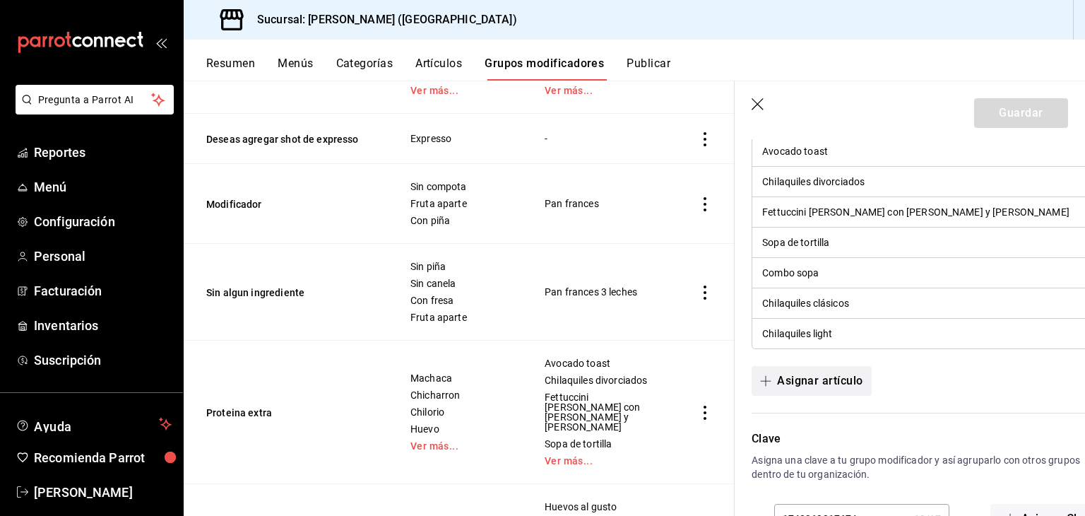
scroll to position [1272, 0]
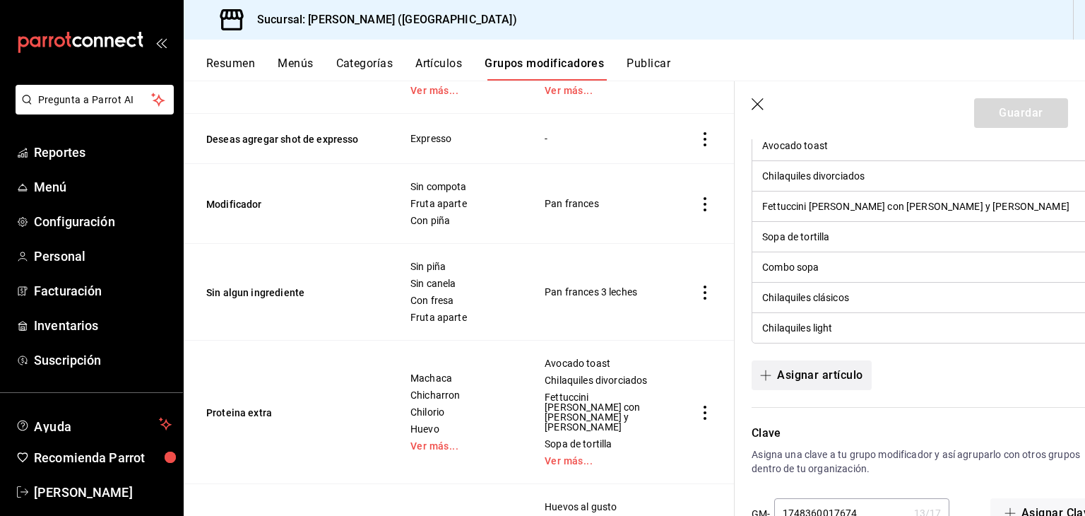
click at [844, 370] on button "Asignar artículo" at bounding box center [811, 375] width 119 height 30
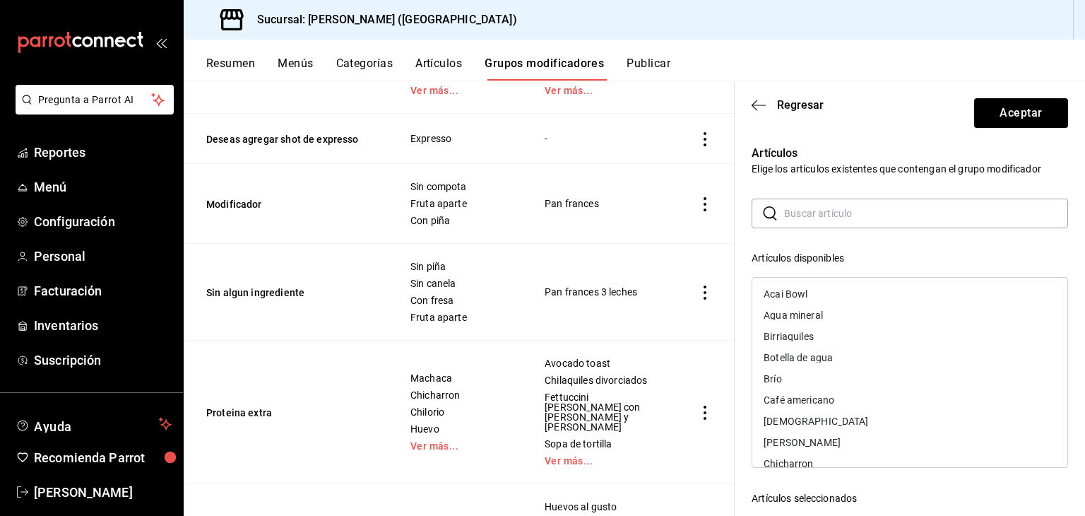
click at [810, 218] on input "text" at bounding box center [926, 213] width 284 height 28
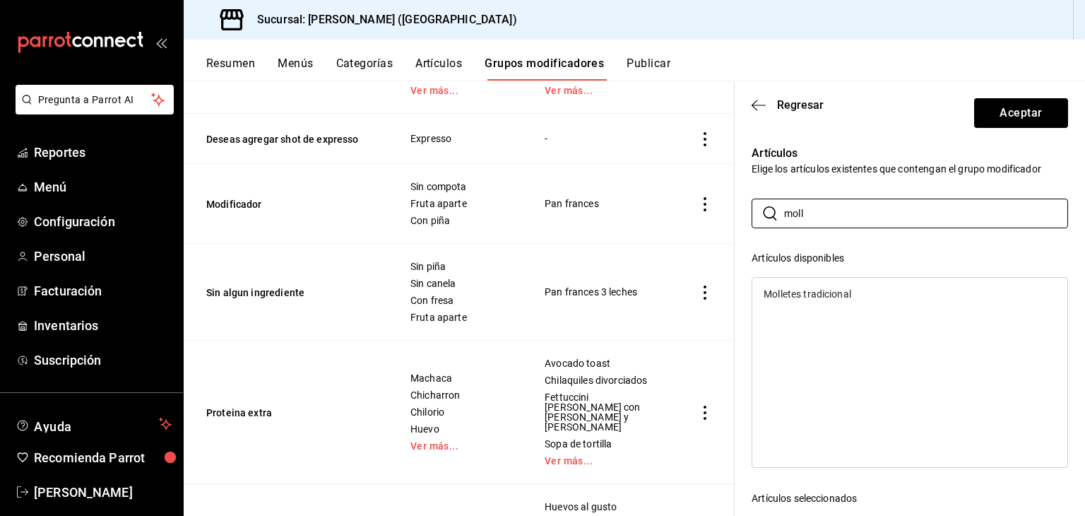
type input "moll"
click at [801, 297] on div "Molletes tradicional" at bounding box center [808, 294] width 88 height 10
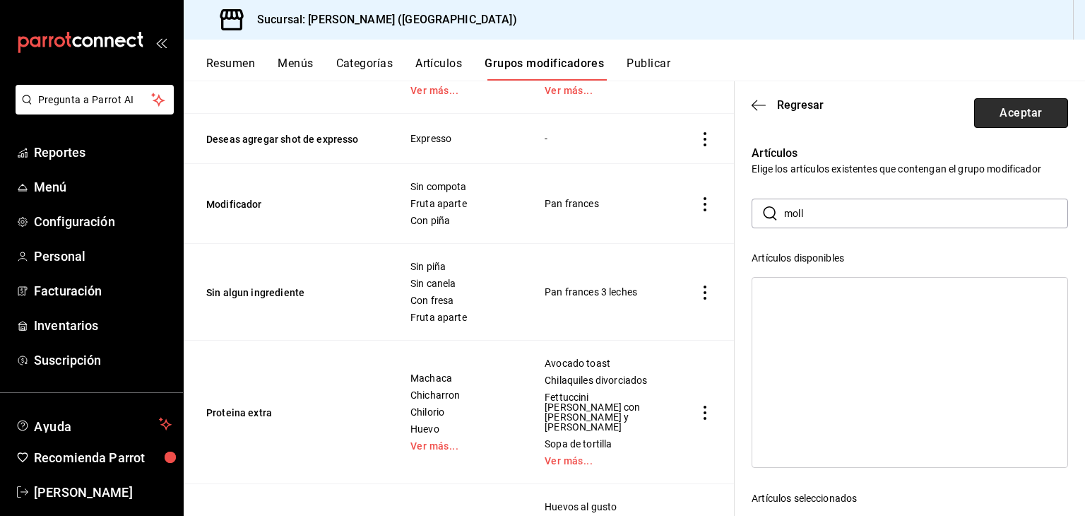
click at [981, 117] on button "Aceptar" at bounding box center [1021, 113] width 94 height 30
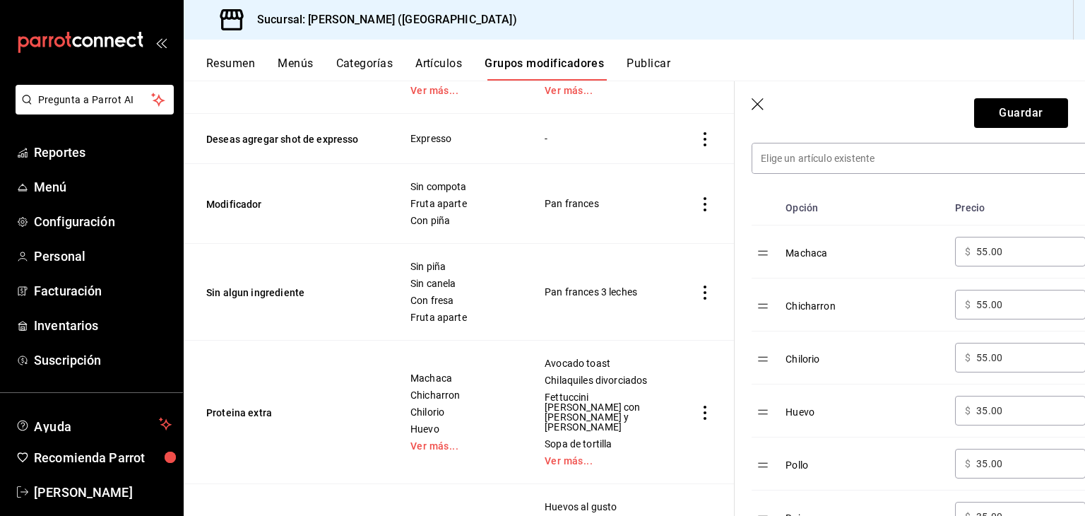
scroll to position [353, 0]
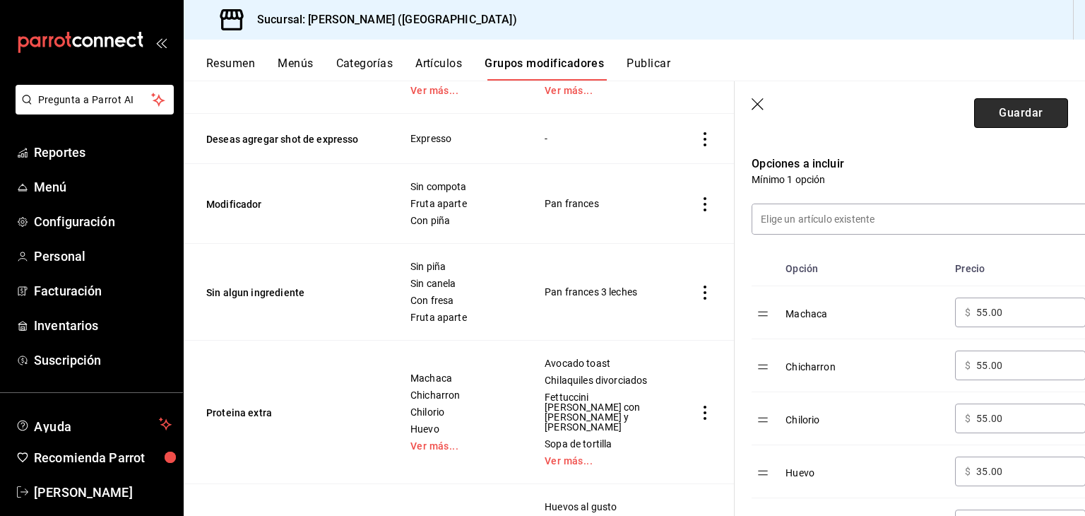
click at [981, 122] on button "Guardar" at bounding box center [1021, 113] width 94 height 30
